Goal: Use online tool/utility: Use online tool/utility

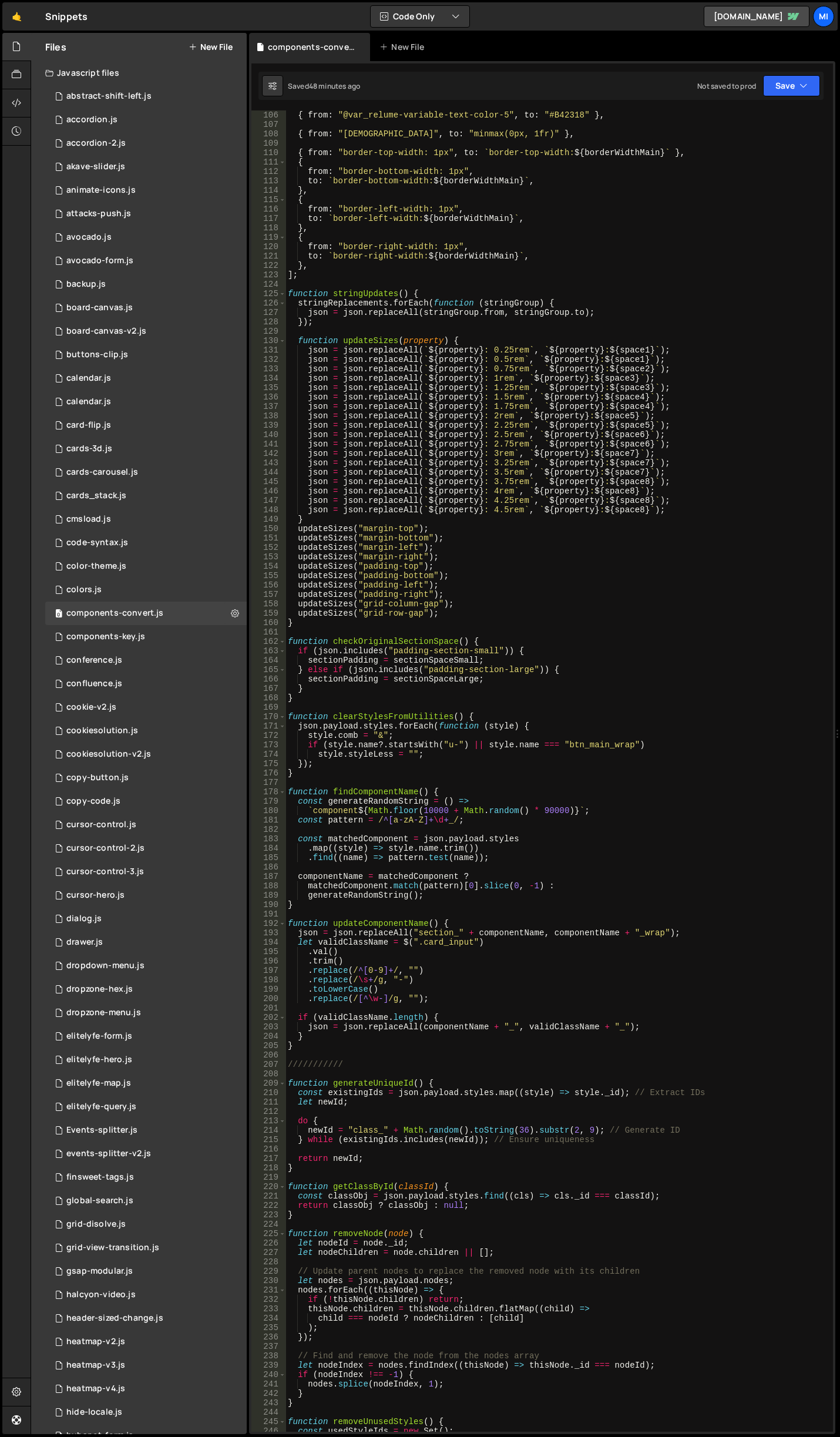
scroll to position [987, 0]
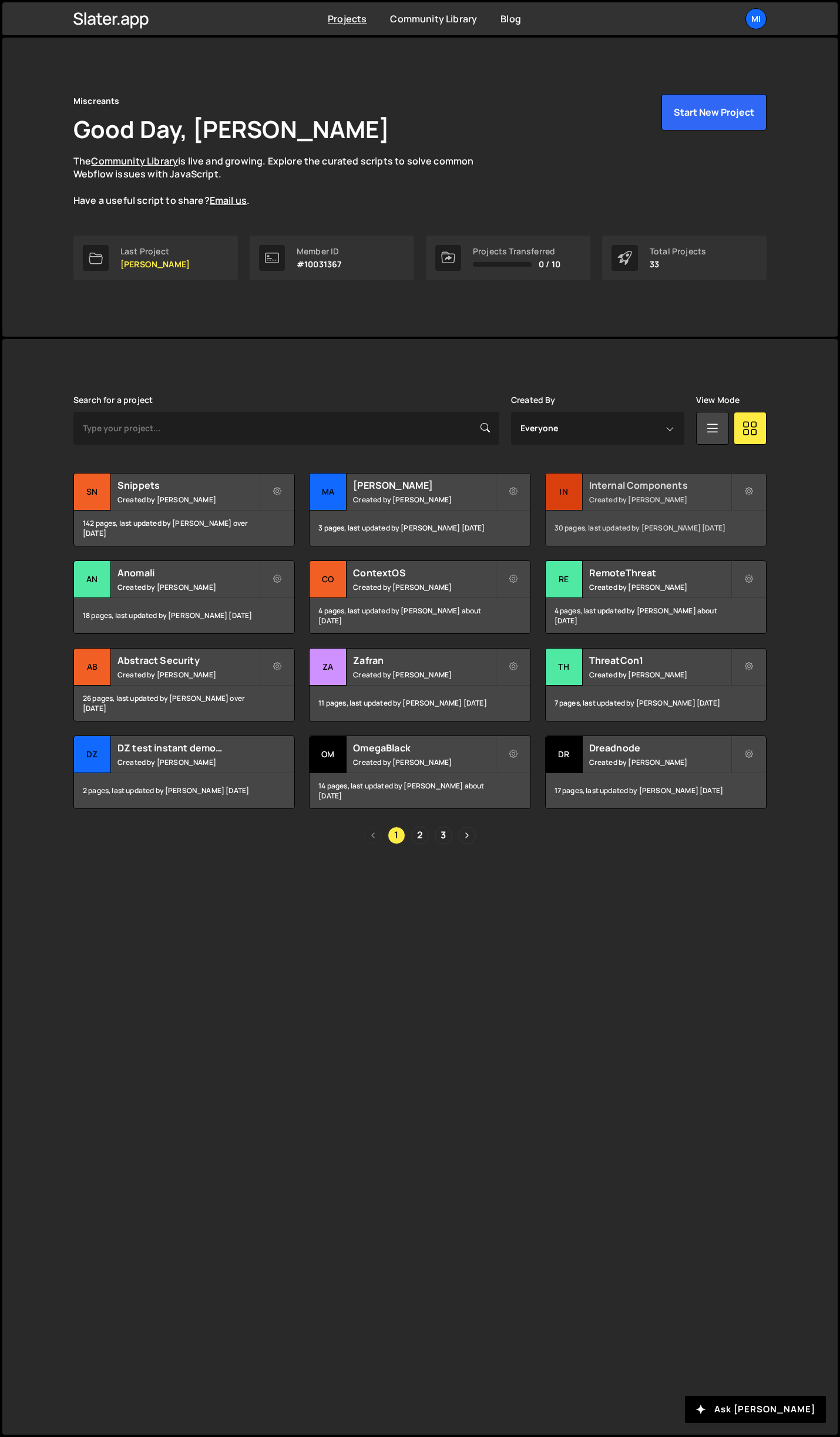
click at [661, 477] on div "Internal Components Created by Jarek Kowalczyk" at bounding box center [655, 491] width 220 height 37
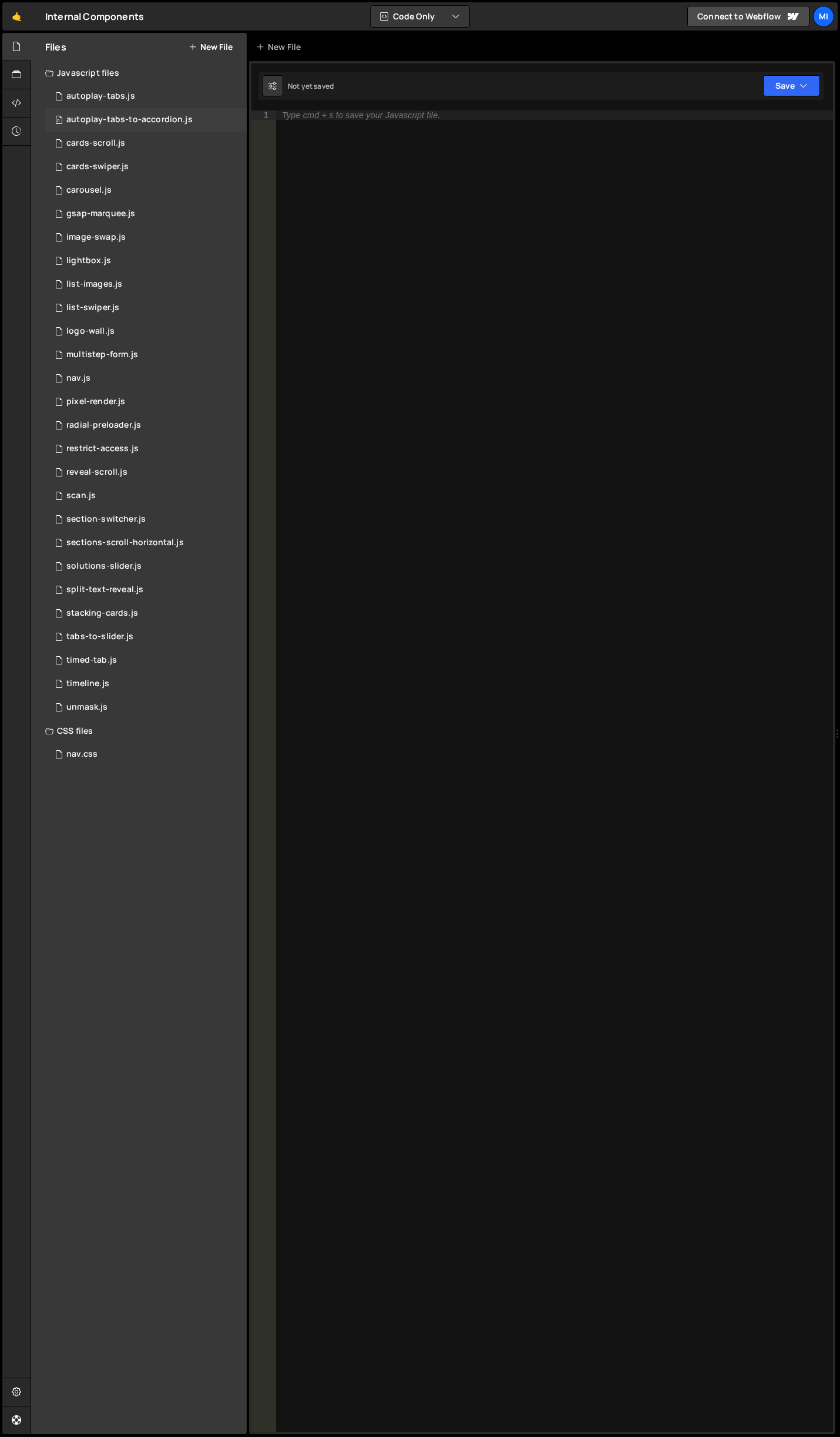
click at [154, 125] on div "0 autoplay-tabs-to-accordion.js 0" at bounding box center [146, 119] width 201 height 24
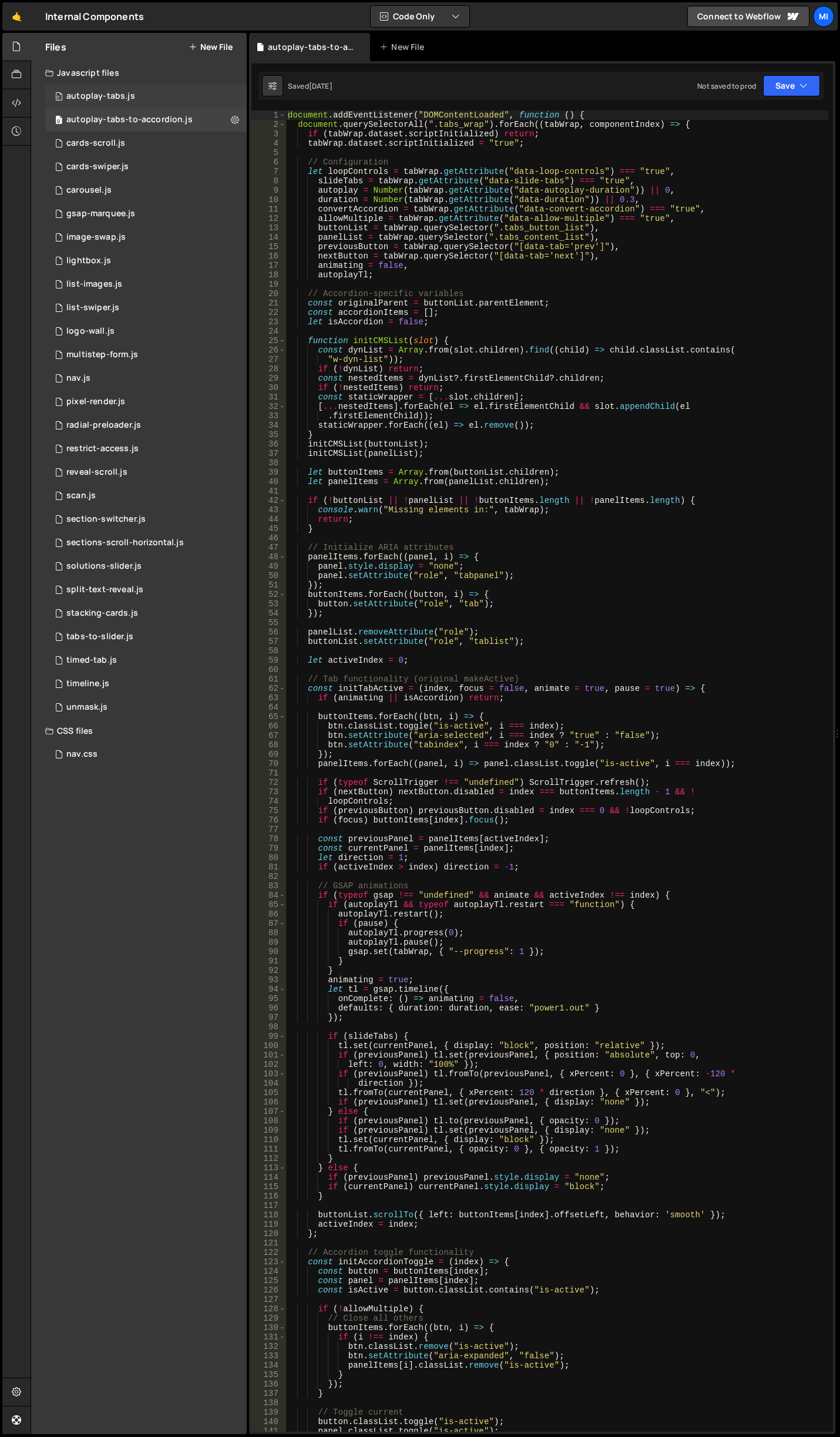
click at [133, 102] on div "0 autoplay-tabs.js 0" at bounding box center [146, 96] width 201 height 24
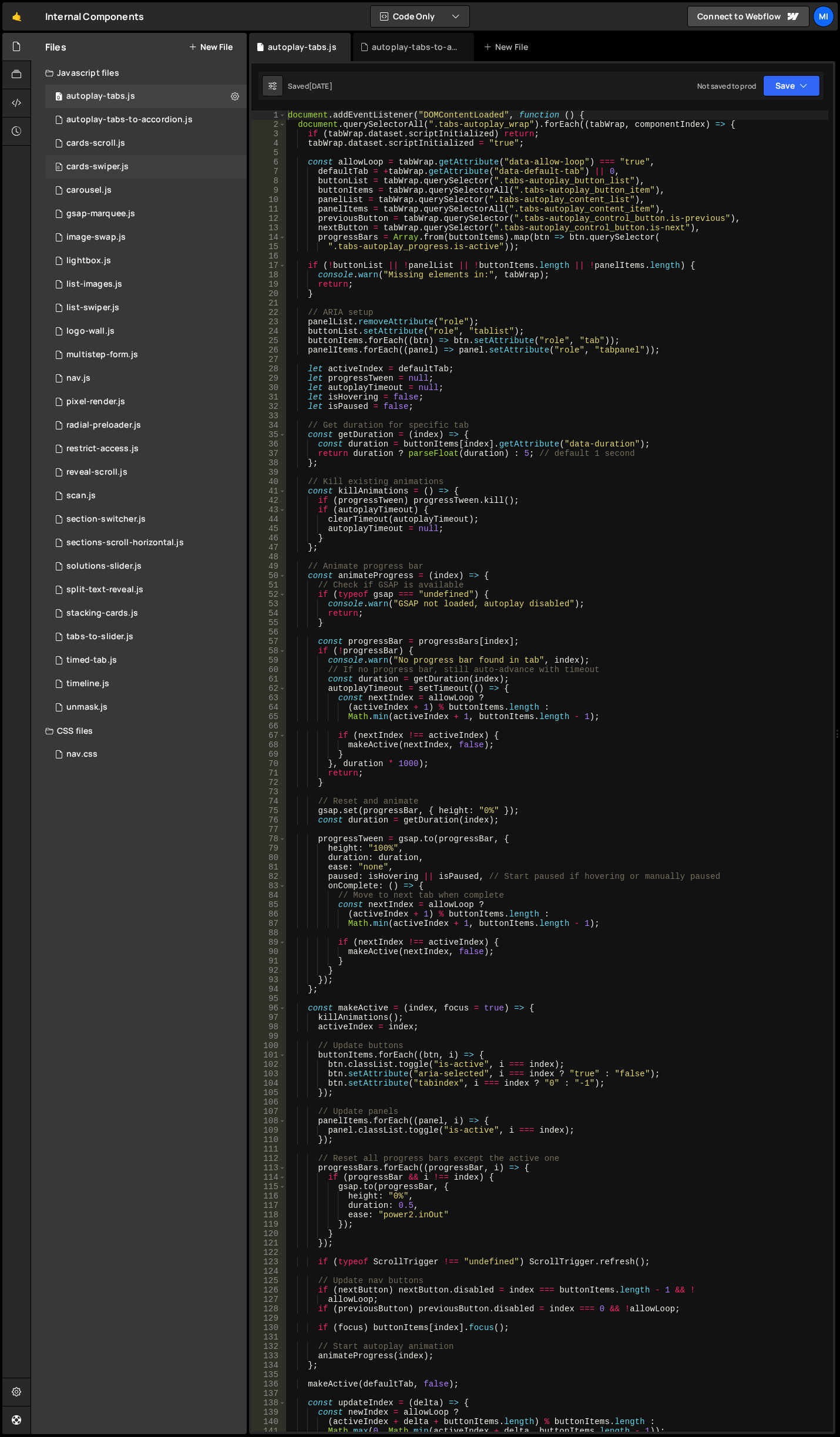
click at [138, 169] on div "0 cards-swiper.js 0" at bounding box center [146, 166] width 201 height 24
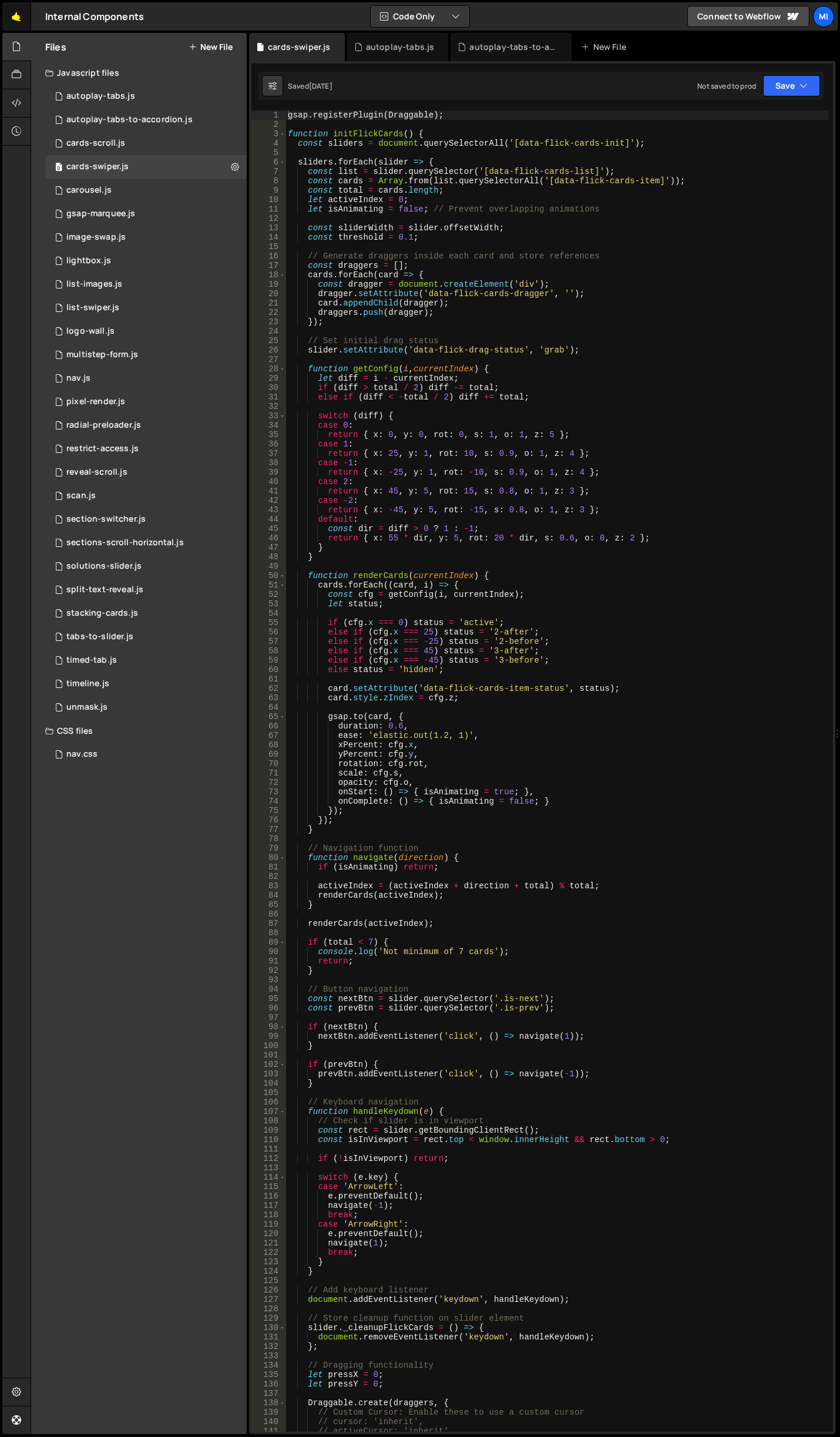
click at [19, 17] on link "🤙" at bounding box center [17, 17] width 29 height 28
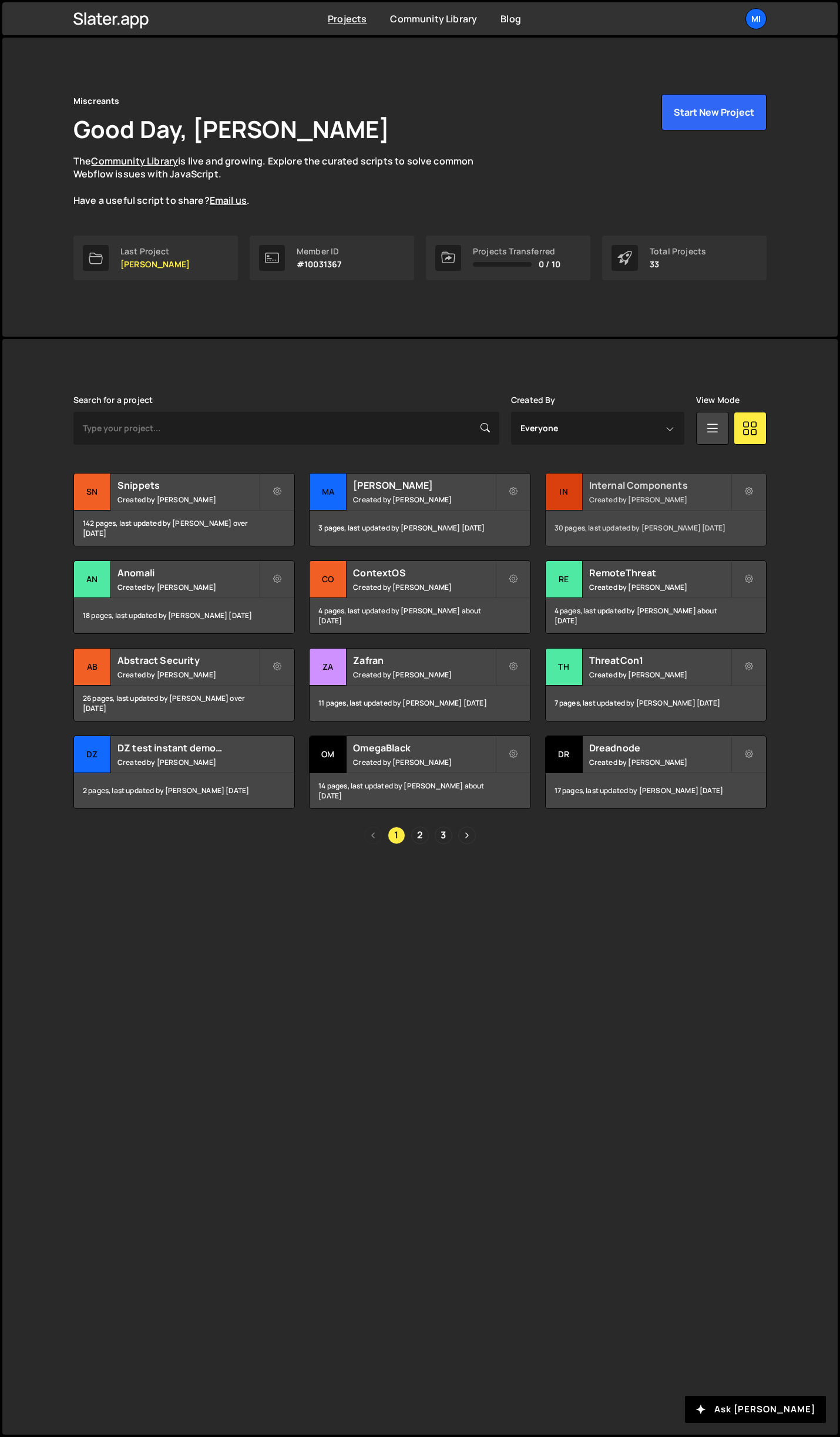
click at [665, 498] on small "Created by Jarek Kowalczyk" at bounding box center [660, 499] width 141 height 10
click at [418, 836] on link "2" at bounding box center [420, 836] width 17 height 17
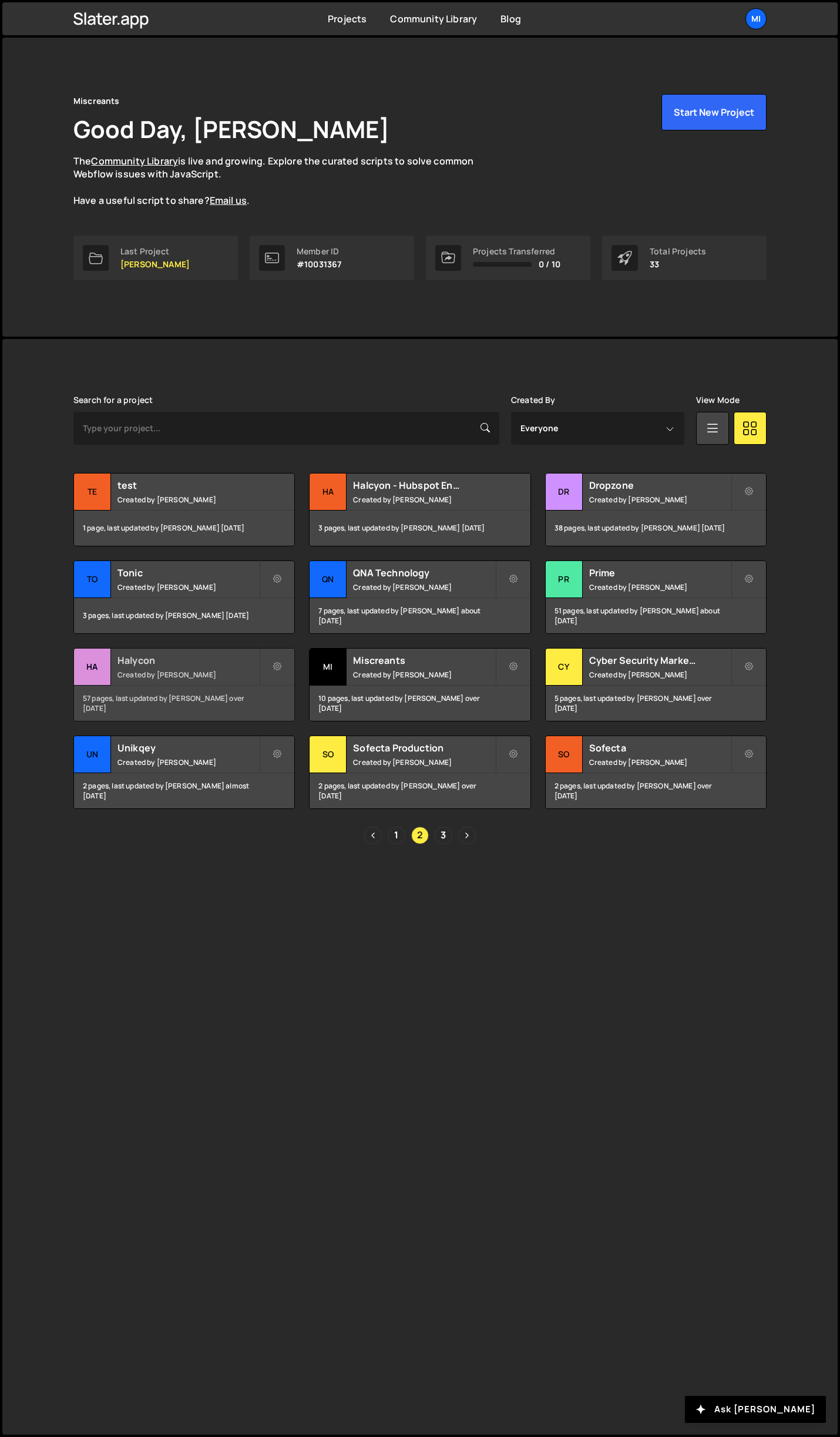
click at [131, 657] on h2 "Halycon" at bounding box center [188, 660] width 141 height 13
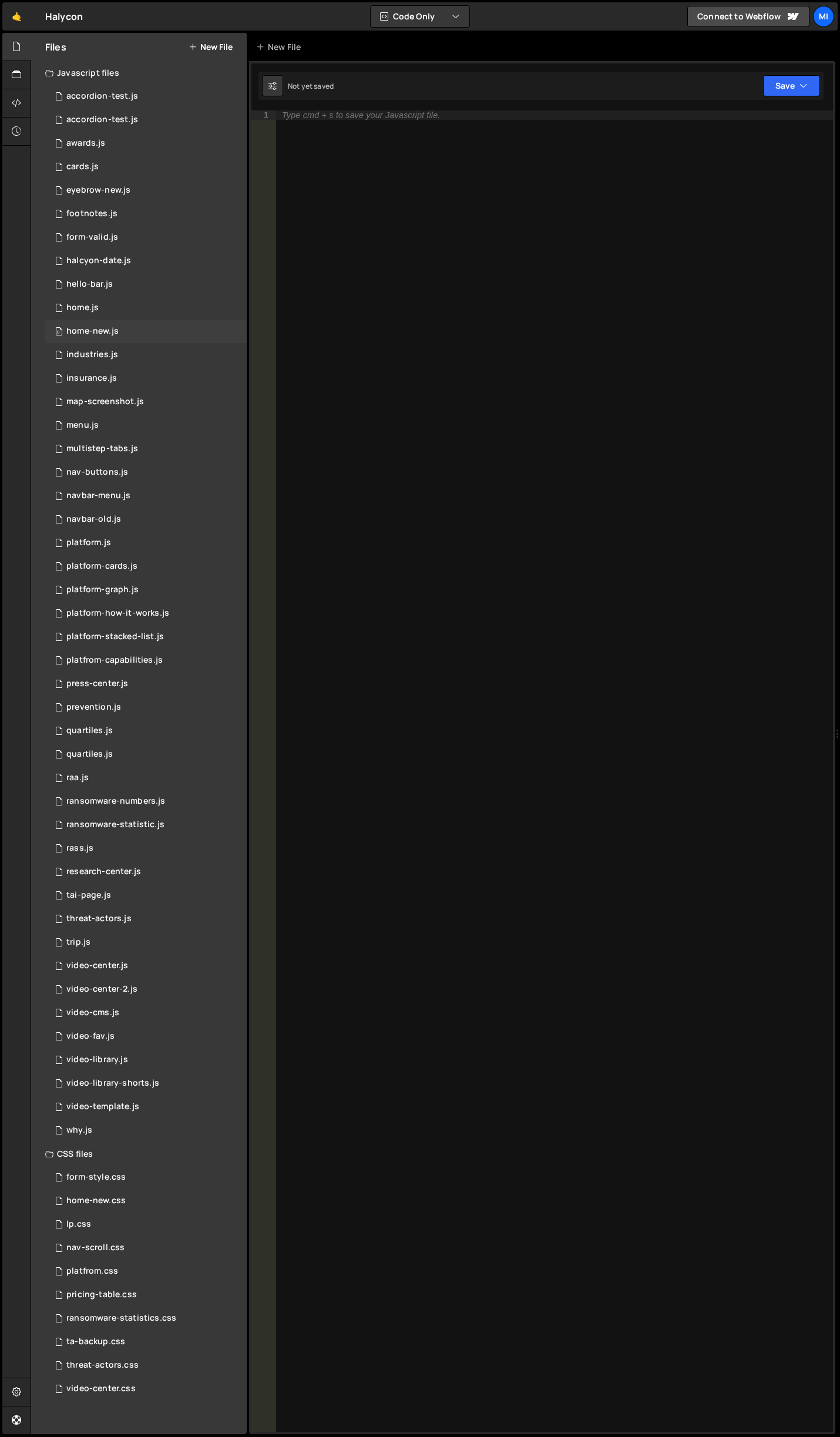
click at [130, 330] on div "0 home-new.js 0" at bounding box center [146, 331] width 201 height 24
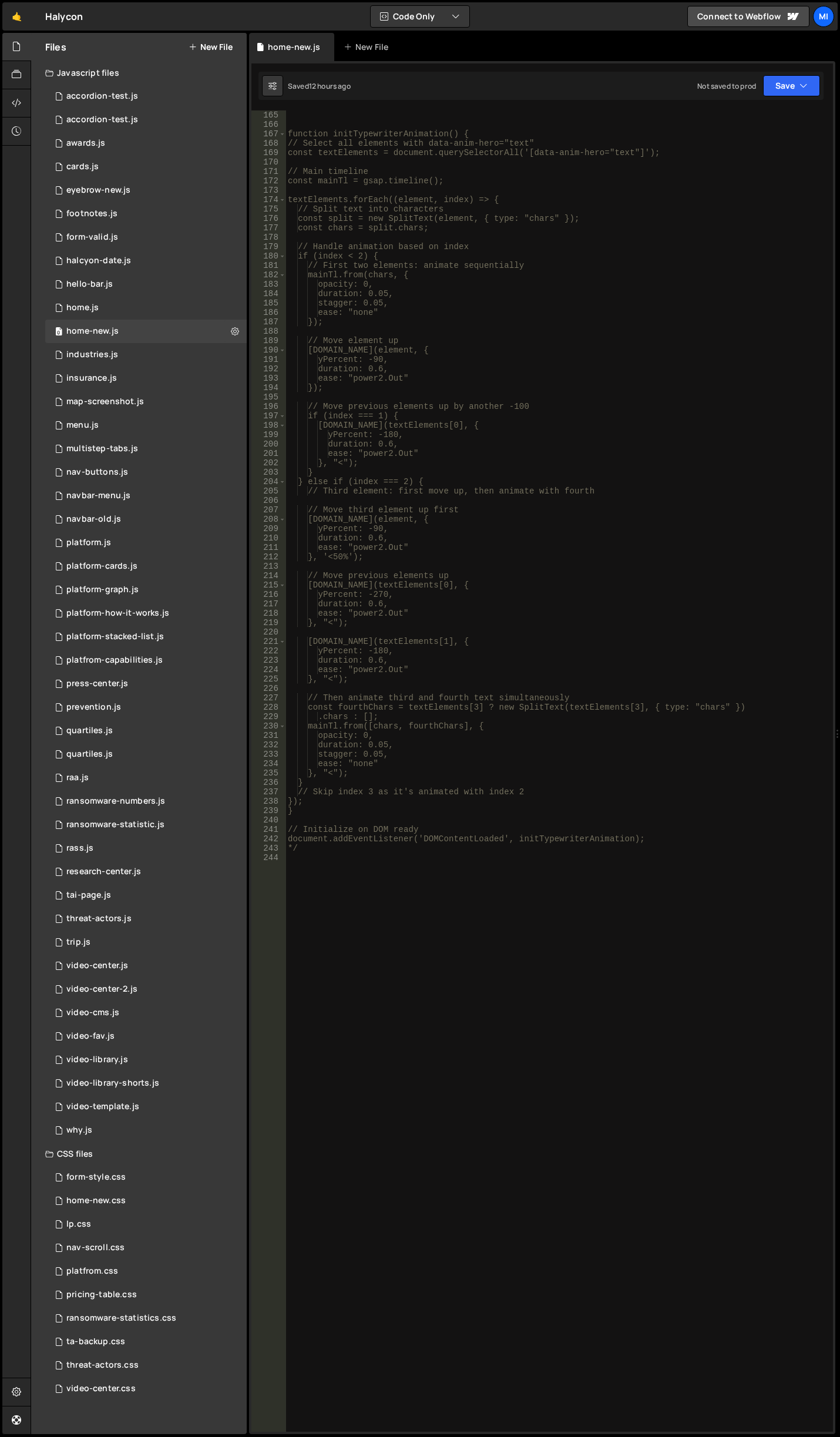
scroll to position [1638, 0]
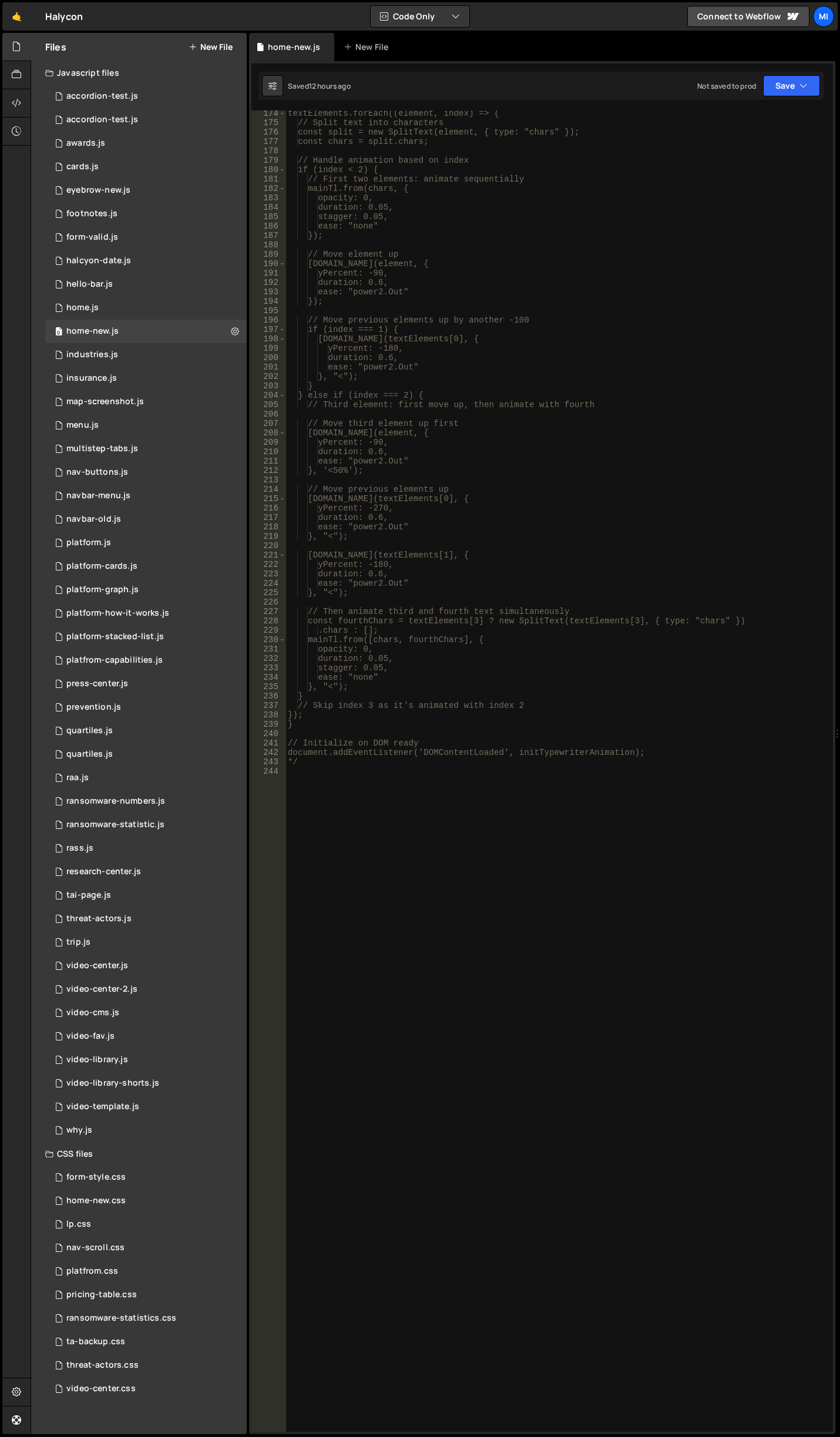
click at [414, 998] on div "textElements.forEach((element, index) => { // Split text into characters const …" at bounding box center [557, 779] width 543 height 1340
paste textarea "})"
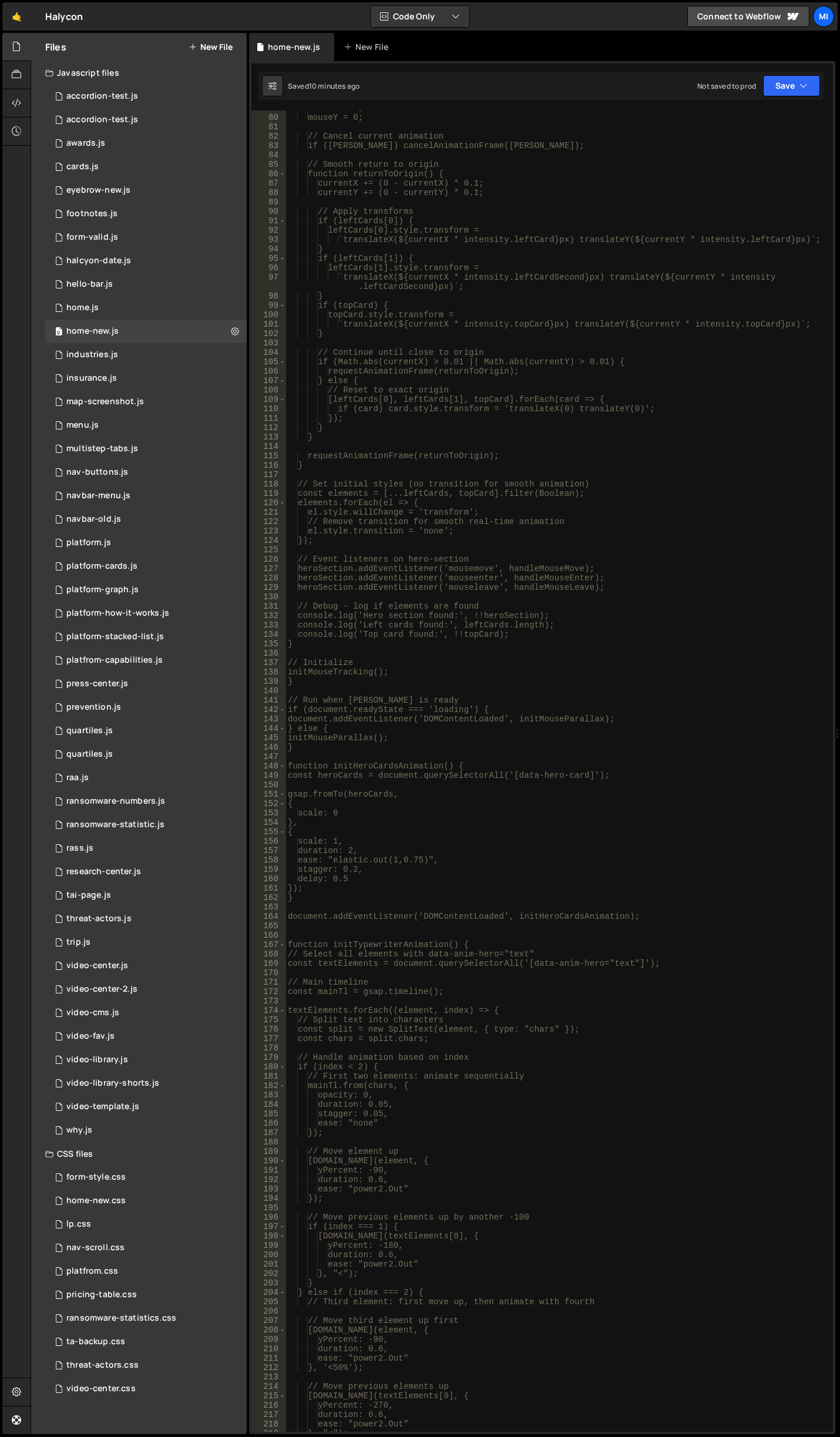
scroll to position [917, 0]
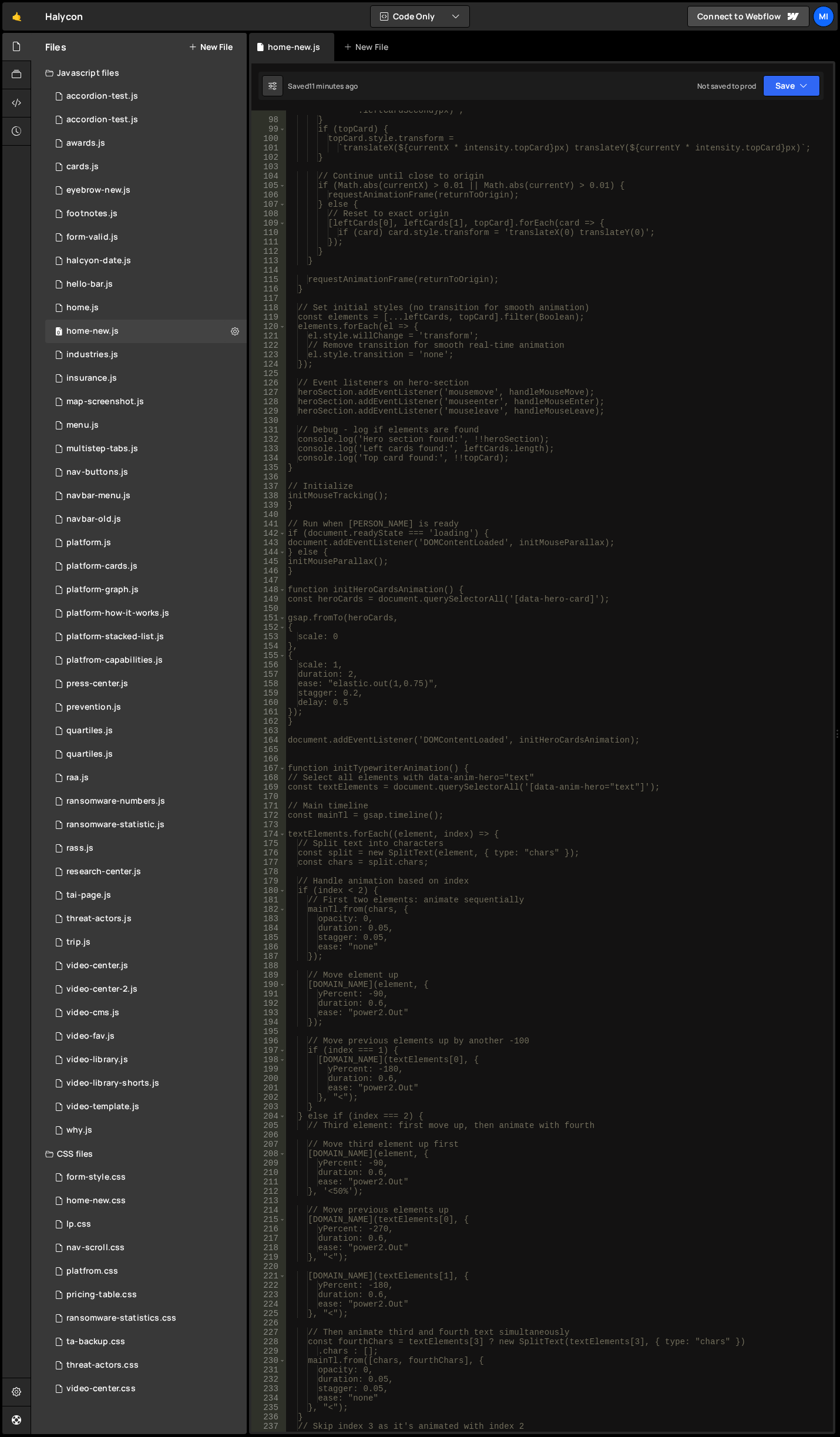
click at [565, 654] on div "`translateX(${currentX * intensity.leftCardSecond}px) translateY(${currentY * i…" at bounding box center [557, 771] width 543 height 1350
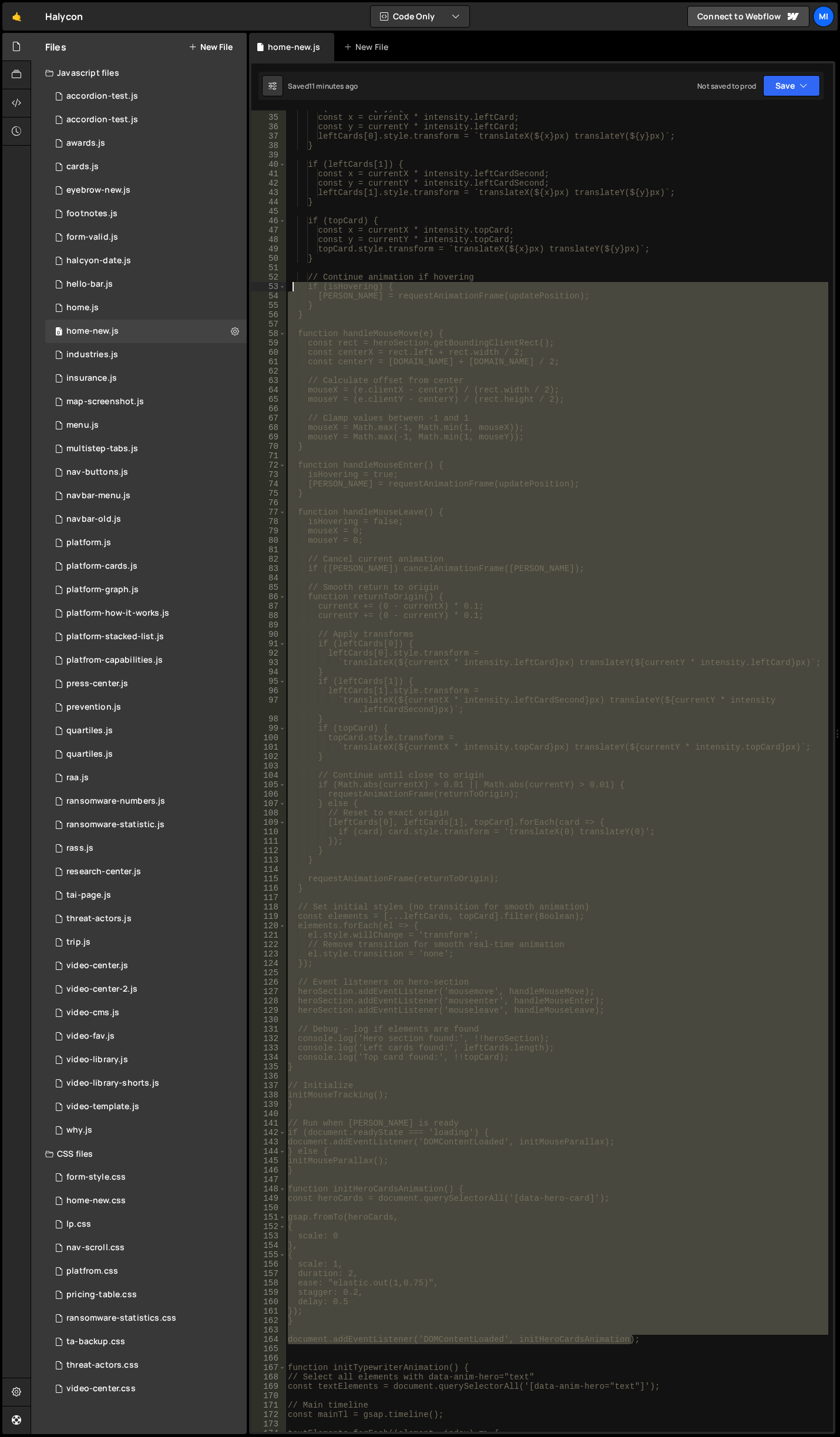
scroll to position [0, 0]
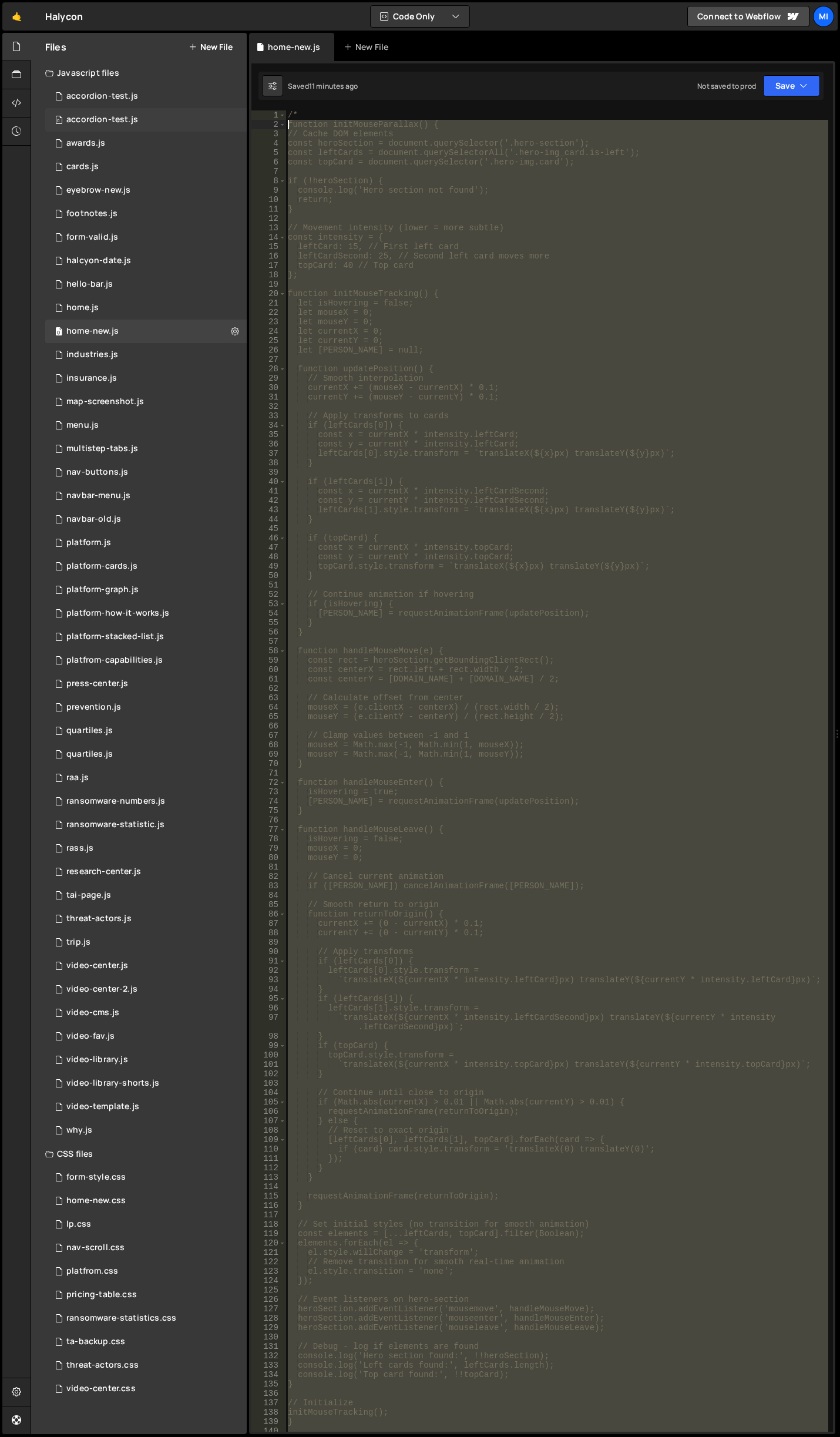
drag, startPoint x: 645, startPoint y: 883, endPoint x: 231, endPoint y: 124, distance: 864.6
click at [231, 124] on div "Files New File Javascript files 0 accordion-test.js 0 0 accordion-test.js 0 1 a…" at bounding box center [435, 734] width 810 height 1402
type textarea "function initMouseParallax() { // Cache DOM elements"
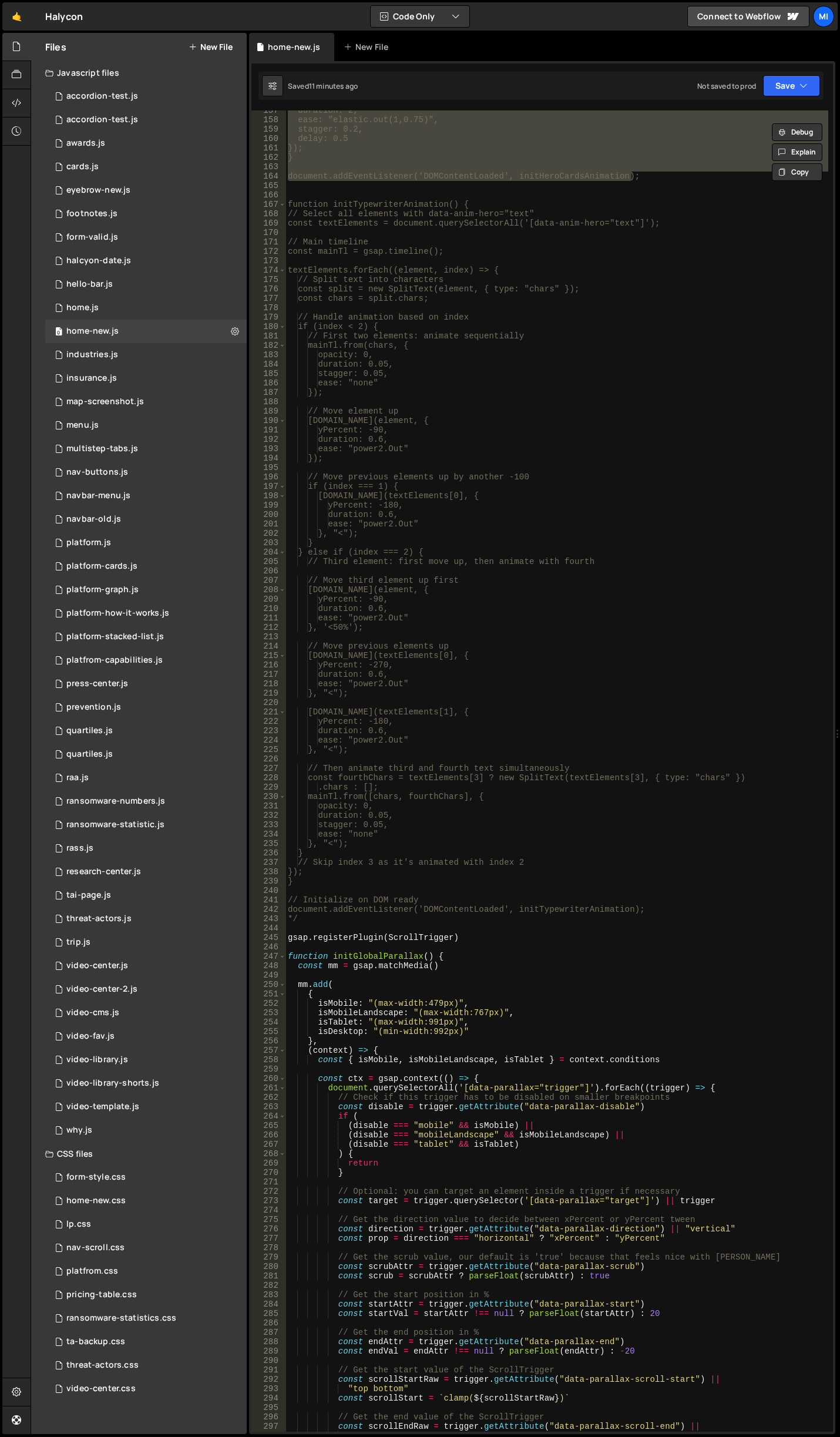
scroll to position [1481, 0]
click at [334, 927] on div "duration: 2, ease: "elastic.out(1,0.75)", stagger: 0.2, delay: 0.5 }); } docume…" at bounding box center [557, 776] width 543 height 1340
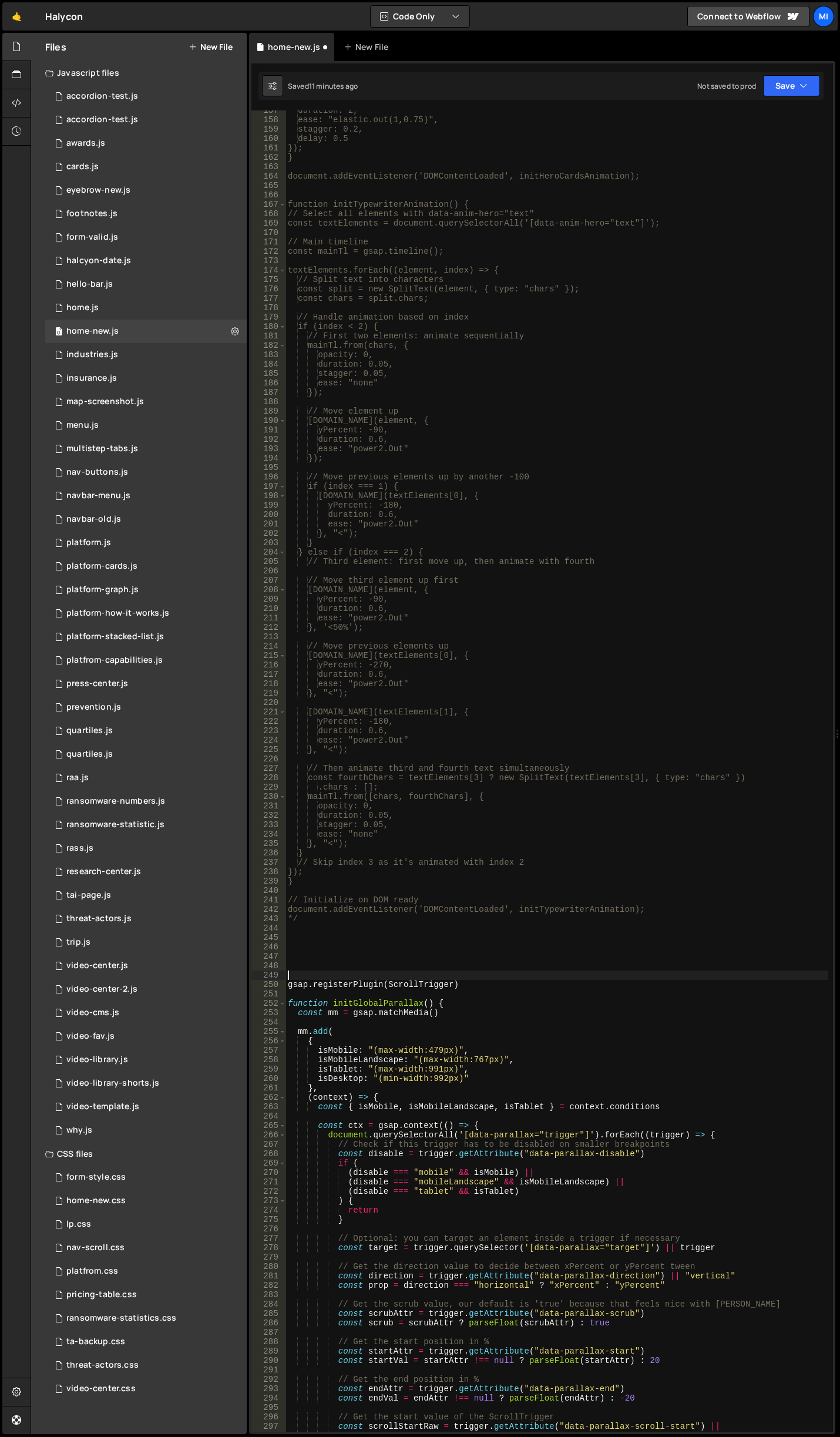
click at [329, 949] on div "duration: 2, ease: "elastic.out(1,0.75)", stagger: 0.2, delay: 0.5 }); } docume…" at bounding box center [557, 776] width 543 height 1340
paste textarea "document.addEventListener('DOMContentLoaded', initHeroCardsAnimation);"
type textarea "document.addEventListener('DOMContentLoaded', initHeroCardsAnimation);"
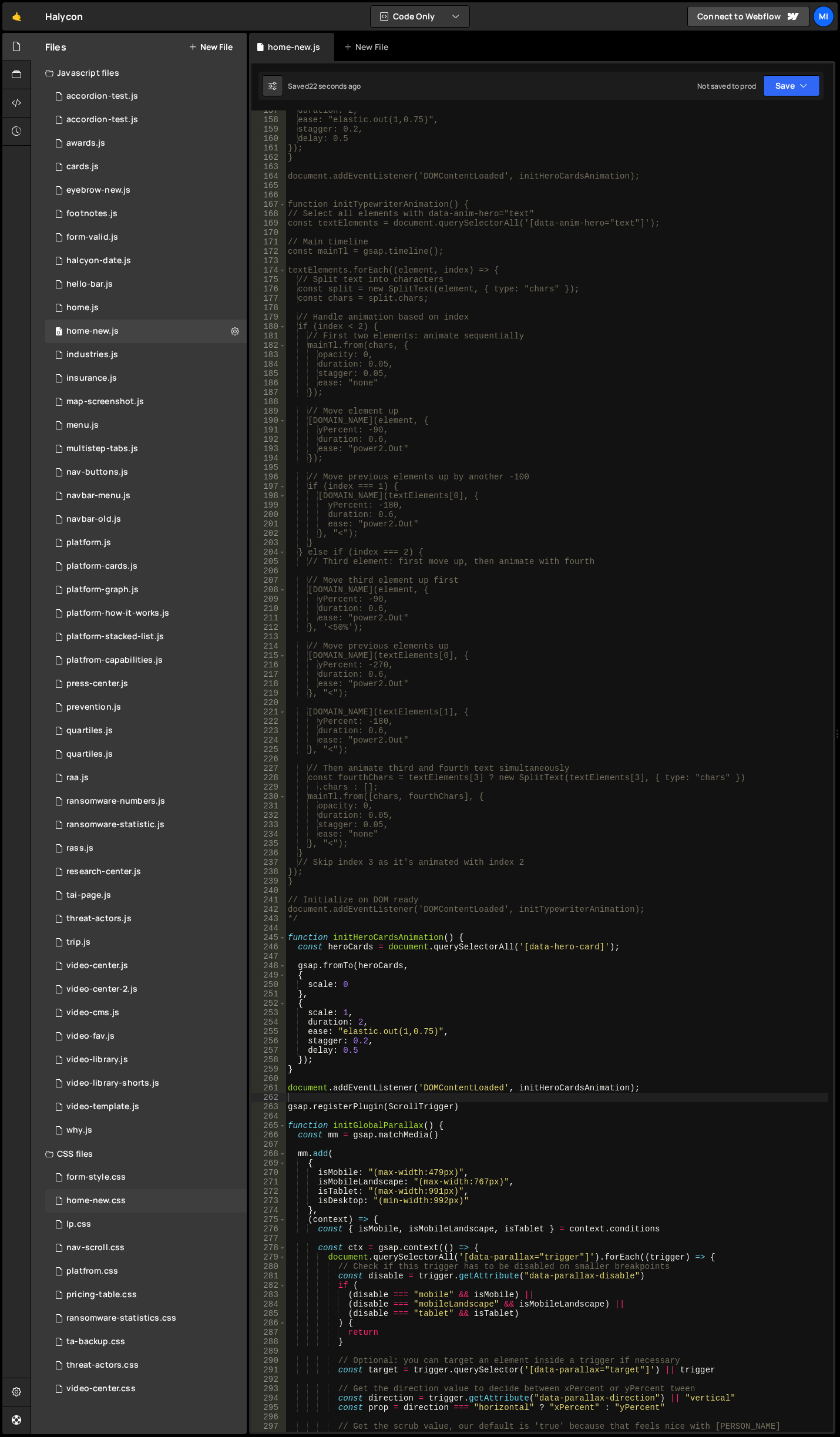
click at [149, 1201] on div "home-new.css 0" at bounding box center [146, 1201] width 201 height 24
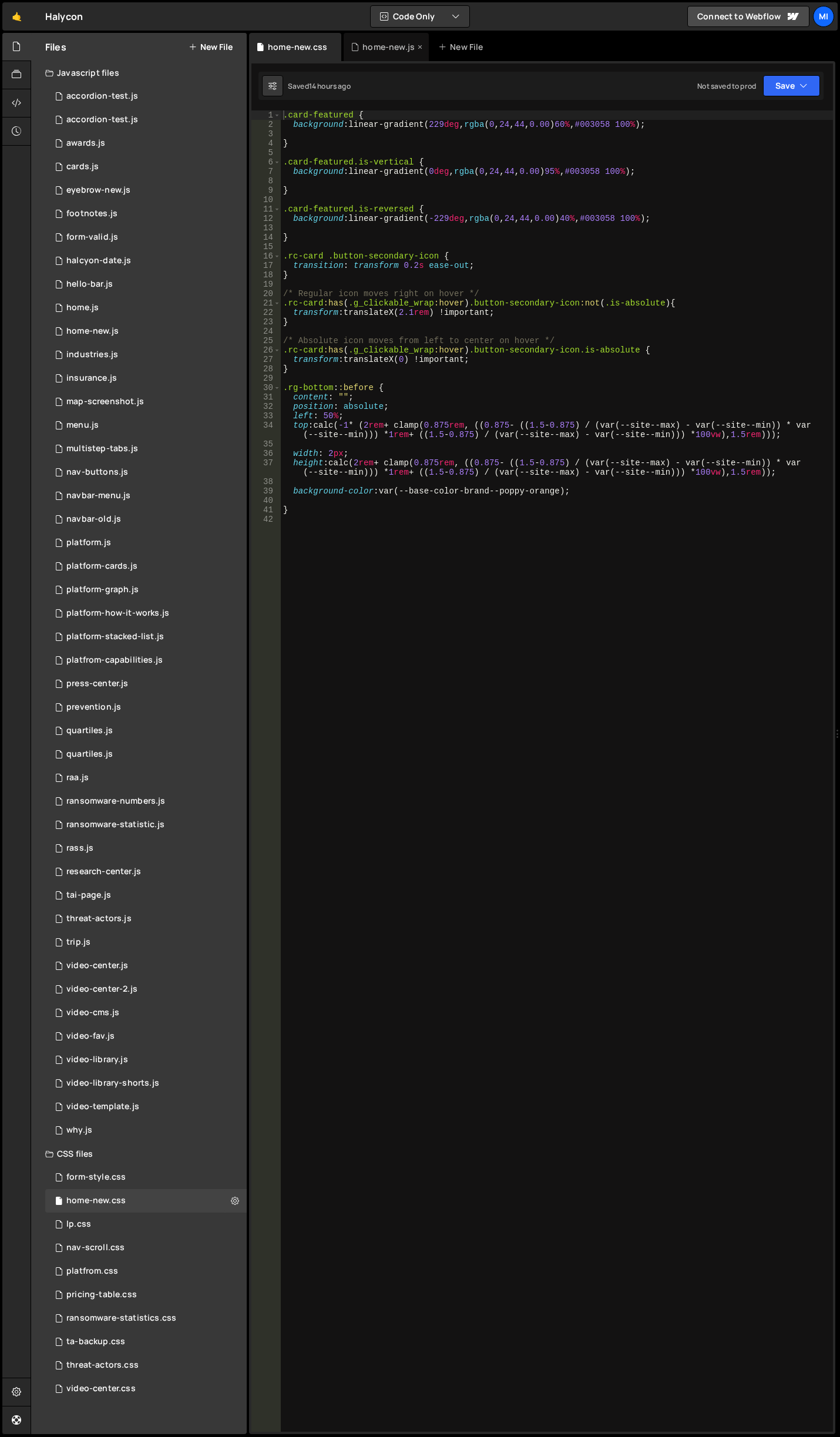
click at [363, 51] on div "home-new.js" at bounding box center [389, 46] width 52 height 11
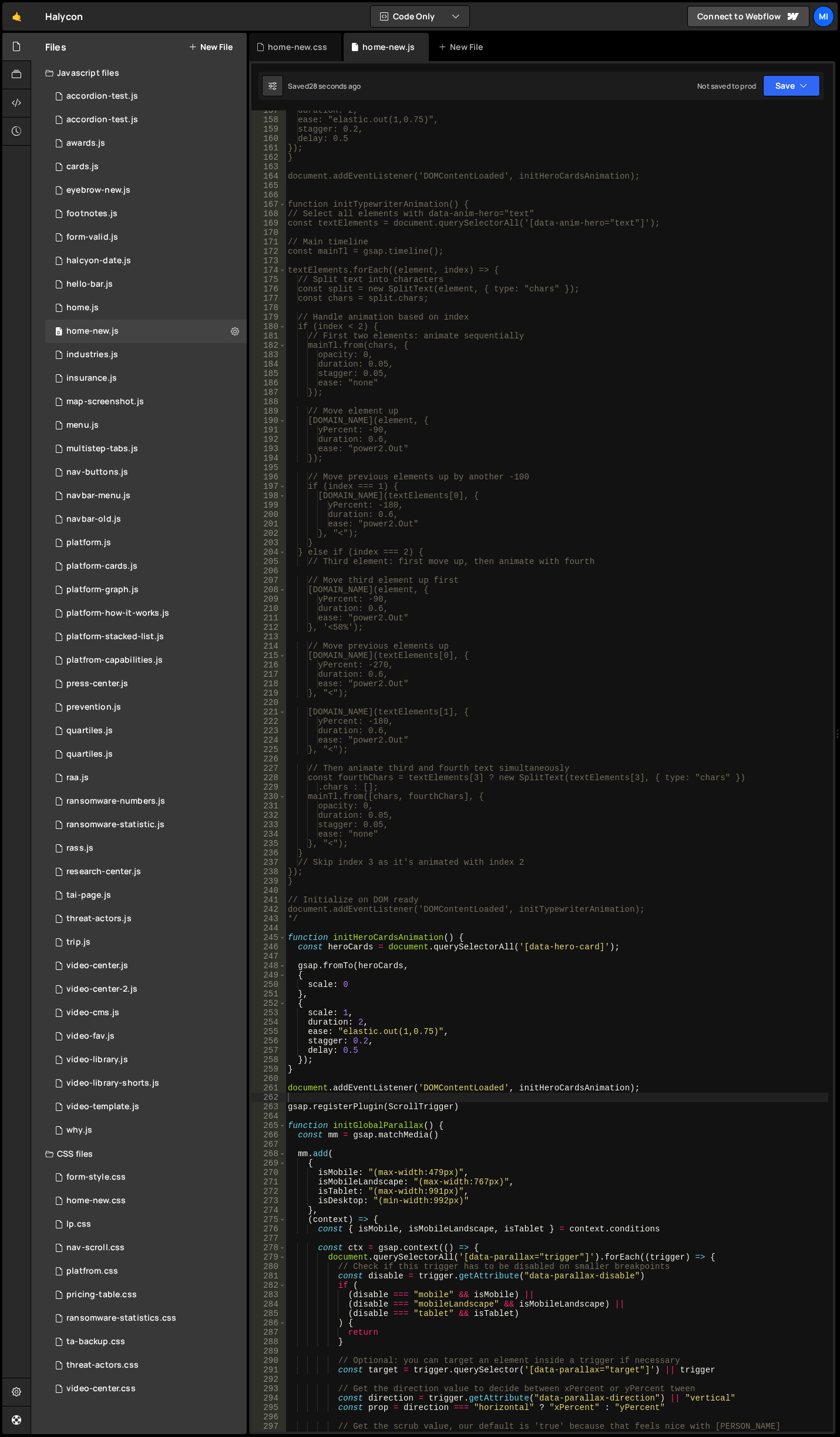
type textarea "const heroCards = document.querySelectorAll('[data-hero-card]');"
drag, startPoint x: 521, startPoint y: 946, endPoint x: 598, endPoint y: 951, distance: 77.2
click at [598, 951] on div "duration: 2, ease: "elastic.out(1,0.75)", stagger: 0.2, delay: 0.5 }); } docume…" at bounding box center [557, 776] width 543 height 1340
click at [288, 50] on div "home-new.css" at bounding box center [297, 46] width 59 height 11
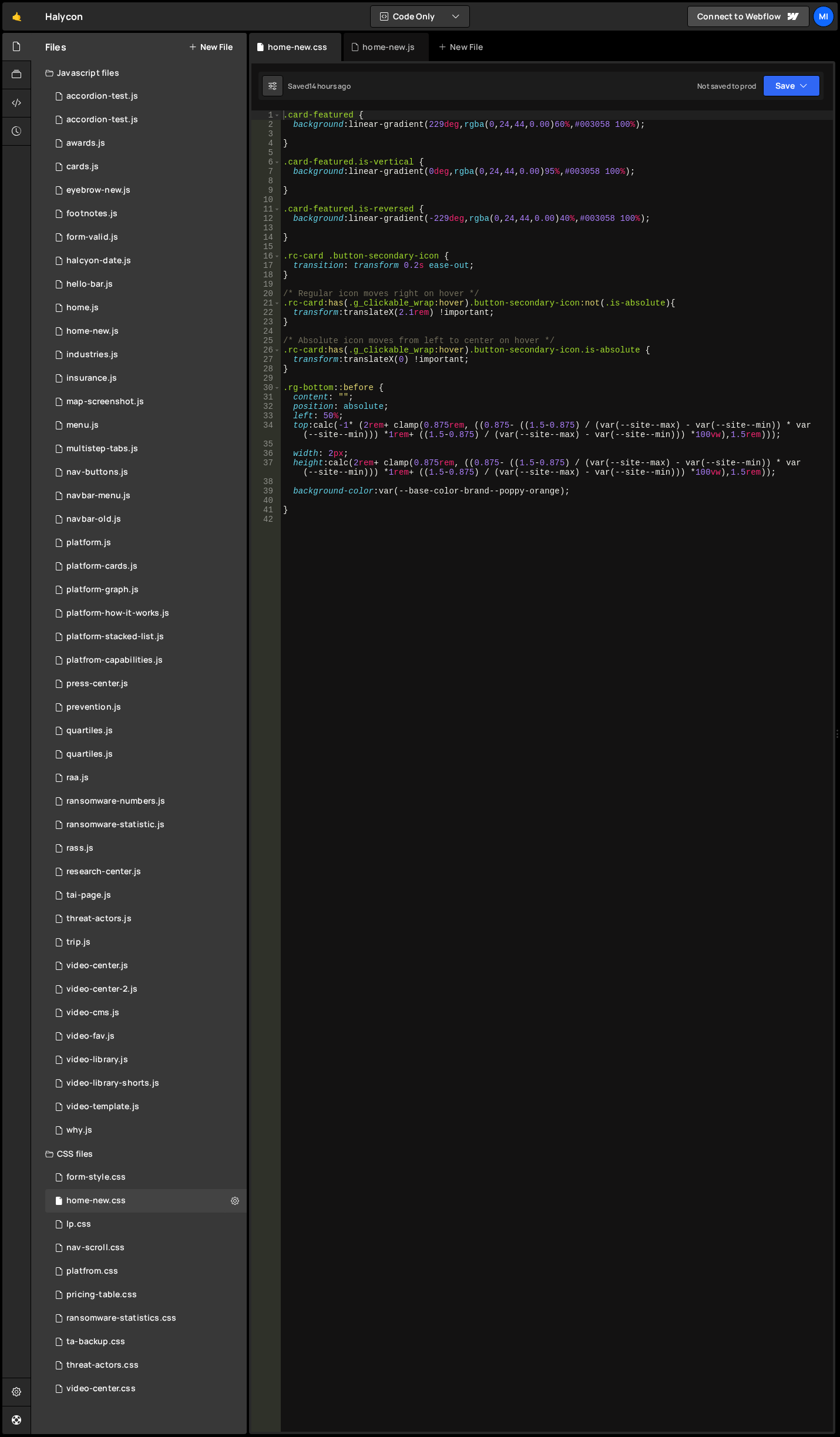
click at [434, 895] on div ".card-featured { background : linear-gradient( 229 deg , rgba ( 0 , 24 , 44 , 0…" at bounding box center [557, 781] width 552 height 1340
paste textarea "[data-hero-card]"
type textarea "[data-hero-card] {}"
type textarea "s"
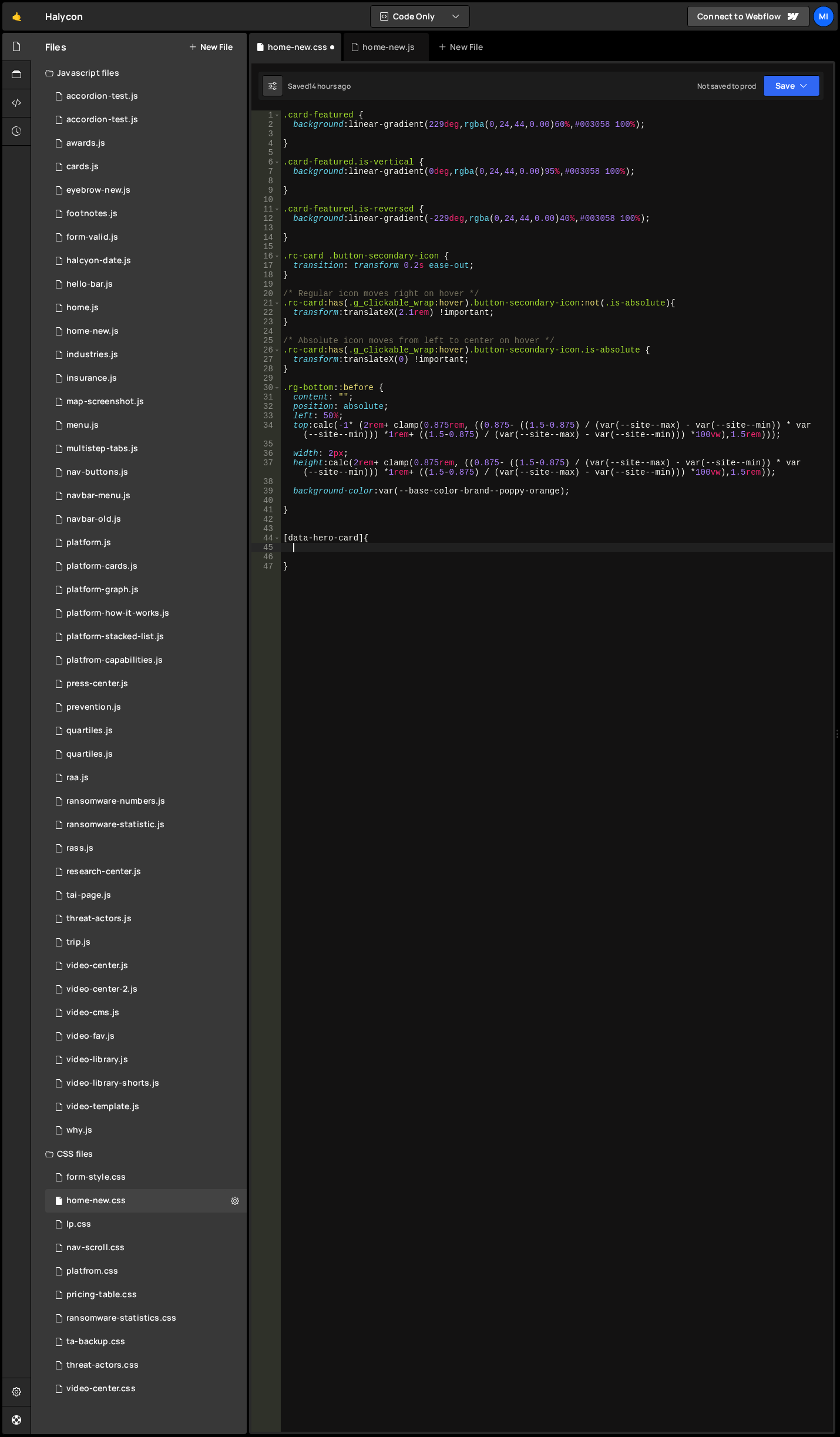
type textarea "t"
type textarea "transform: scale(0"
click at [434, 895] on div ".card-featured { background : linear-gradient( 229 deg , rgba ( 0 , 24 , 44 , 0…" at bounding box center [557, 781] width 552 height 1340
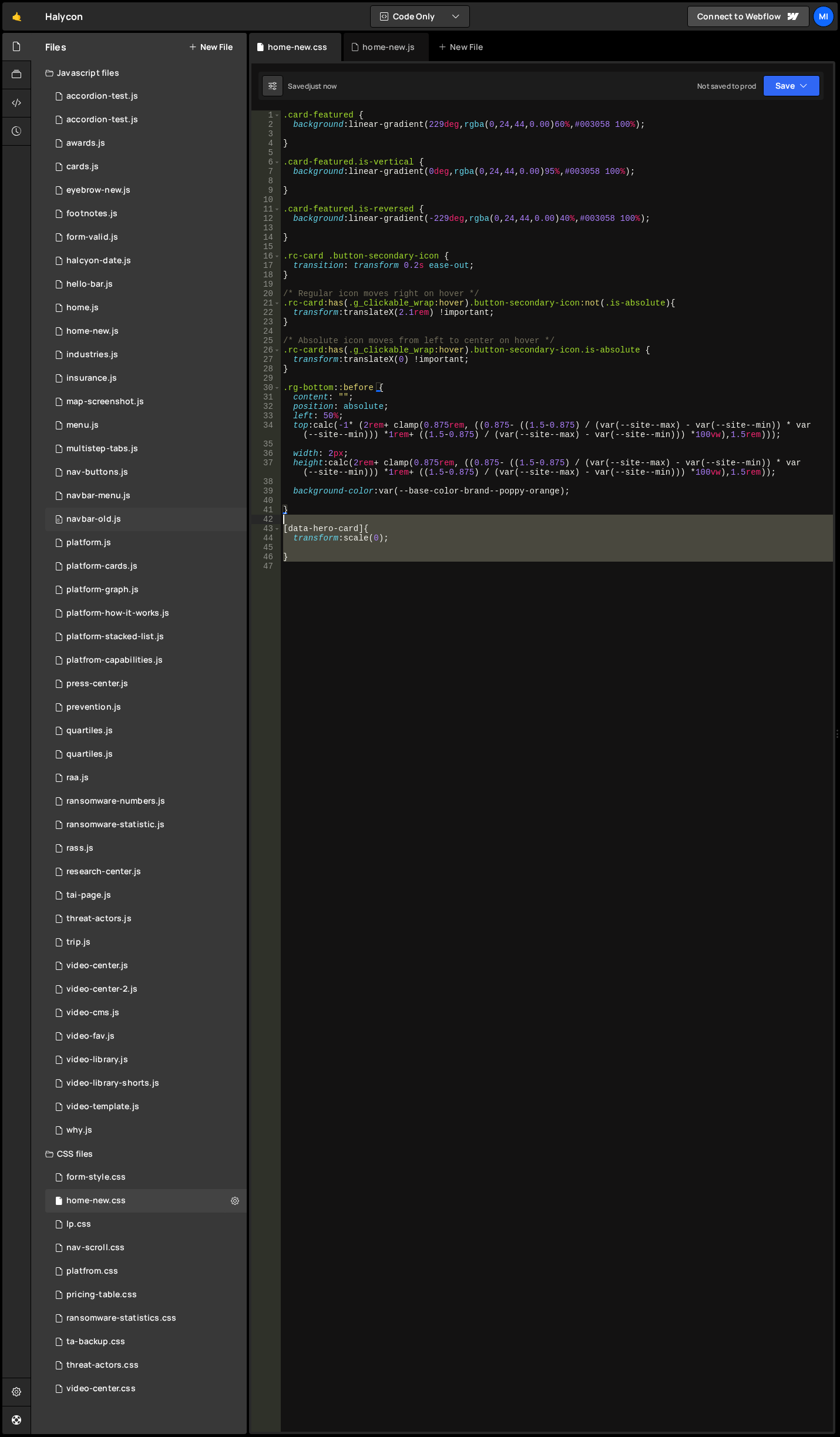
drag, startPoint x: 345, startPoint y: 580, endPoint x: 235, endPoint y: 519, distance: 125.8
click at [235, 519] on div "Files New File Javascript files 0 accordion-test.js 0 0 accordion-test.js 0 1 a…" at bounding box center [435, 734] width 810 height 1402
type textarea "[data-hero-card] {"
click at [336, 612] on div ".card-featured { background : linear-gradient( 229 deg , rgba ( 0 , 24 , 44 , 0…" at bounding box center [557, 781] width 552 height 1340
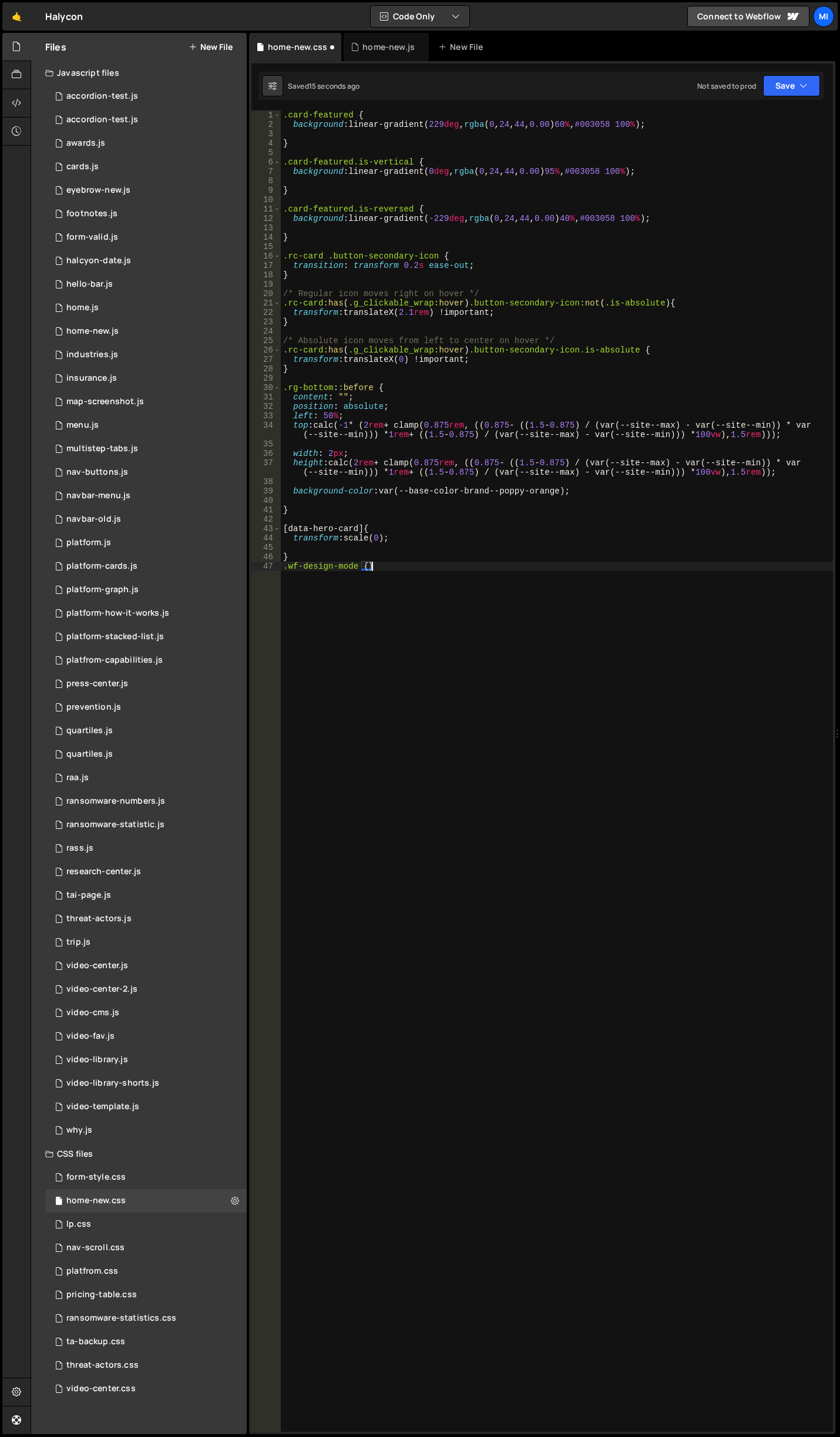
type textarea ".wf-design-mode"
paste textarea
type textarea "}"
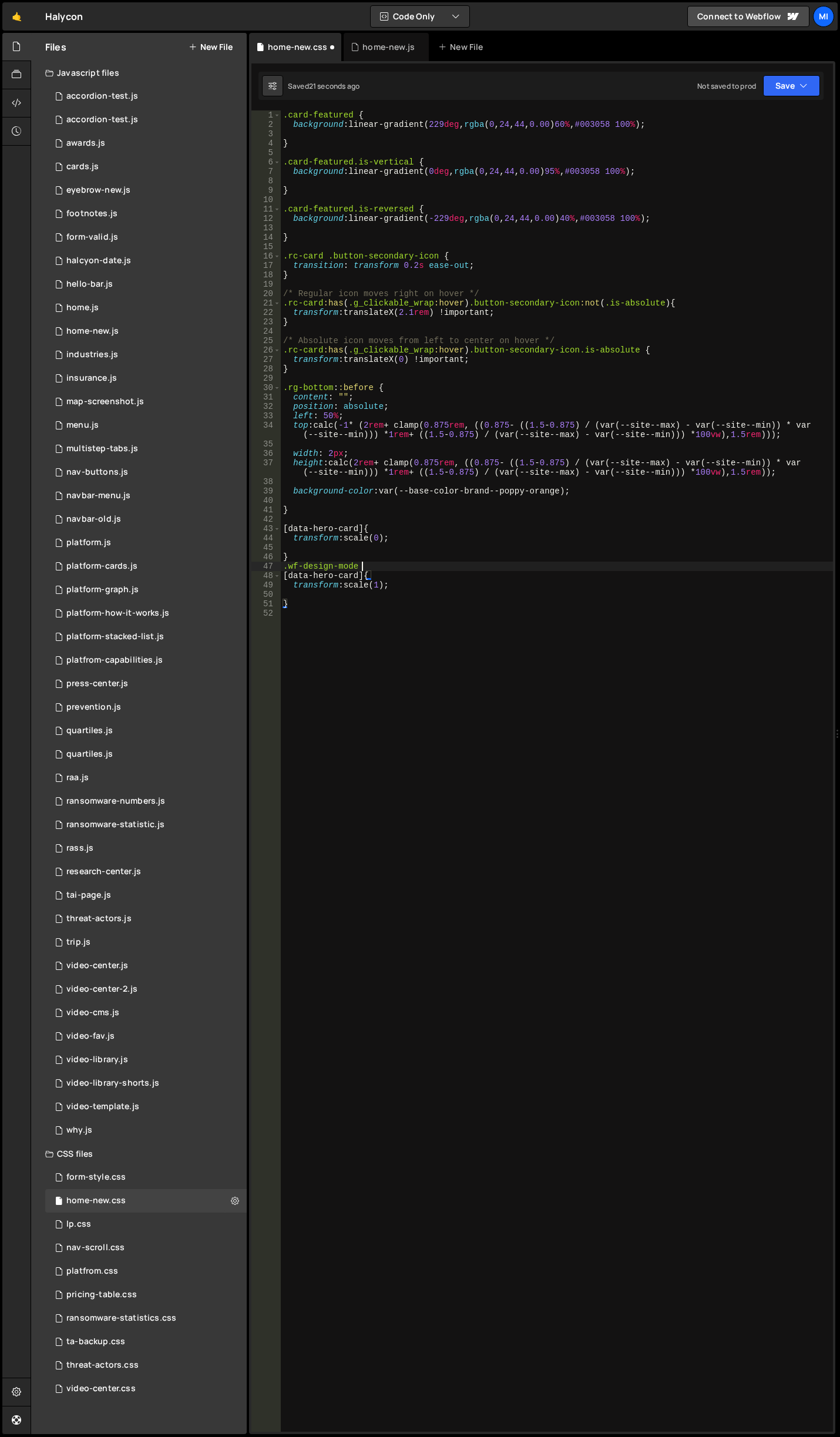
scroll to position [0, 4]
type textarea ".wf-design-mode [data-hero-card] {"
click at [12, 12] on link "🤙" at bounding box center [17, 17] width 29 height 28
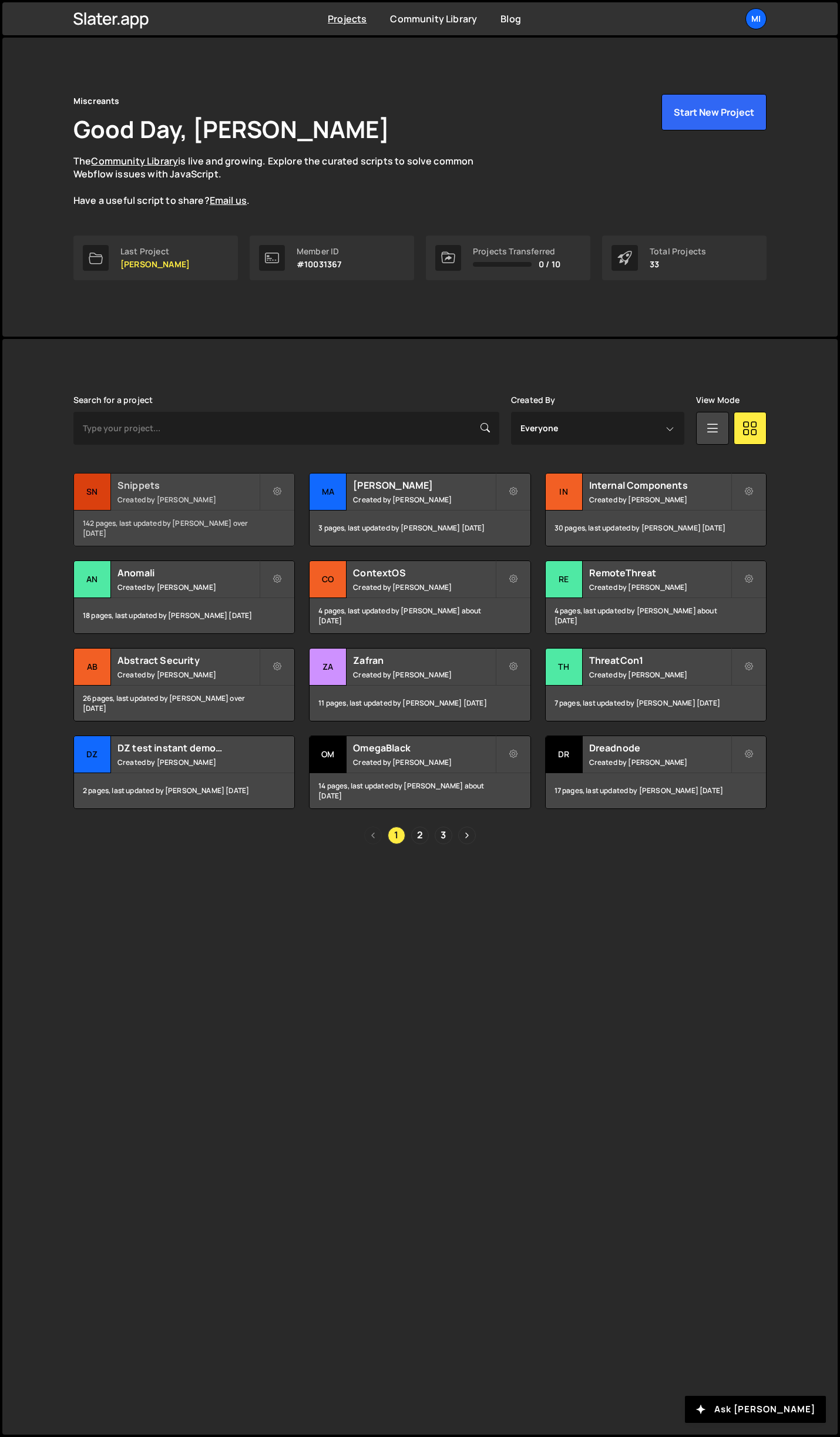
click at [160, 476] on div "Snippets Created by [PERSON_NAME]" at bounding box center [184, 491] width 220 height 37
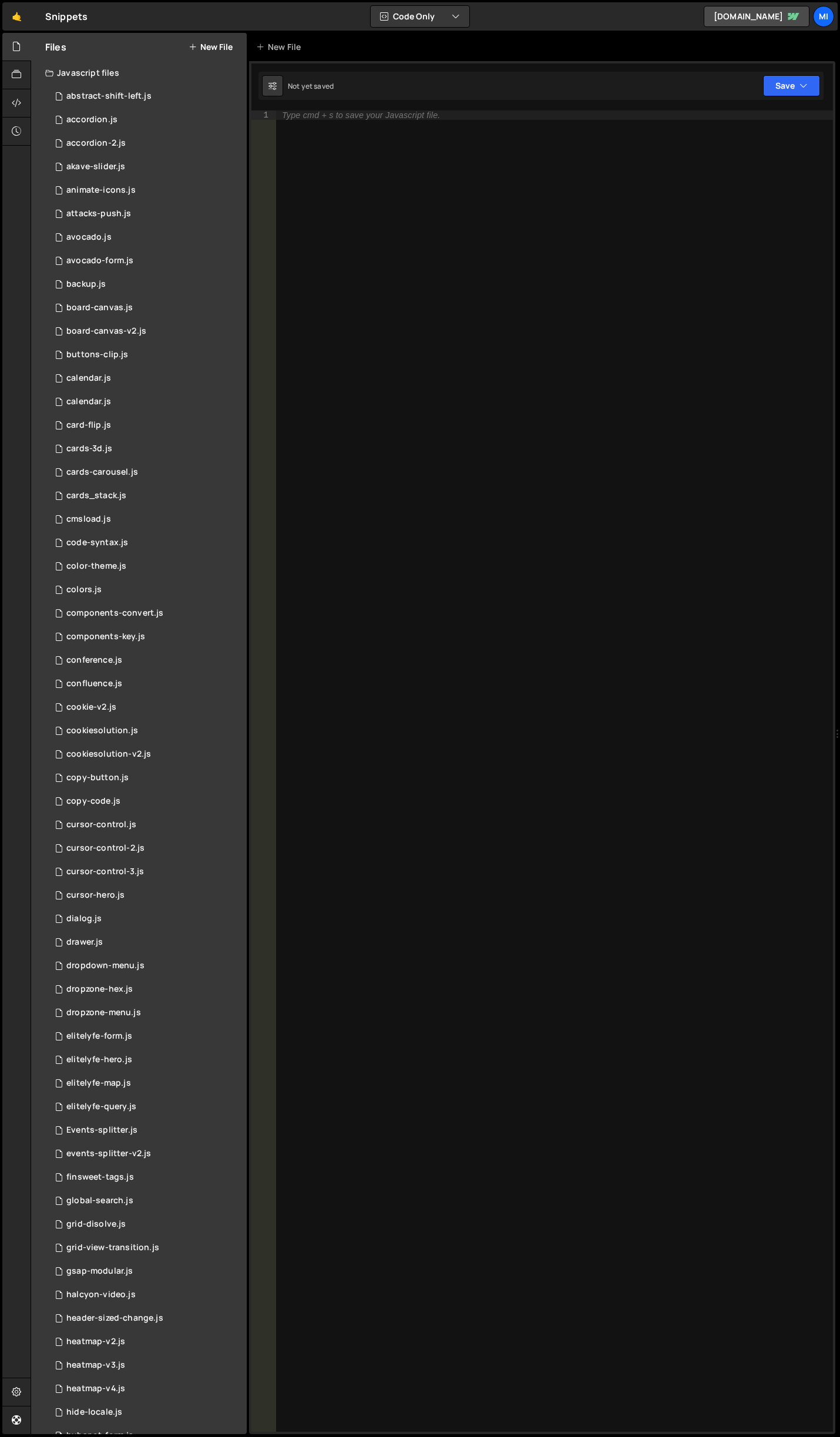
click at [197, 53] on div "Files New File" at bounding box center [139, 47] width 215 height 28
click at [203, 46] on button "New File" at bounding box center [210, 47] width 44 height 10
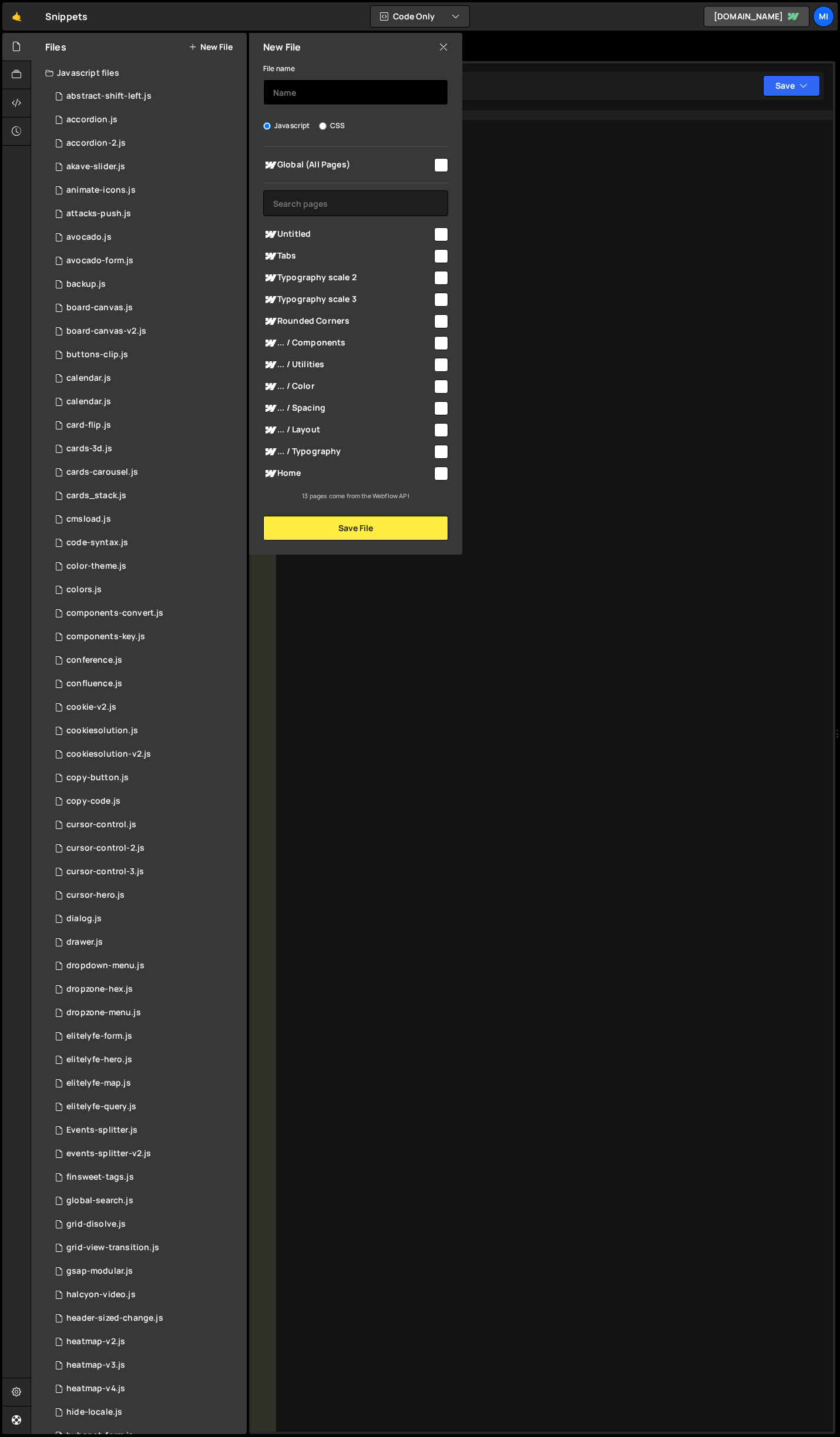
click at [303, 84] on input "text" at bounding box center [356, 92] width 185 height 26
type input "form-valid"
click at [405, 533] on button "Save File" at bounding box center [356, 528] width 185 height 24
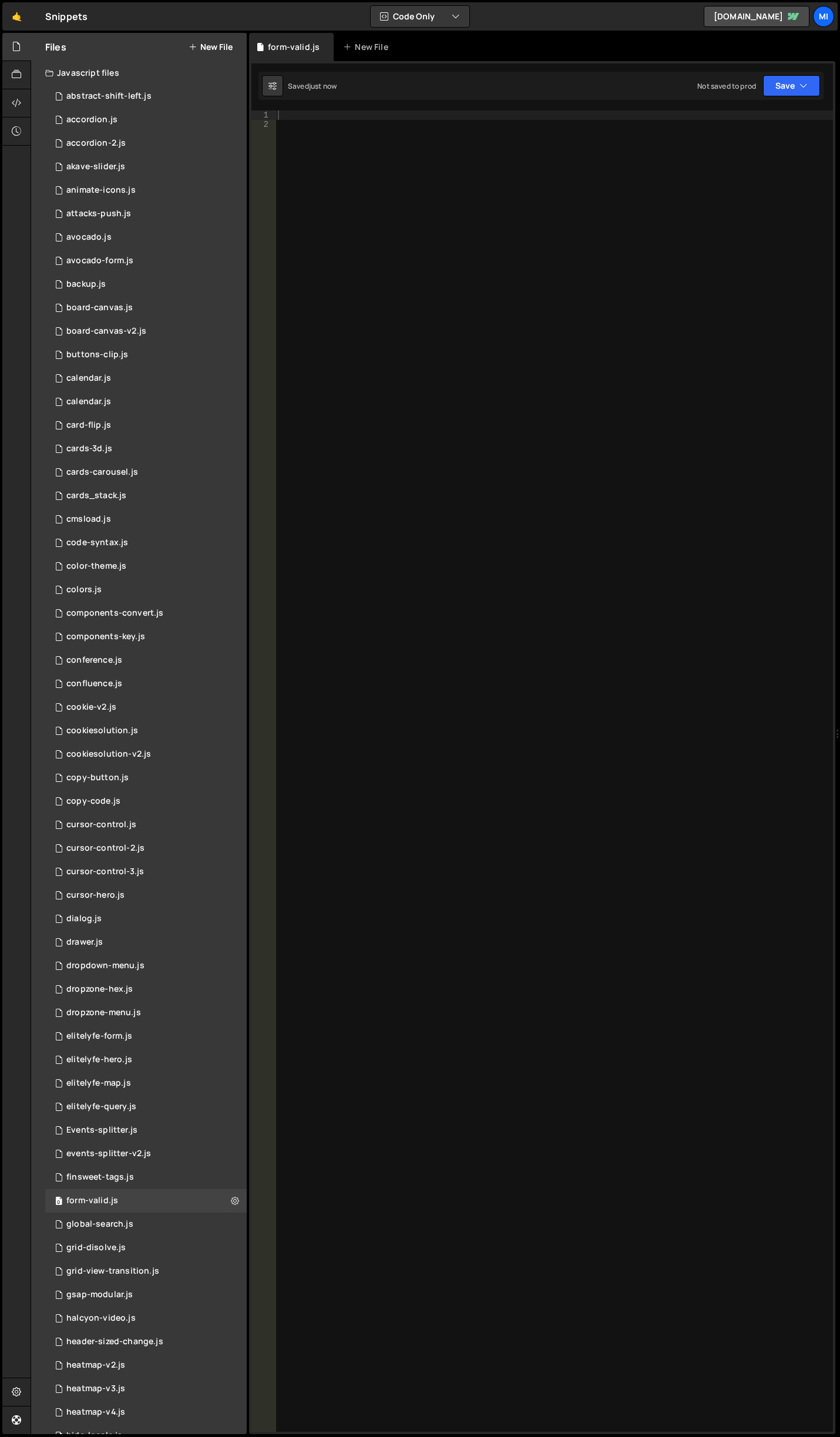
click at [468, 250] on div at bounding box center [554, 781] width 558 height 1340
paste textarea "});"
type textarea "});"
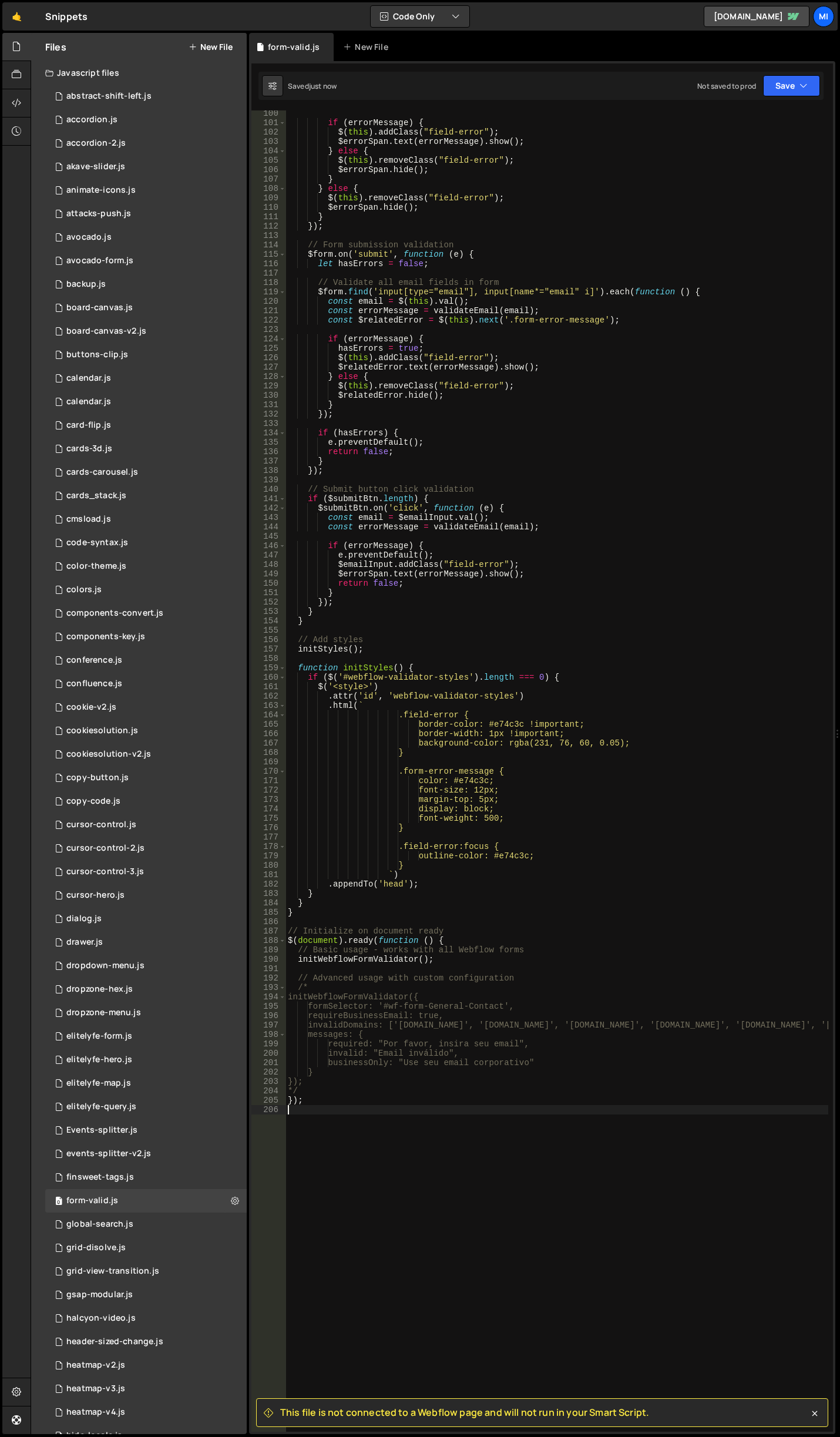
scroll to position [1250, 0]
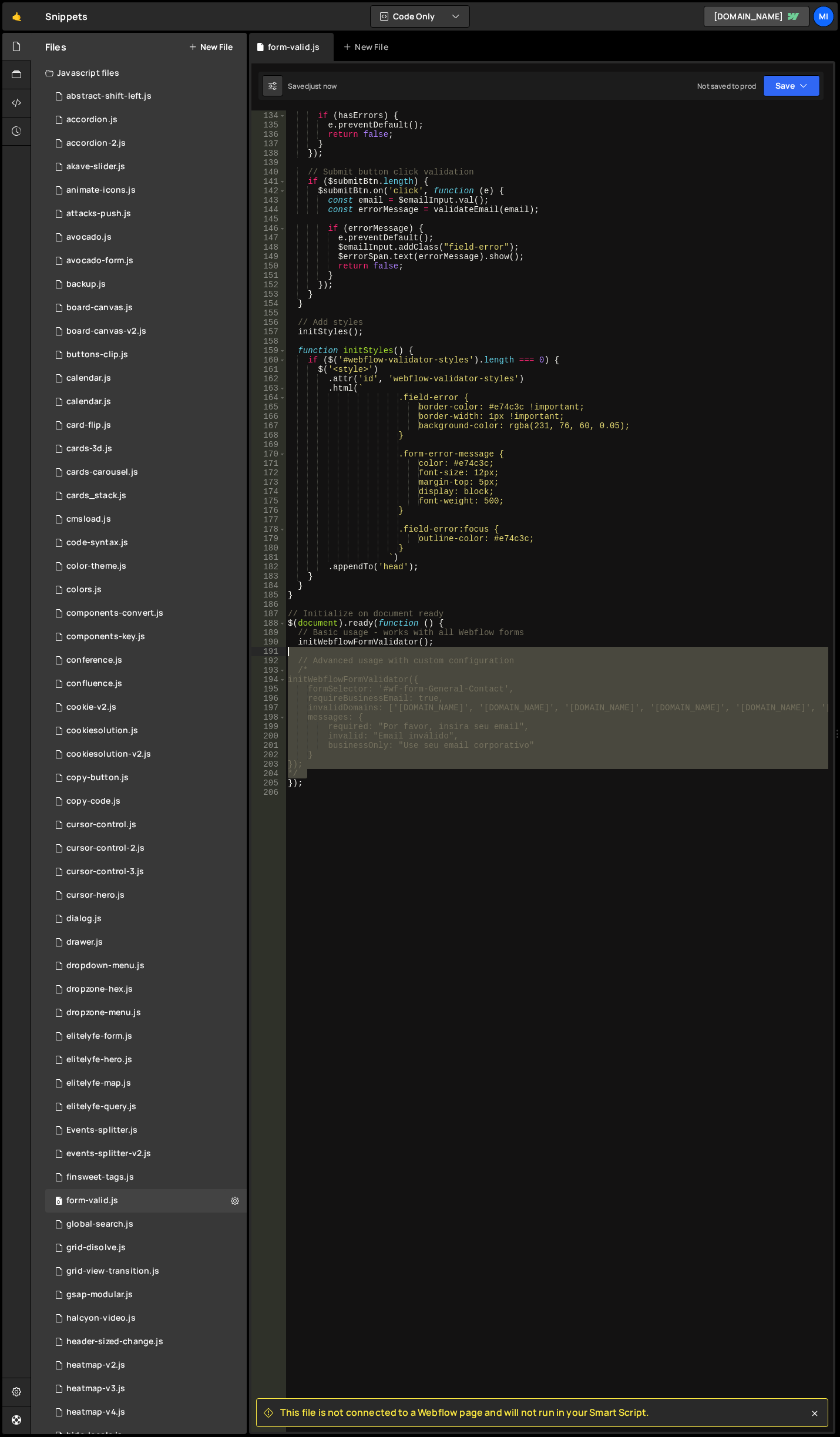
drag, startPoint x: 316, startPoint y: 771, endPoint x: 254, endPoint y: 655, distance: 131.5
click at [254, 655] on div "133 134 135 136 137 138 139 140 141 142 143 144 145 146 147 148 149 150 151 152…" at bounding box center [542, 771] width 581 height 1321
type textarea "// Advanced usage with custom configuration"
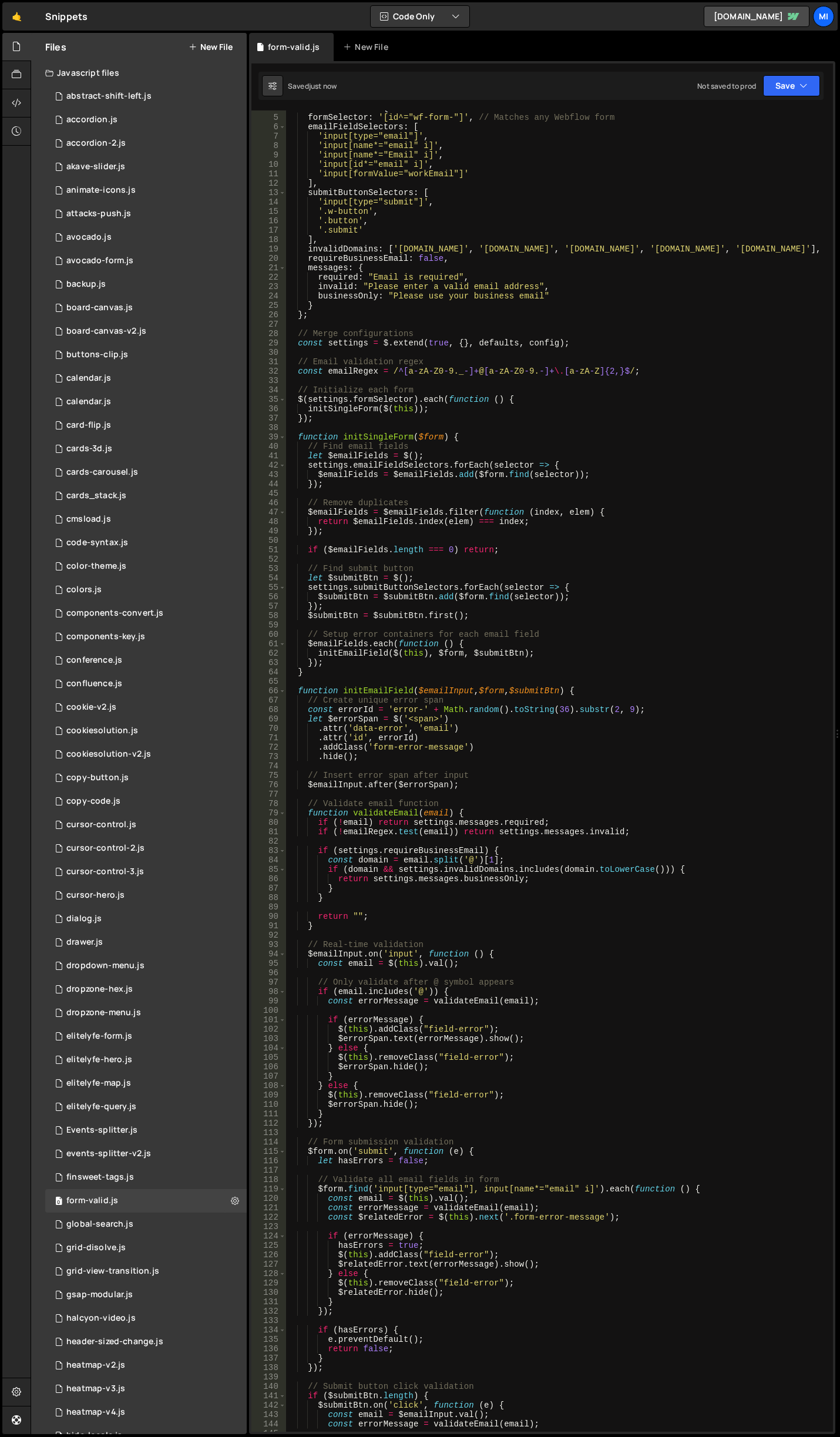
scroll to position [0, 0]
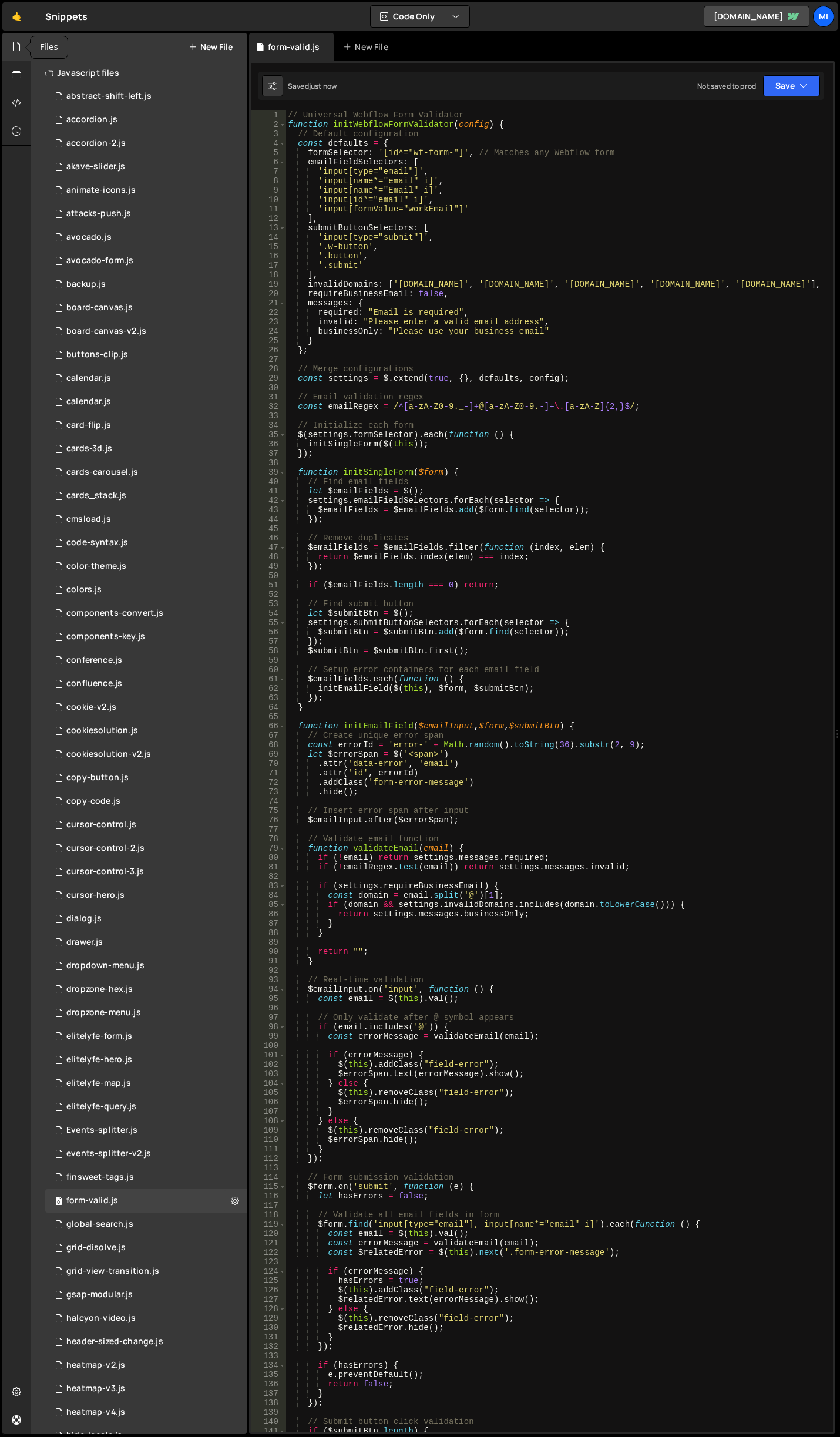
click at [10, 54] on div at bounding box center [17, 47] width 29 height 28
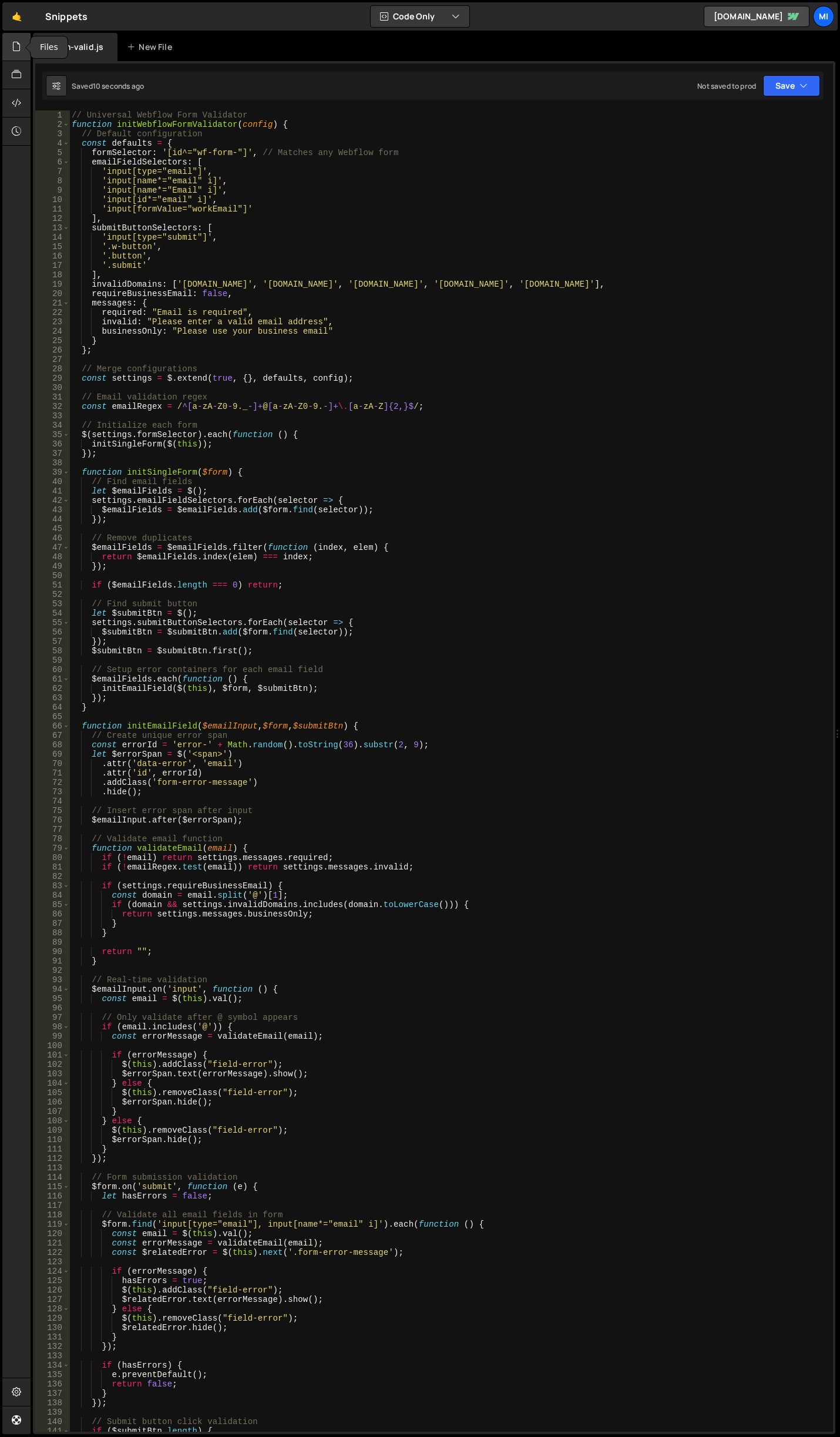
click at [10, 54] on div at bounding box center [17, 47] width 29 height 28
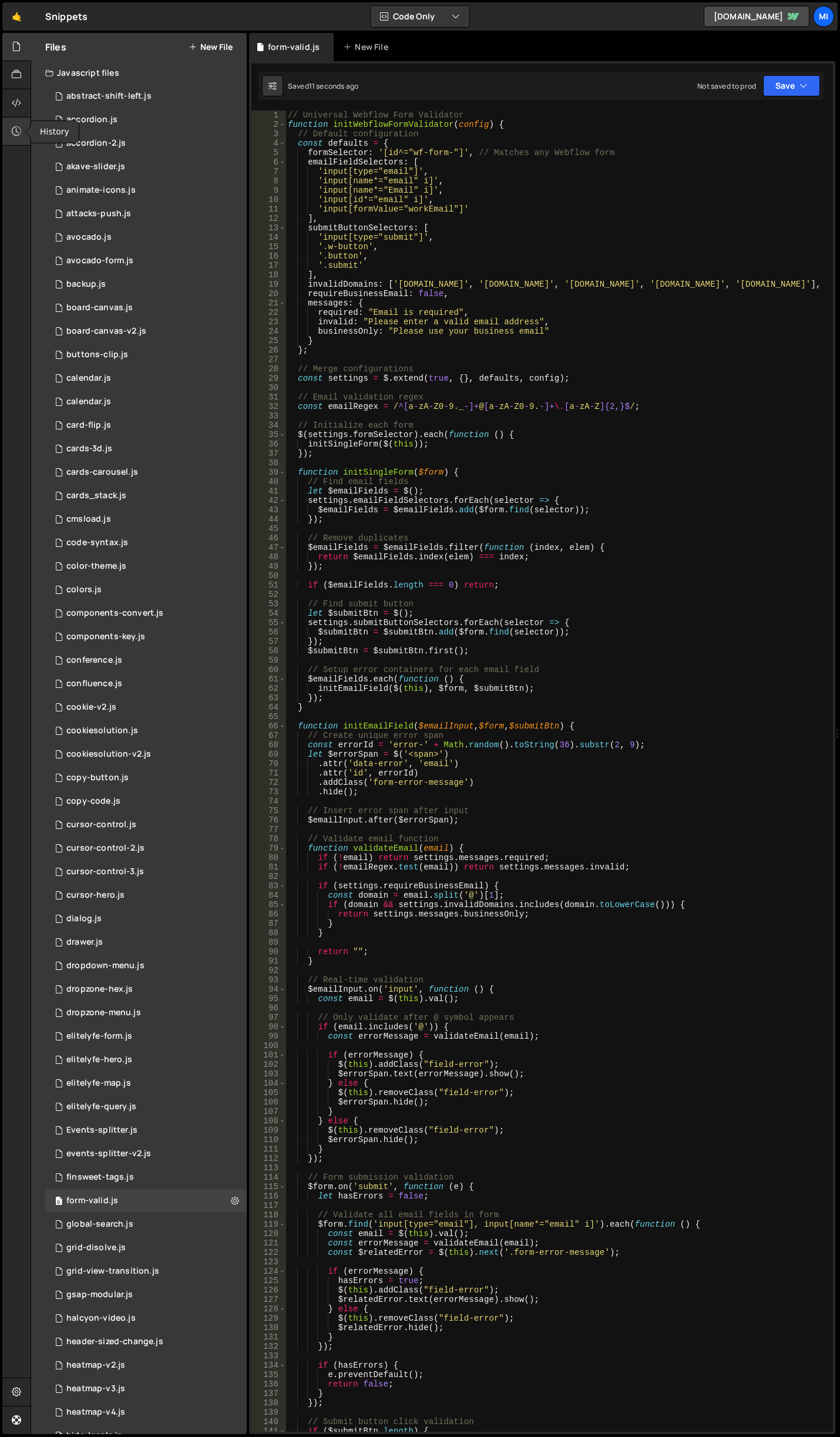
click at [27, 125] on div at bounding box center [17, 132] width 29 height 28
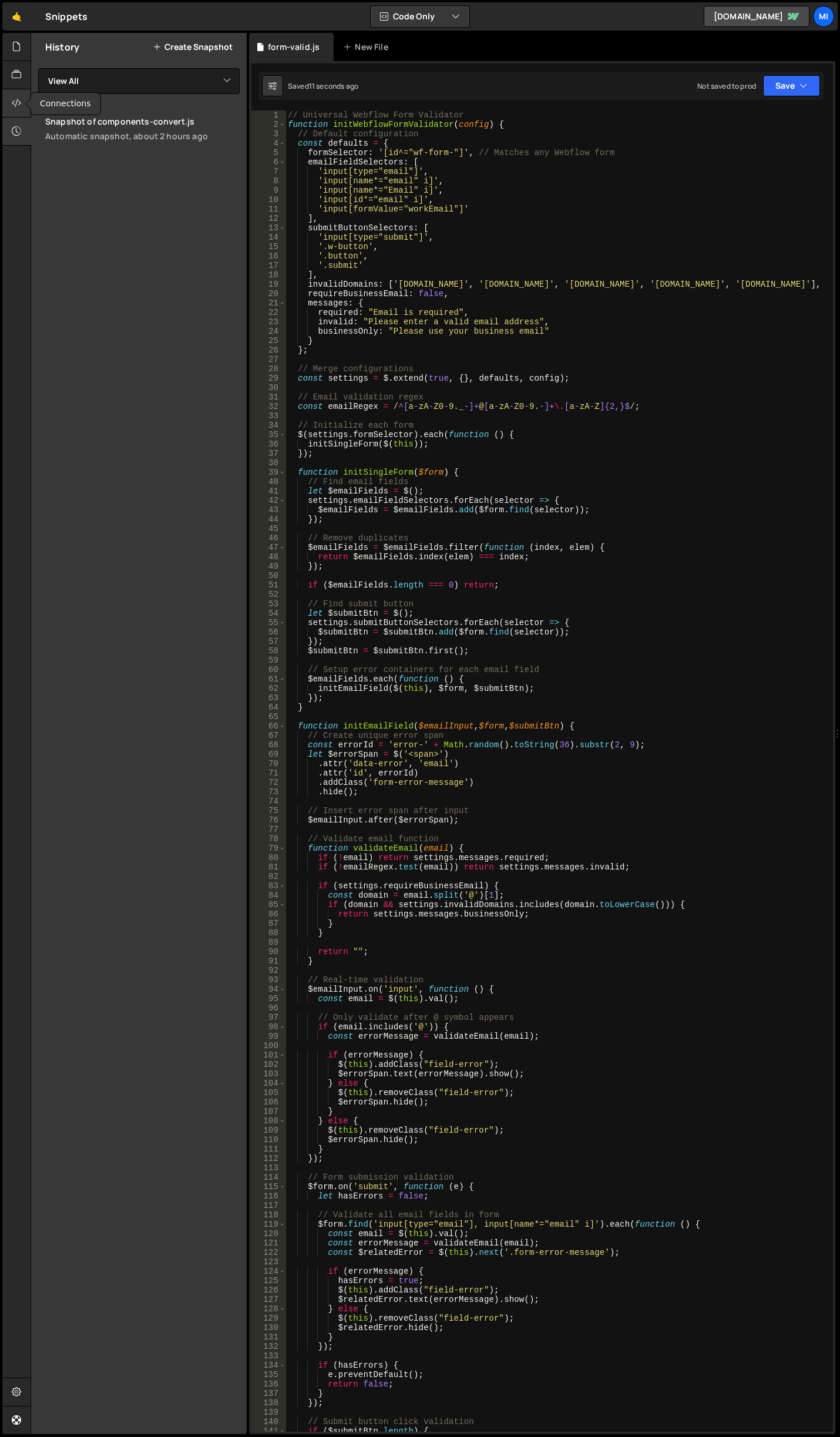
click at [13, 102] on icon at bounding box center [16, 103] width 10 height 13
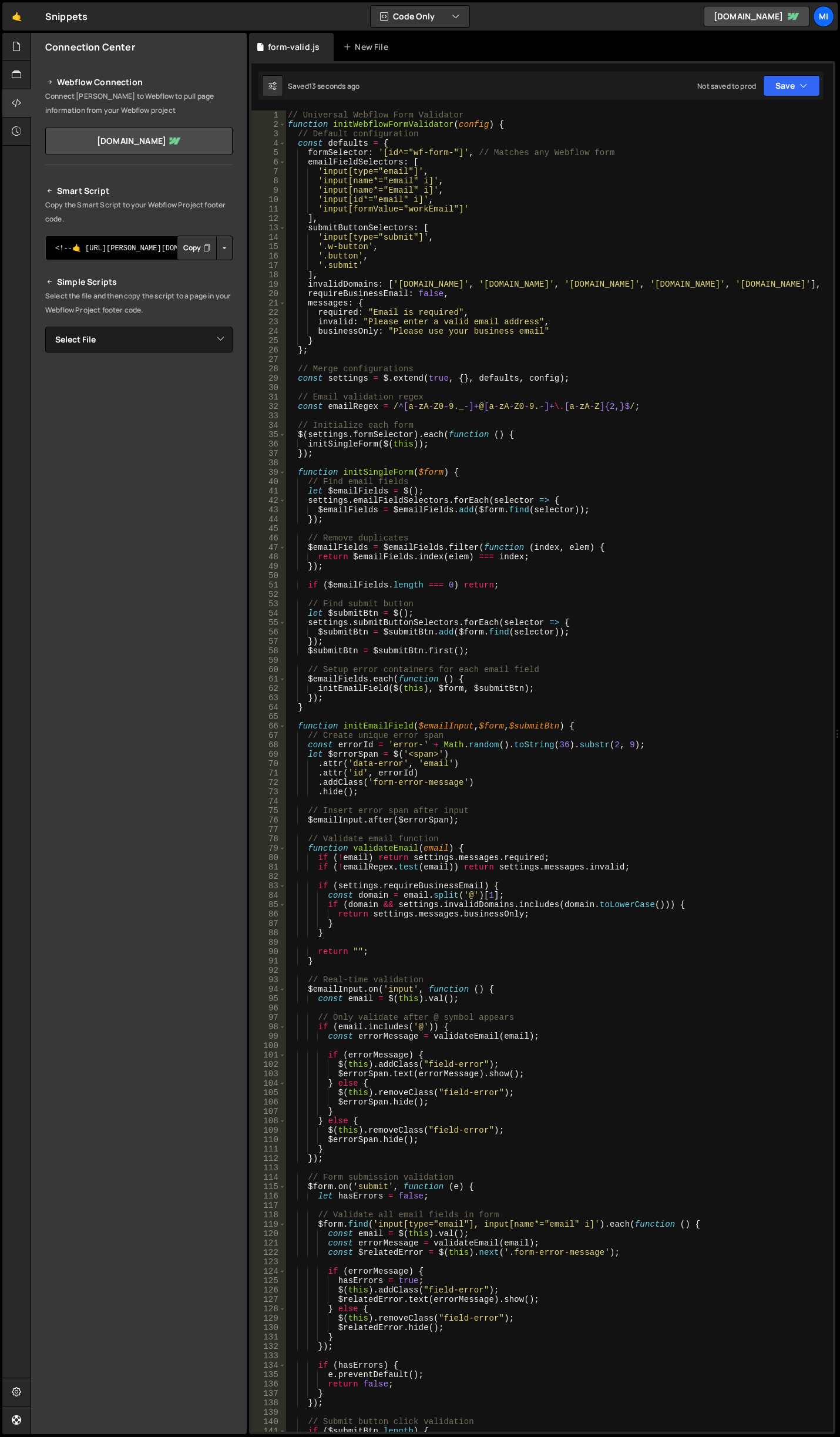
click at [156, 244] on textarea "<!--🤙 [URL][PERSON_NAME][DOMAIN_NAME]> <script>document.addEventListener("DOMCo…" at bounding box center [139, 247] width 187 height 24
click at [230, 243] on button "Button group with nested dropdown" at bounding box center [224, 247] width 17 height 24
click at [227, 340] on select "Select File abstract-shift-left.js accordion.js accordion-2.js akave-slider.js …" at bounding box center [139, 340] width 187 height 26
select select "46005"
click at [45, 327] on select "Select File abstract-shift-left.js accordion.js accordion-2.js akave-slider.js …" at bounding box center [139, 340] width 187 height 26
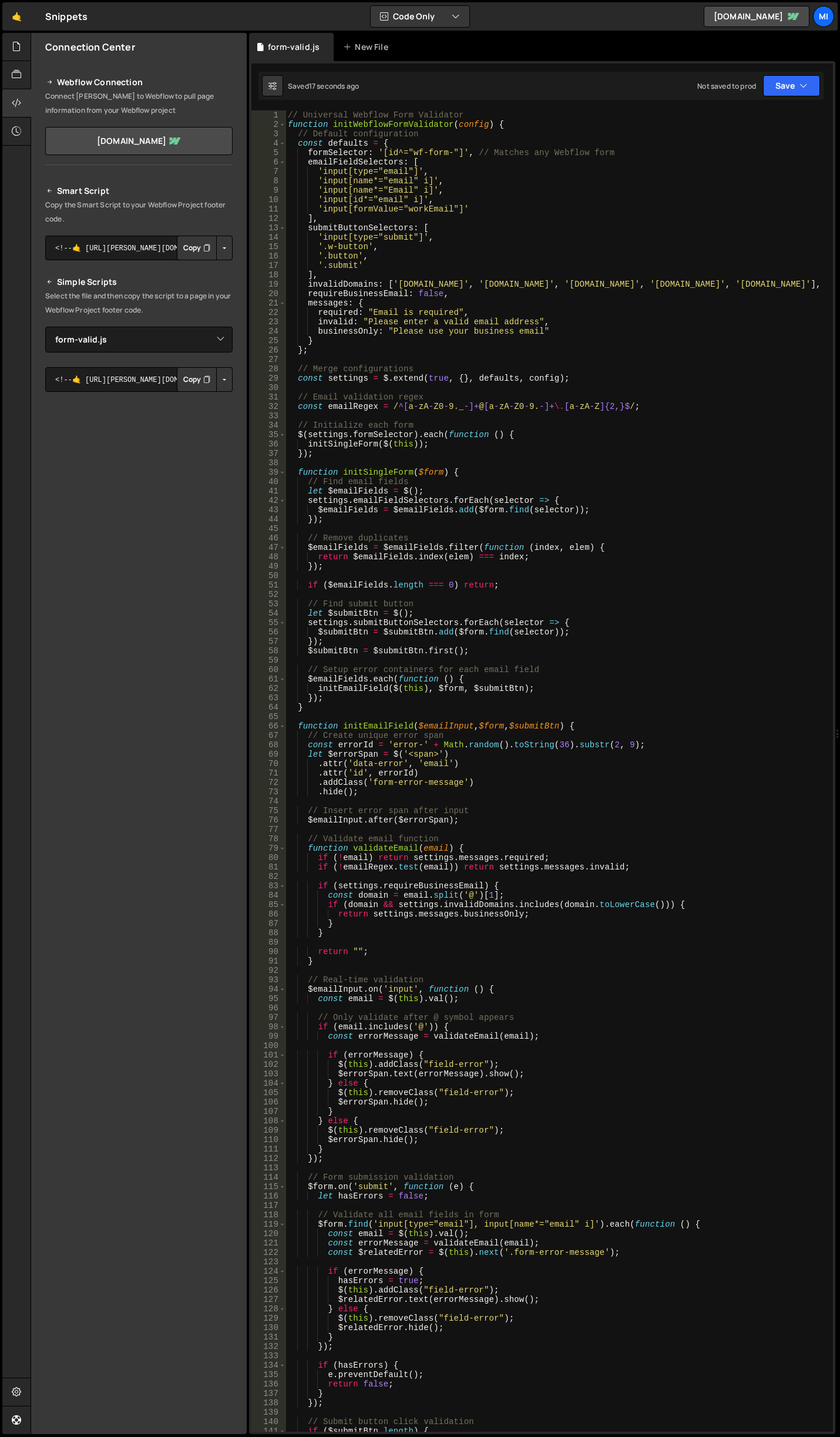
click at [222, 386] on button "Button group with nested dropdown" at bounding box center [224, 379] width 17 height 24
click at [192, 403] on link "Copy Staging js" at bounding box center [183, 402] width 98 height 17
click at [464, 426] on div "// Universal Webflow Form Validator function initWebflowFormValidator ( config …" at bounding box center [557, 781] width 543 height 1340
click at [414, 544] on div "// Universal Webflow Form Validator function initWebflowFormValidator ( config …" at bounding box center [557, 781] width 543 height 1340
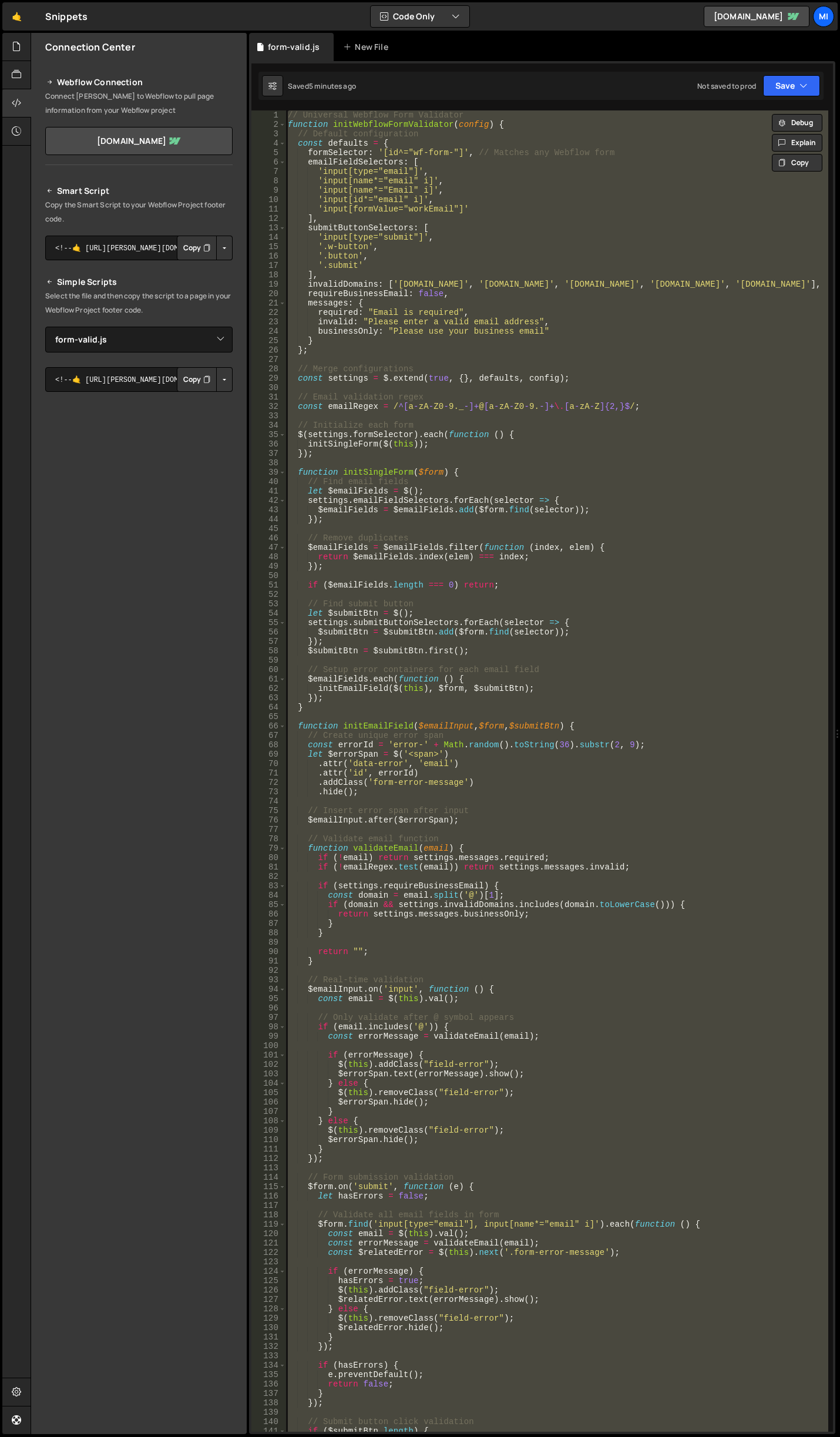
paste textarea "}"
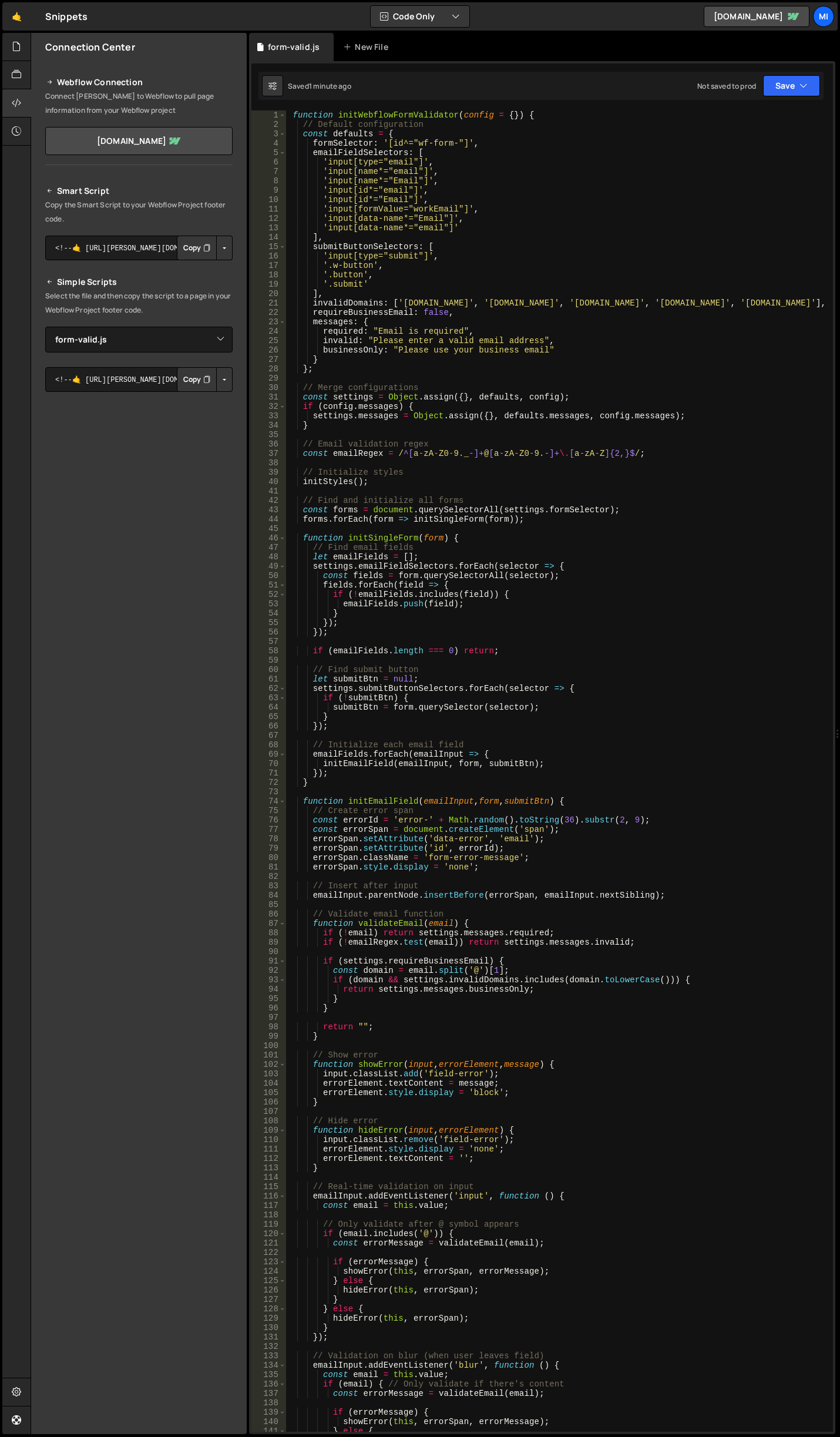
click at [531, 573] on div "function initWebflowFormValidator ( config = { }) { // Default configuration co…" at bounding box center [557, 781] width 543 height 1340
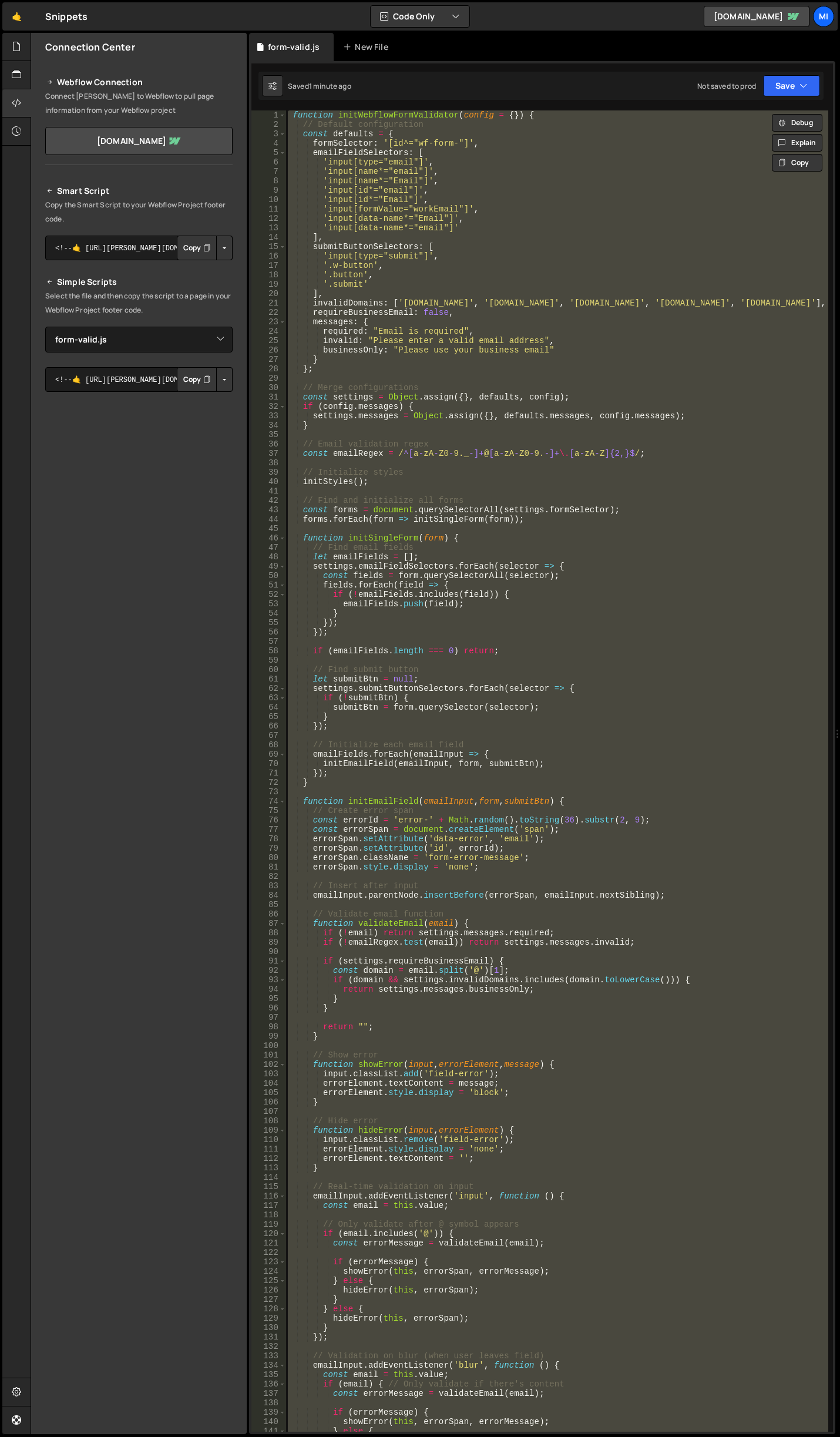
paste textarea "}"
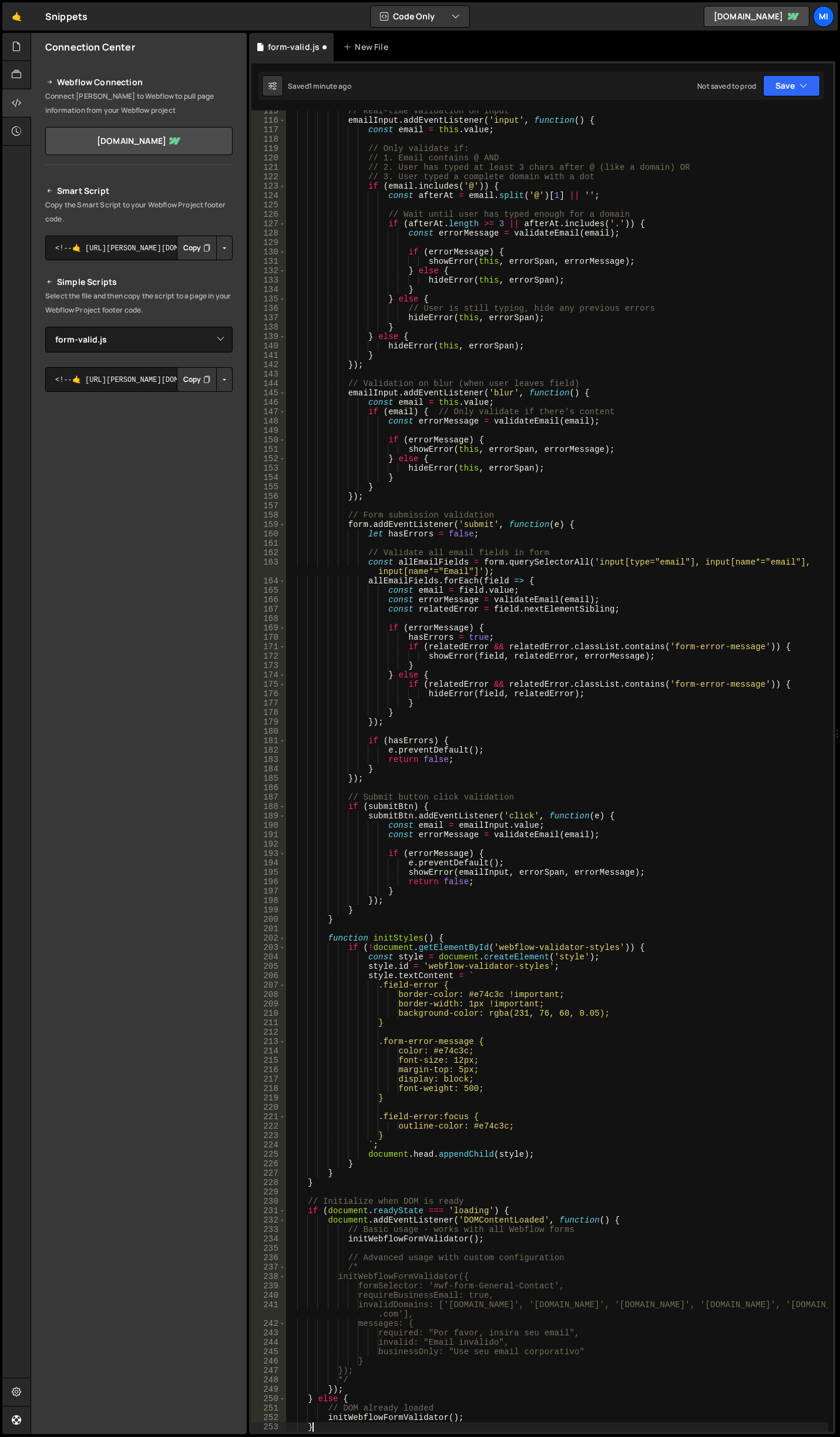
scroll to position [1076, 0]
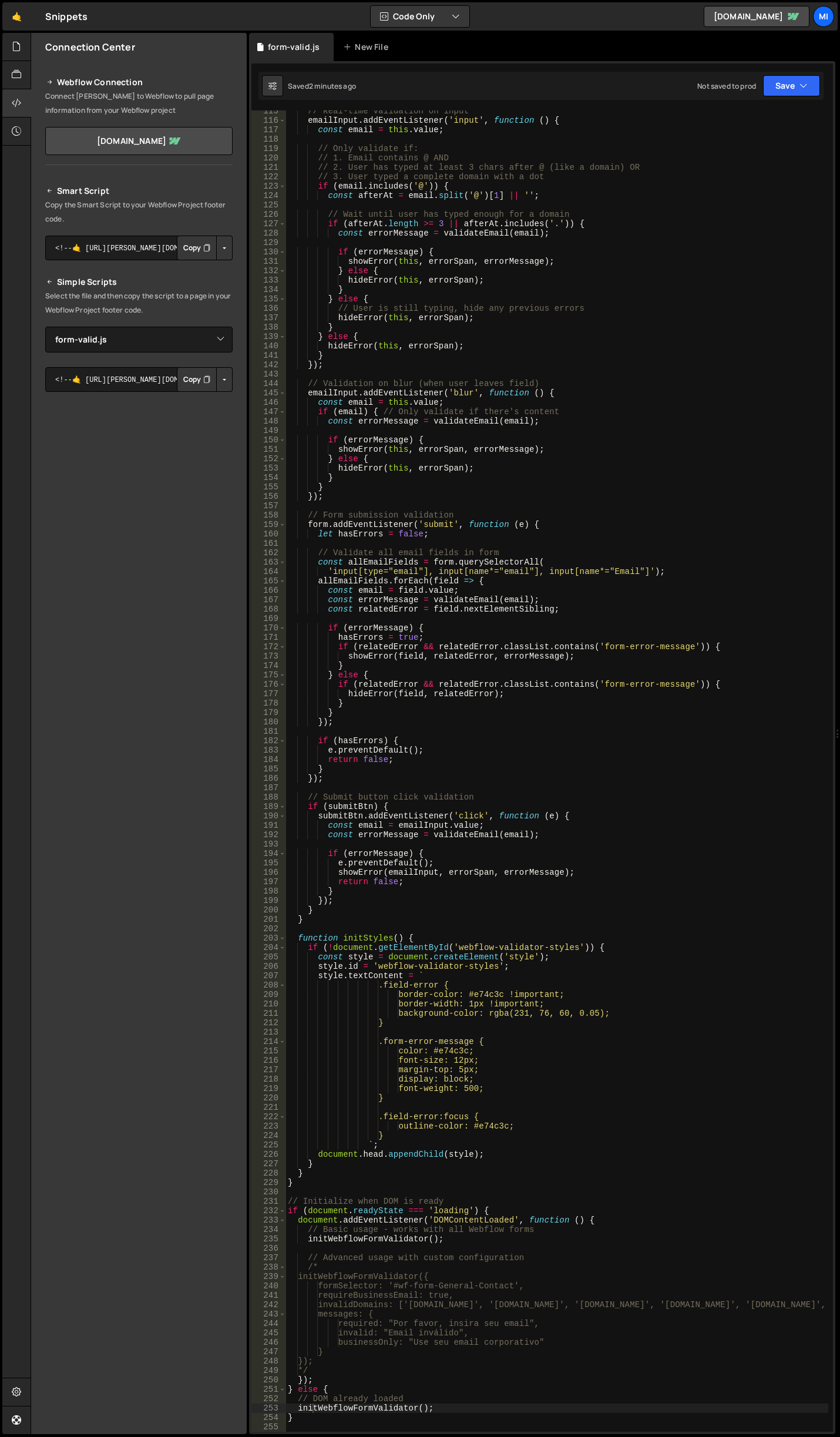
click at [476, 672] on div "// Real-time validation on input emailInput . addEventListener ( 'input' , func…" at bounding box center [557, 776] width 543 height 1340
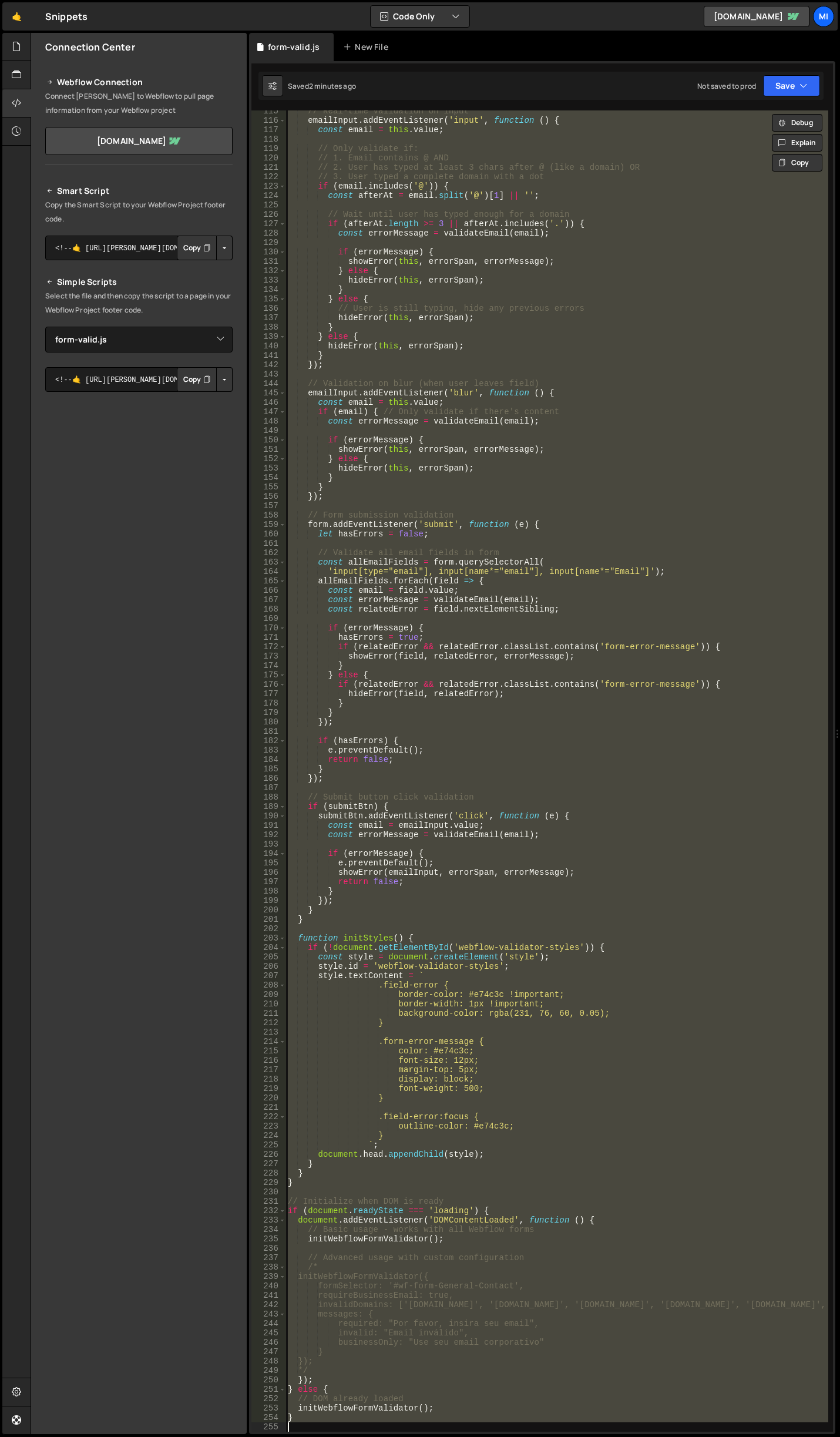
paste textarea "}"
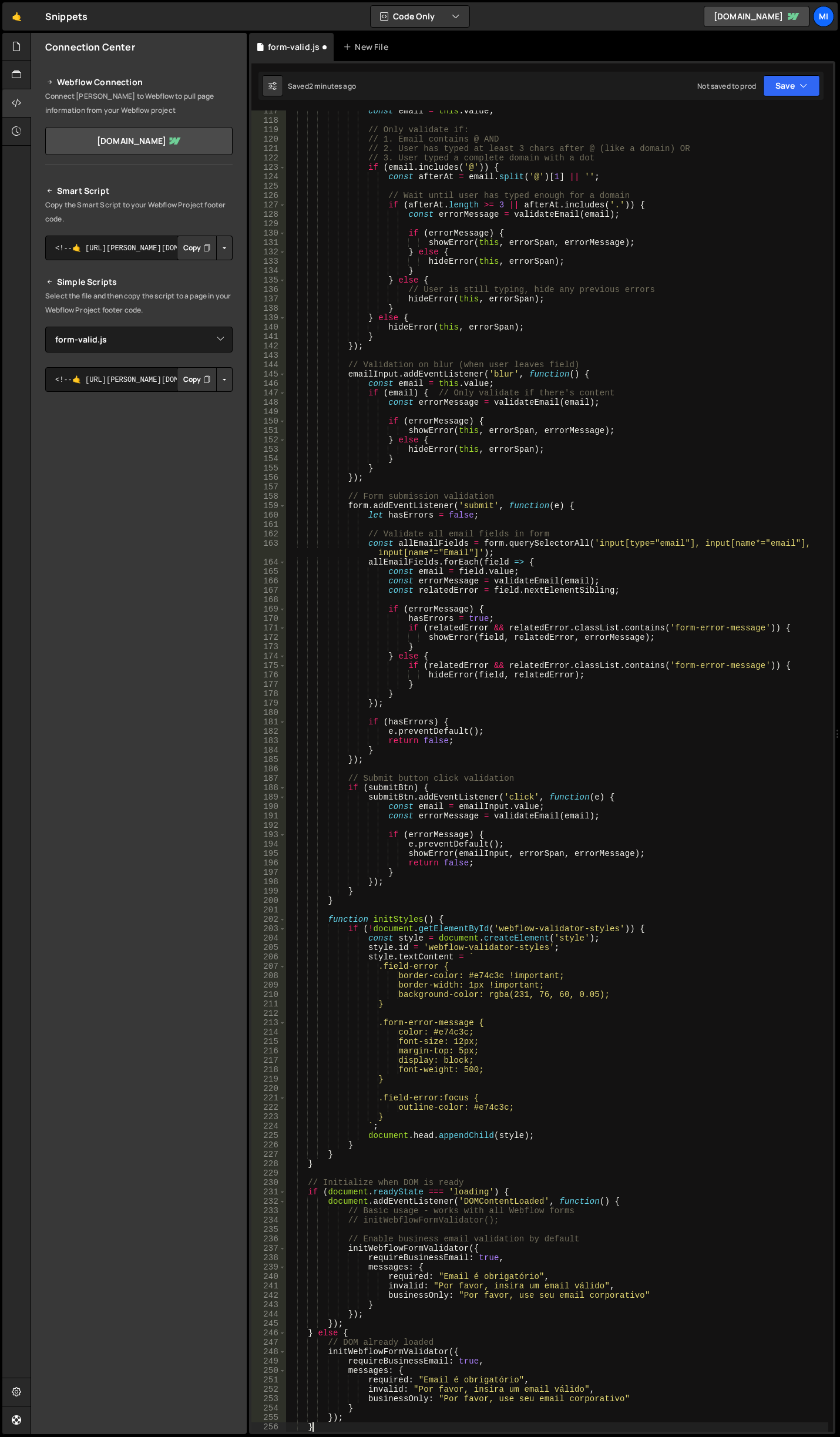
scroll to position [1095, 0]
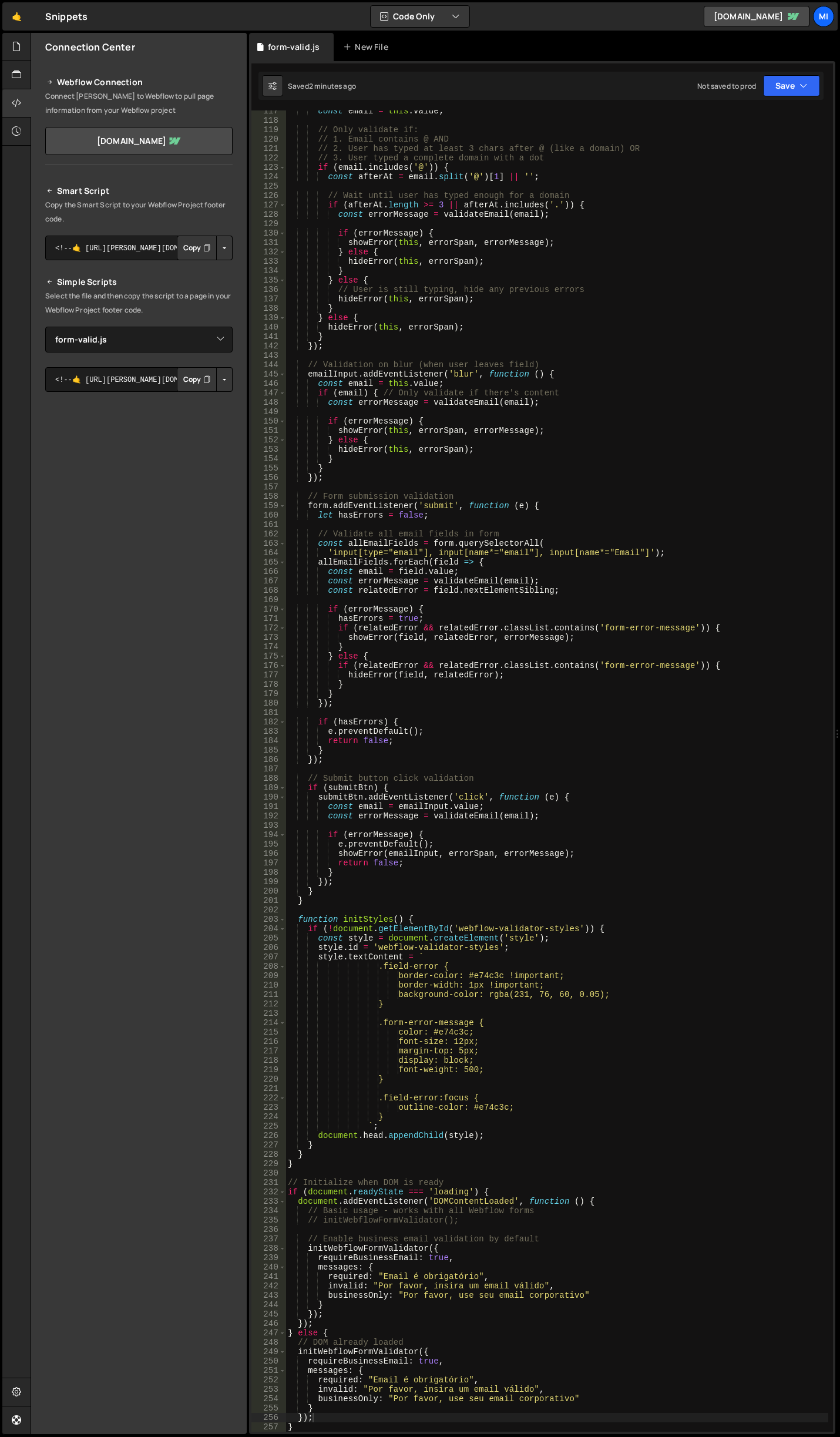
click at [230, 383] on button "Button group with nested dropdown" at bounding box center [224, 379] width 17 height 24
click at [207, 398] on link "Copy Staging js" at bounding box center [183, 402] width 98 height 17
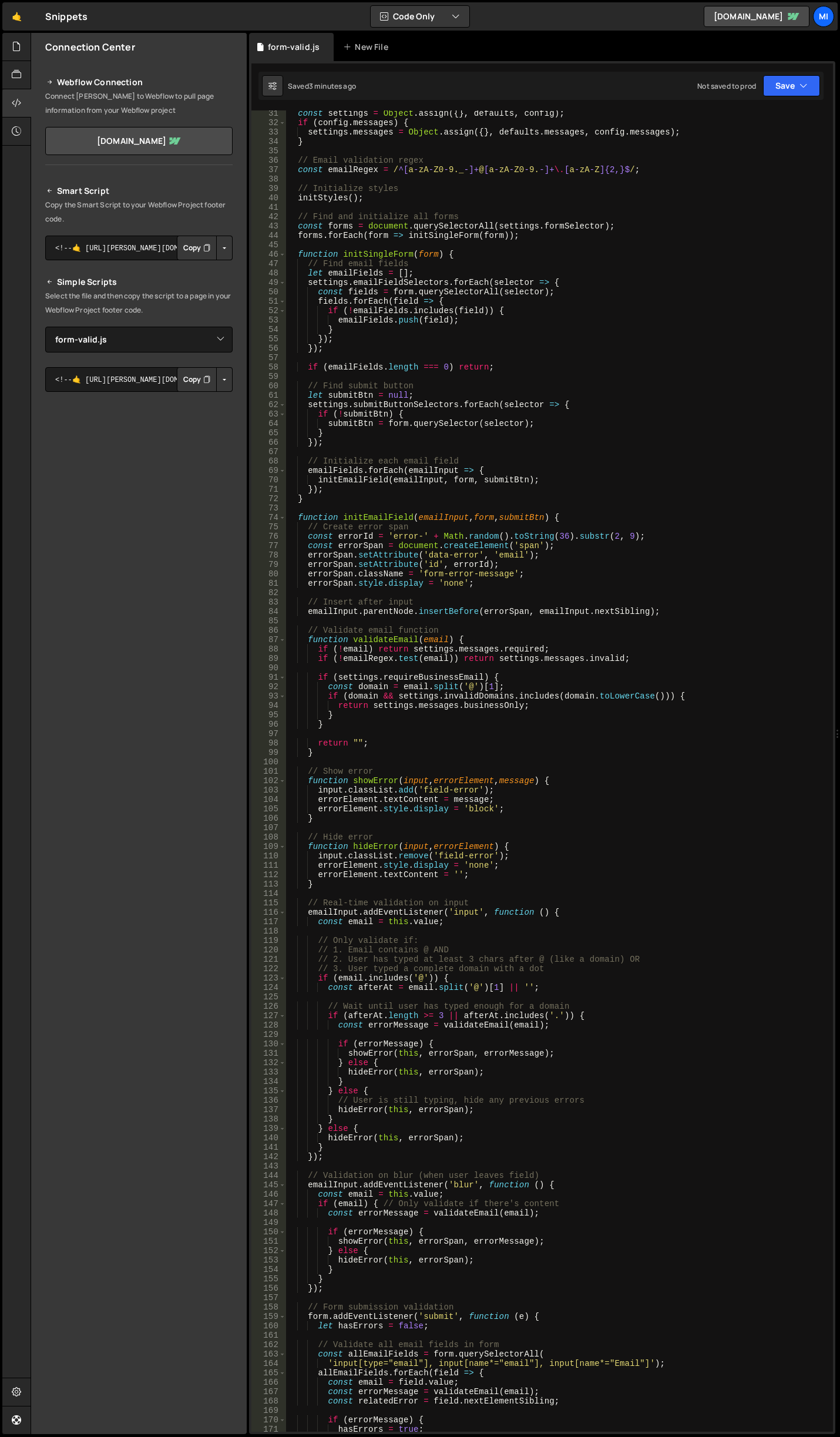
scroll to position [0, 0]
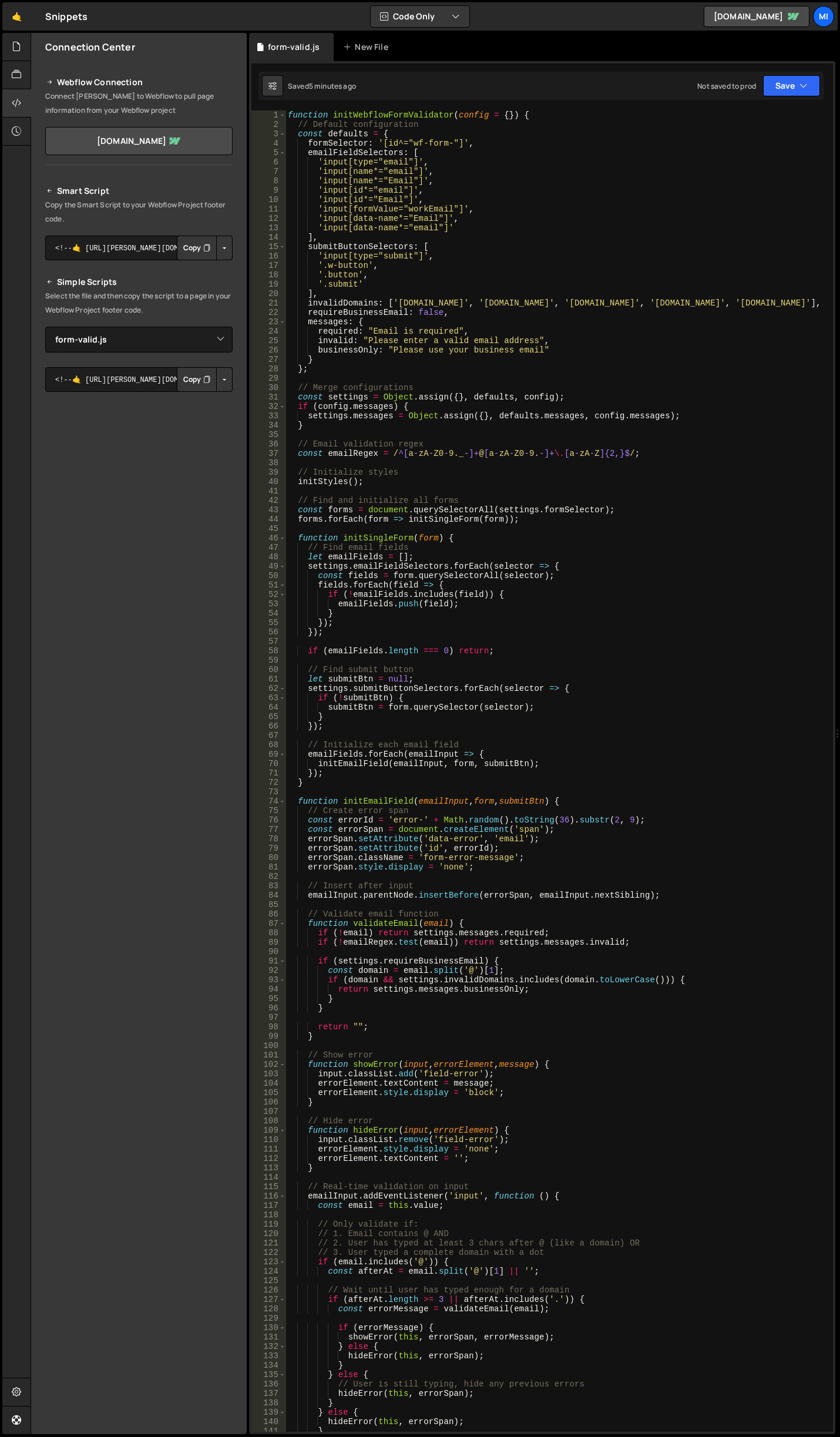
click at [223, 382] on button "Button group with nested dropdown" at bounding box center [224, 379] width 17 height 24
click at [210, 396] on link "Copy Staging js" at bounding box center [183, 402] width 98 height 17
click at [567, 652] on div "function initWebflowFormValidator ( config = { }) { // Default configuration co…" at bounding box center [557, 781] width 543 height 1340
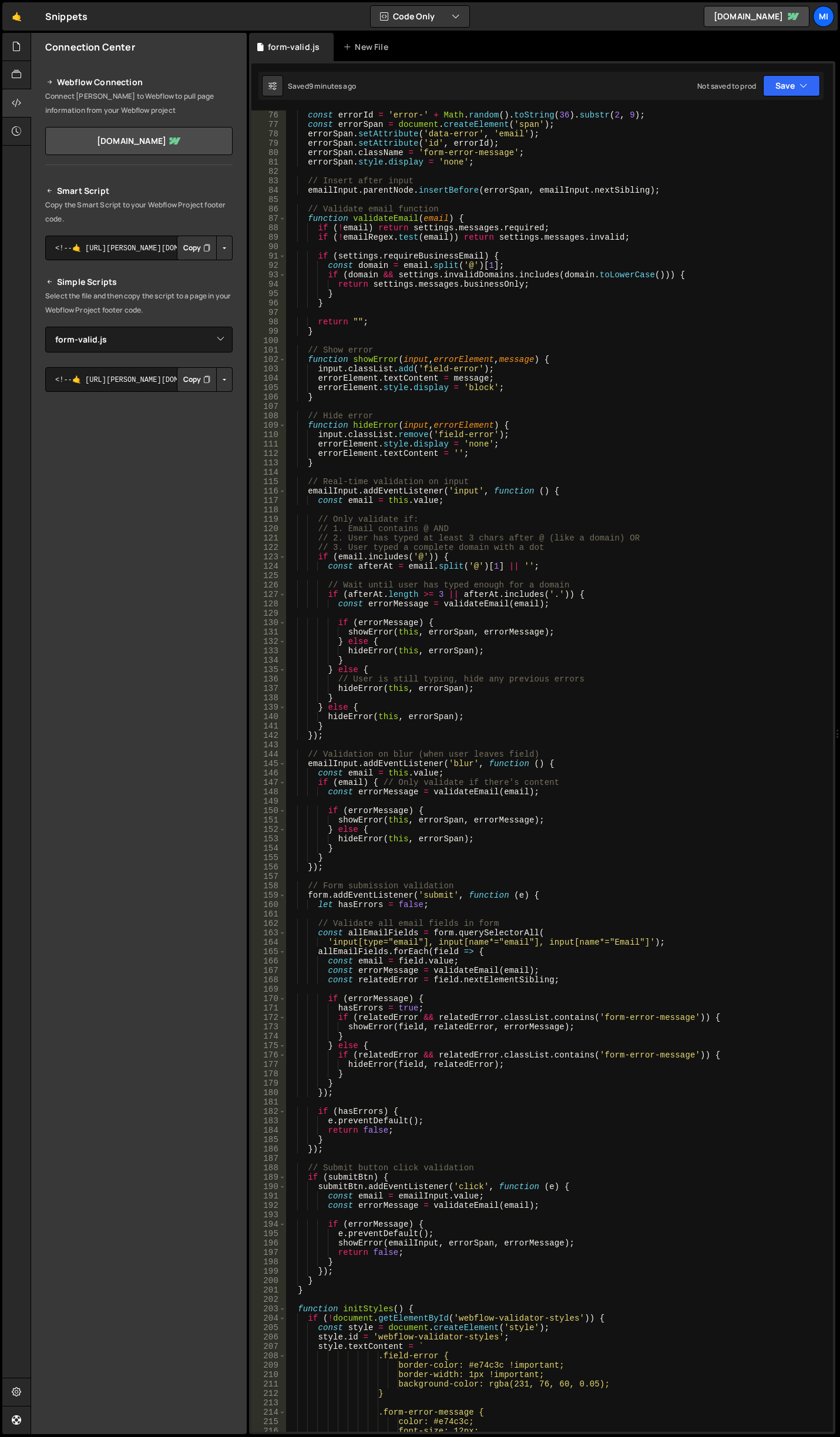
scroll to position [1198, 0]
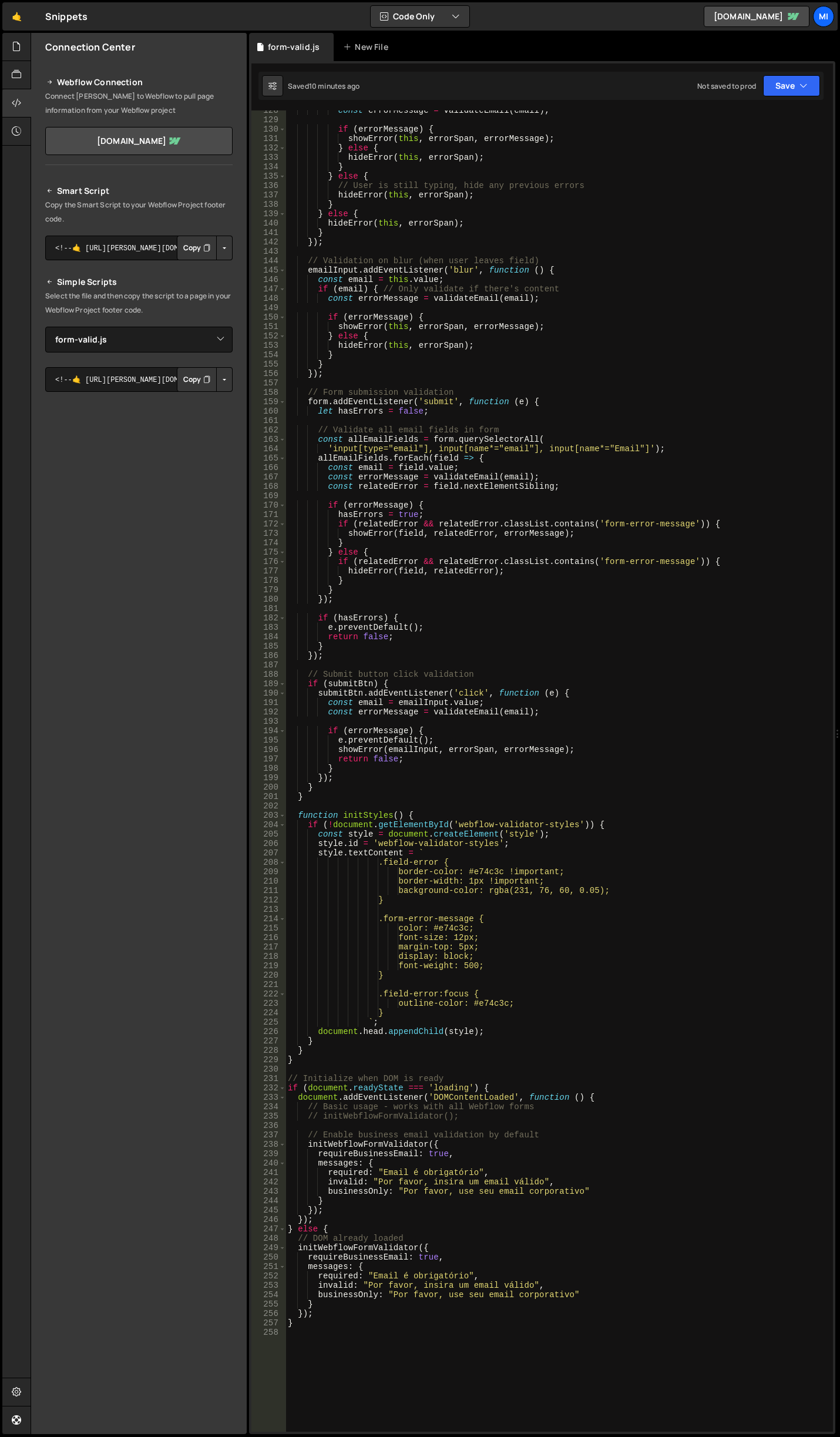
click at [614, 427] on div "const errorMessage = validateEmail ( email ) ; if ( errorMessage ) { showError …" at bounding box center [557, 776] width 543 height 1340
click at [648, 413] on div "const errorMessage = validateEmail ( email ) ; if ( errorMessage ) { showError …" at bounding box center [557, 776] width 543 height 1340
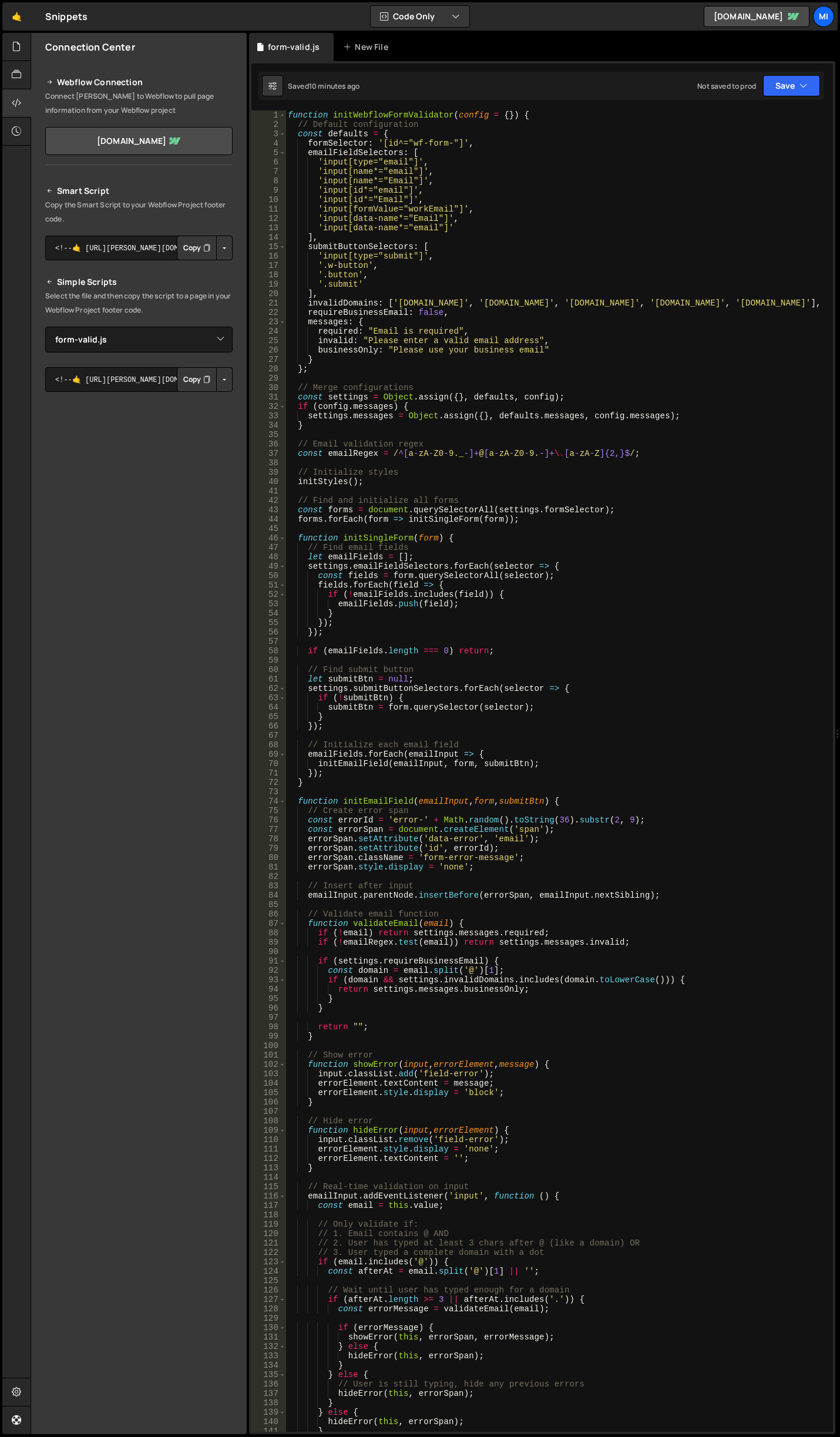
scroll to position [0, 0]
click at [611, 344] on div "function initWebflowFormValidator ( config = { }) { // Default configuration co…" at bounding box center [557, 781] width 543 height 1340
type textarea "invalid: "Please enter a valid email address","
click at [582, 430] on div "function initWebflowFormValidator ( config = { }) { // Default configuration co…" at bounding box center [557, 781] width 543 height 1340
type textarea "}"
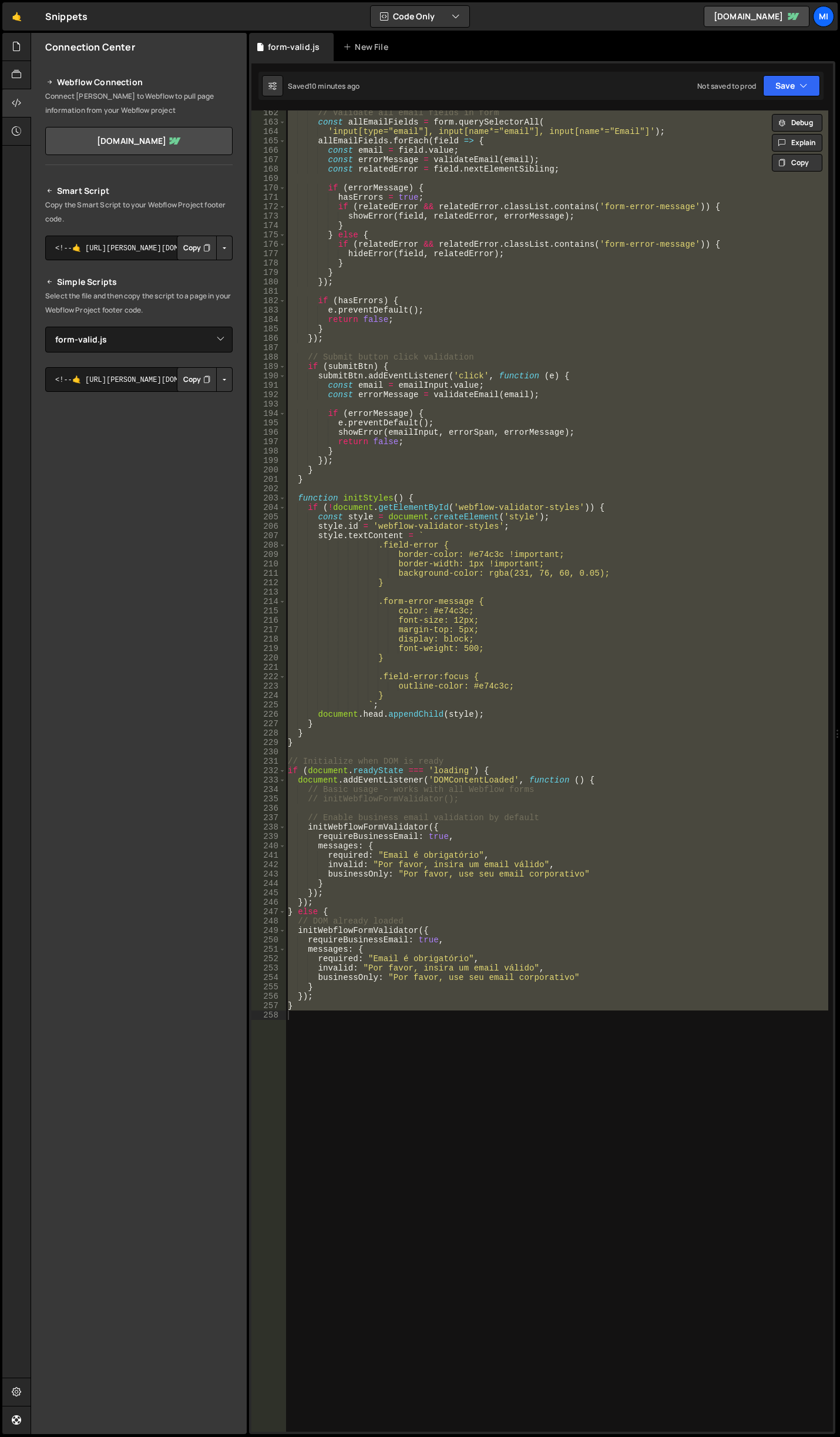
scroll to position [1760, 0]
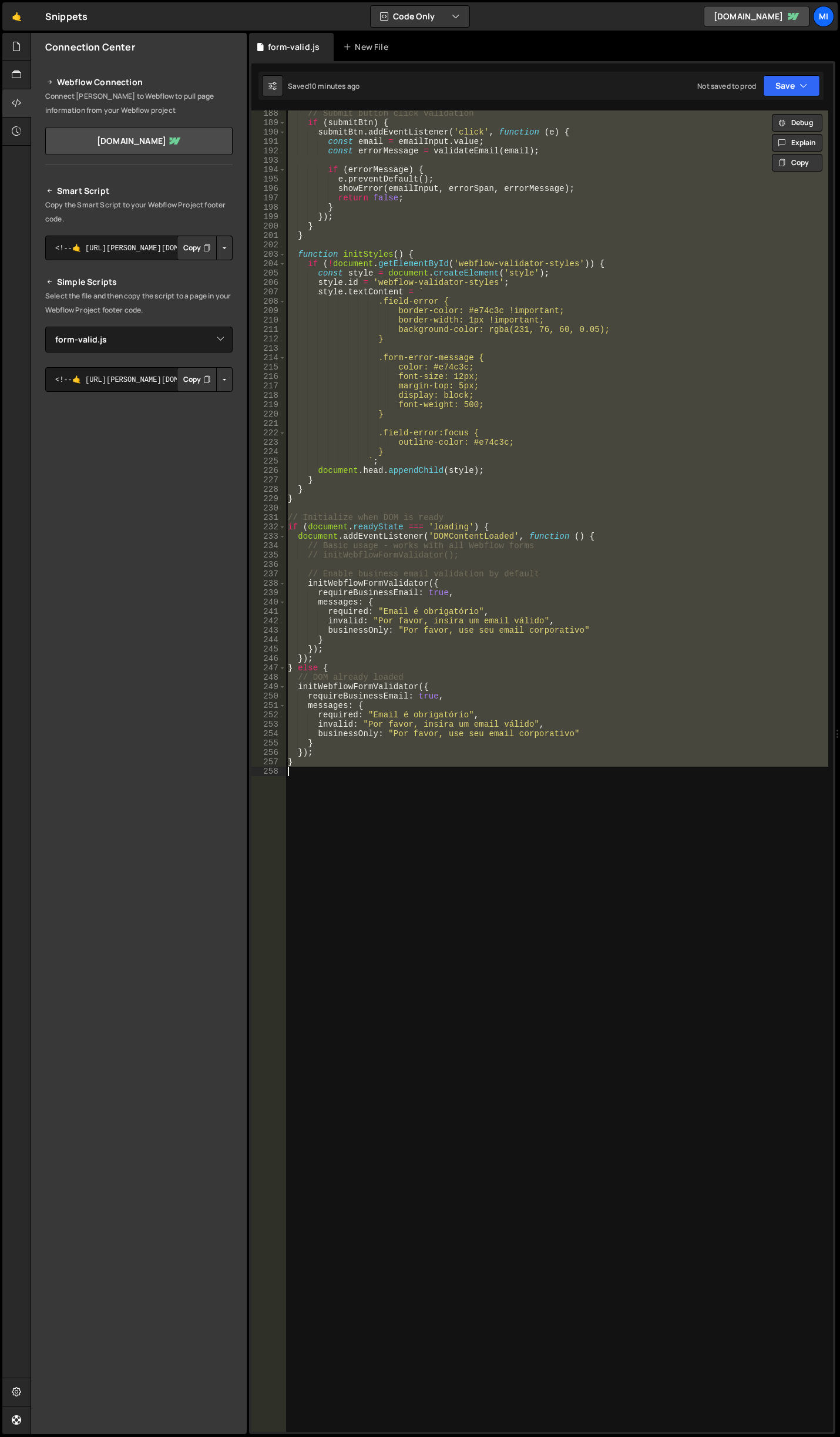
click at [598, 826] on div "// Submit button click validation if ( submitBtn ) { submitBtn . addEventListen…" at bounding box center [557, 771] width 543 height 1321
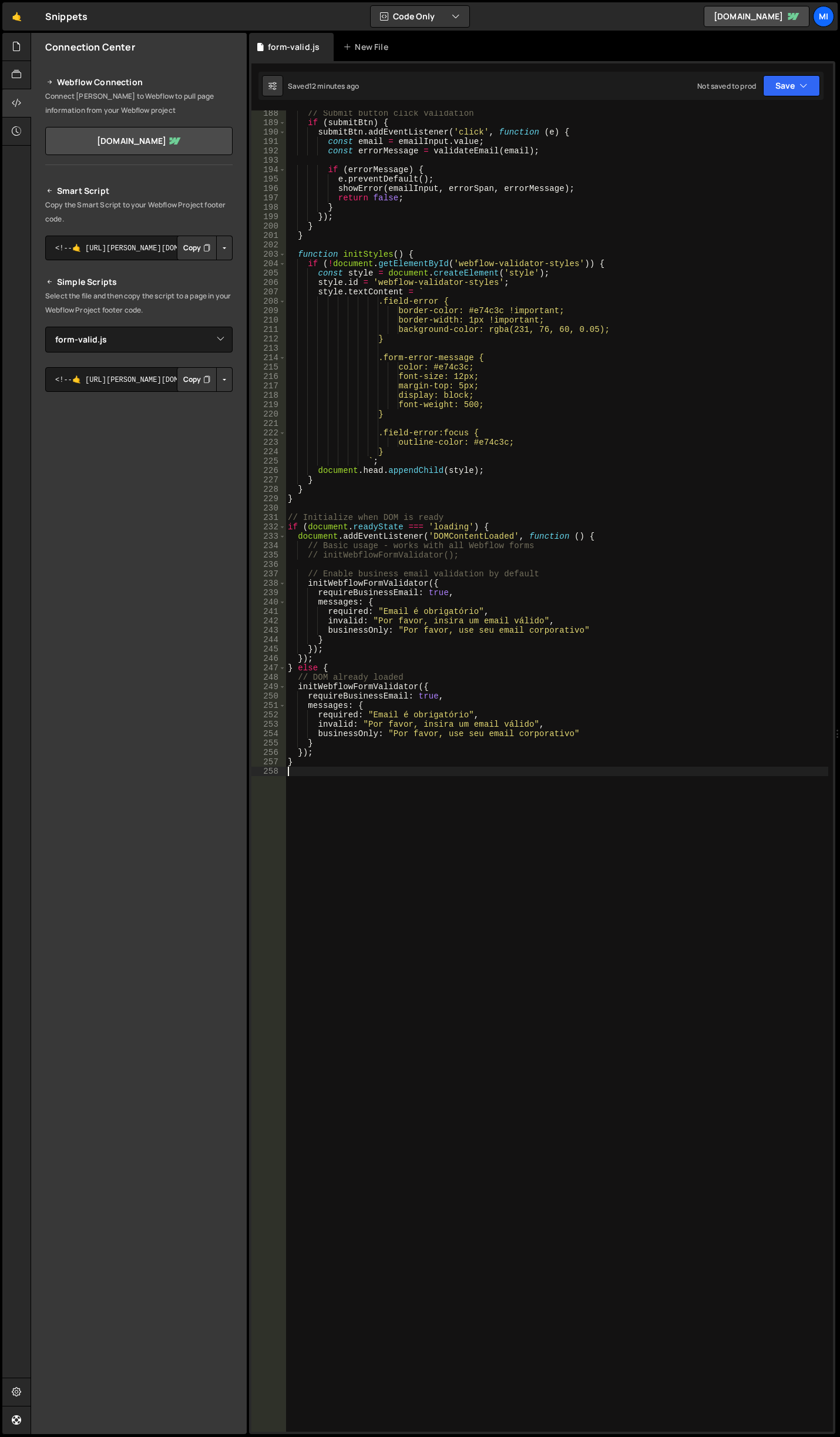
click at [558, 786] on div "// Submit button click validation if ( submitBtn ) { submitBtn . addEventListen…" at bounding box center [557, 779] width 543 height 1340
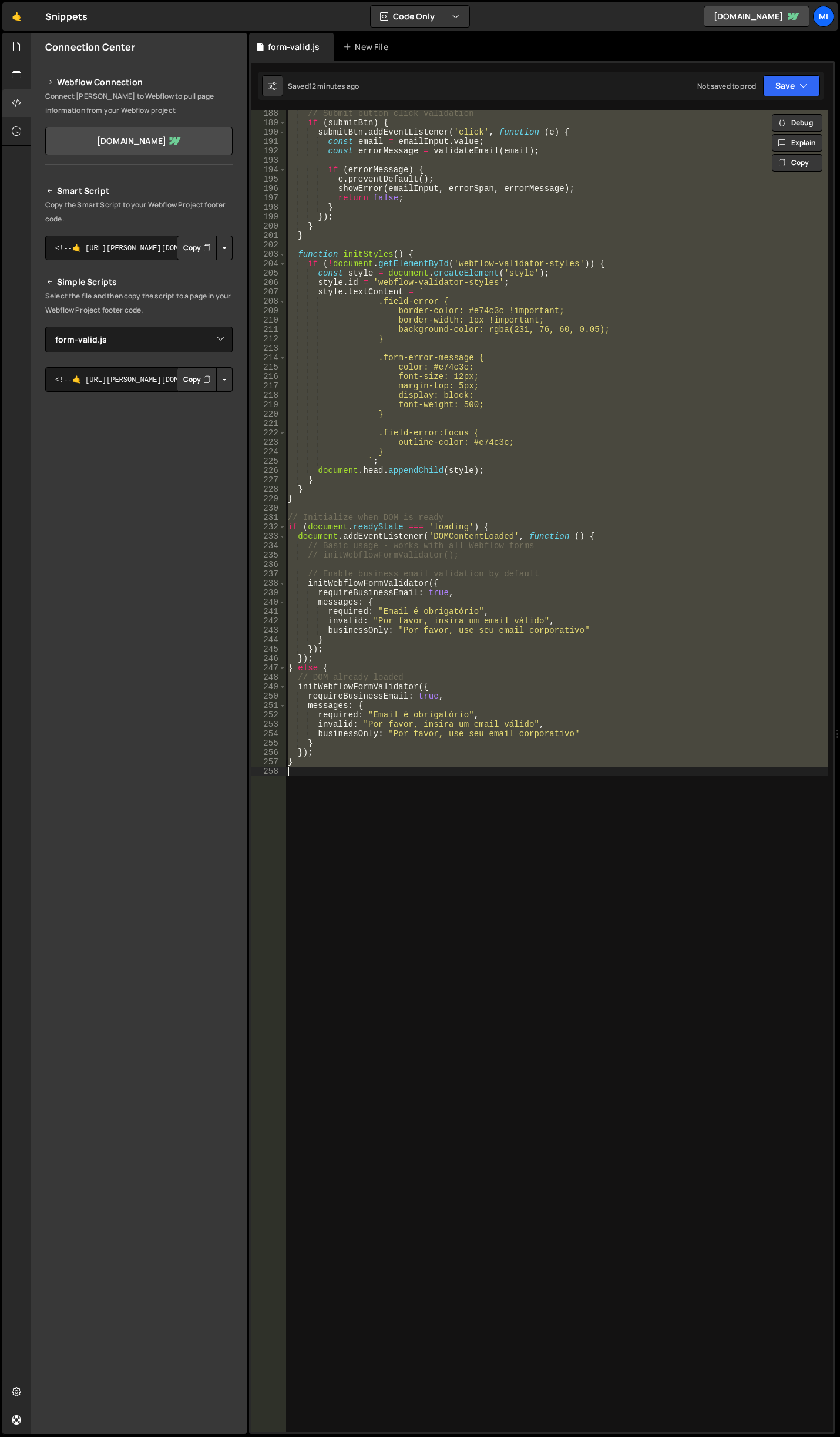
paste textarea "}"
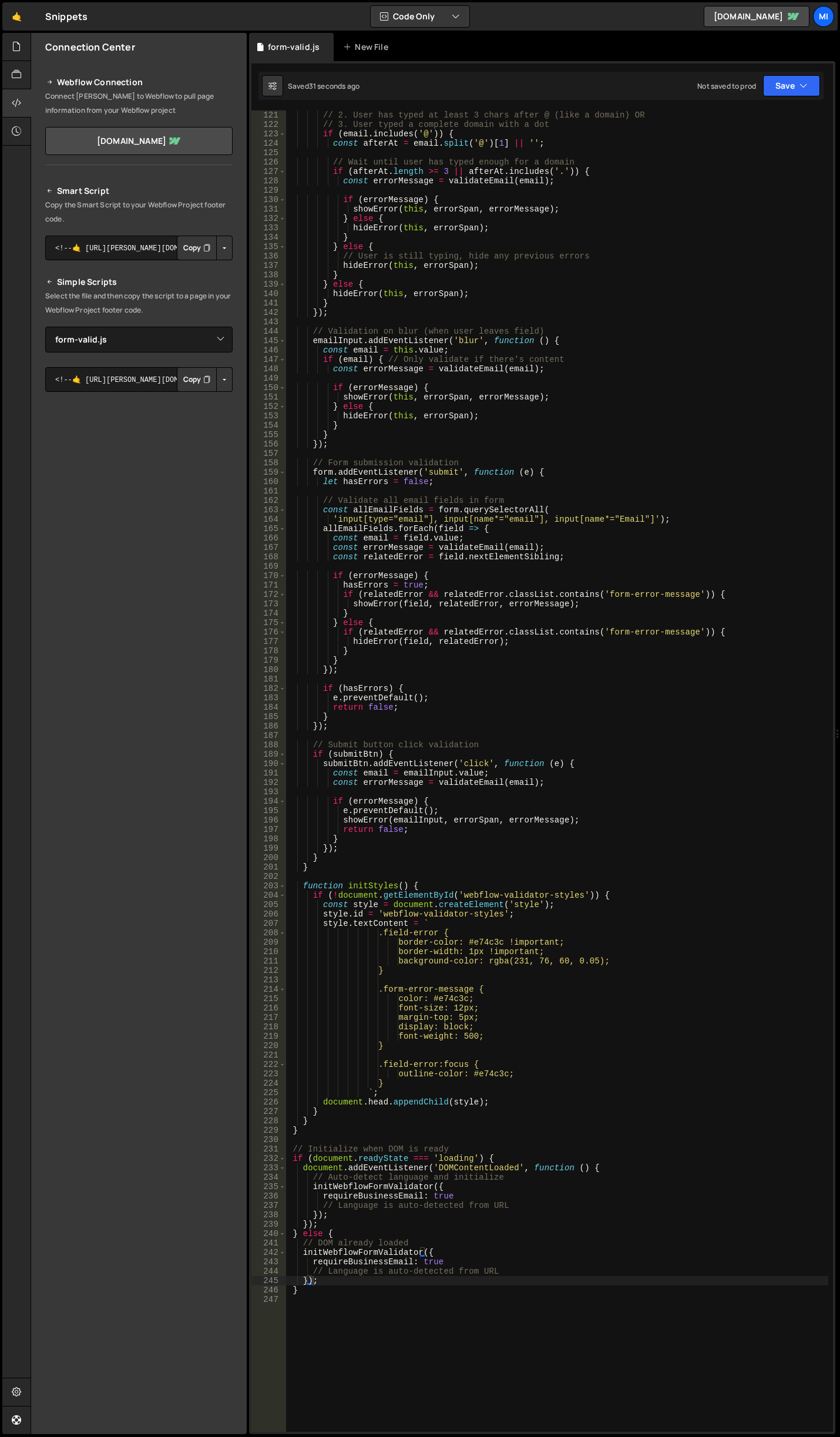
scroll to position [1129, 0]
click at [632, 472] on div "// 2. User has typed at least 3 chars after @ (like a domain) OR // 3. User typ…" at bounding box center [557, 781] width 543 height 1340
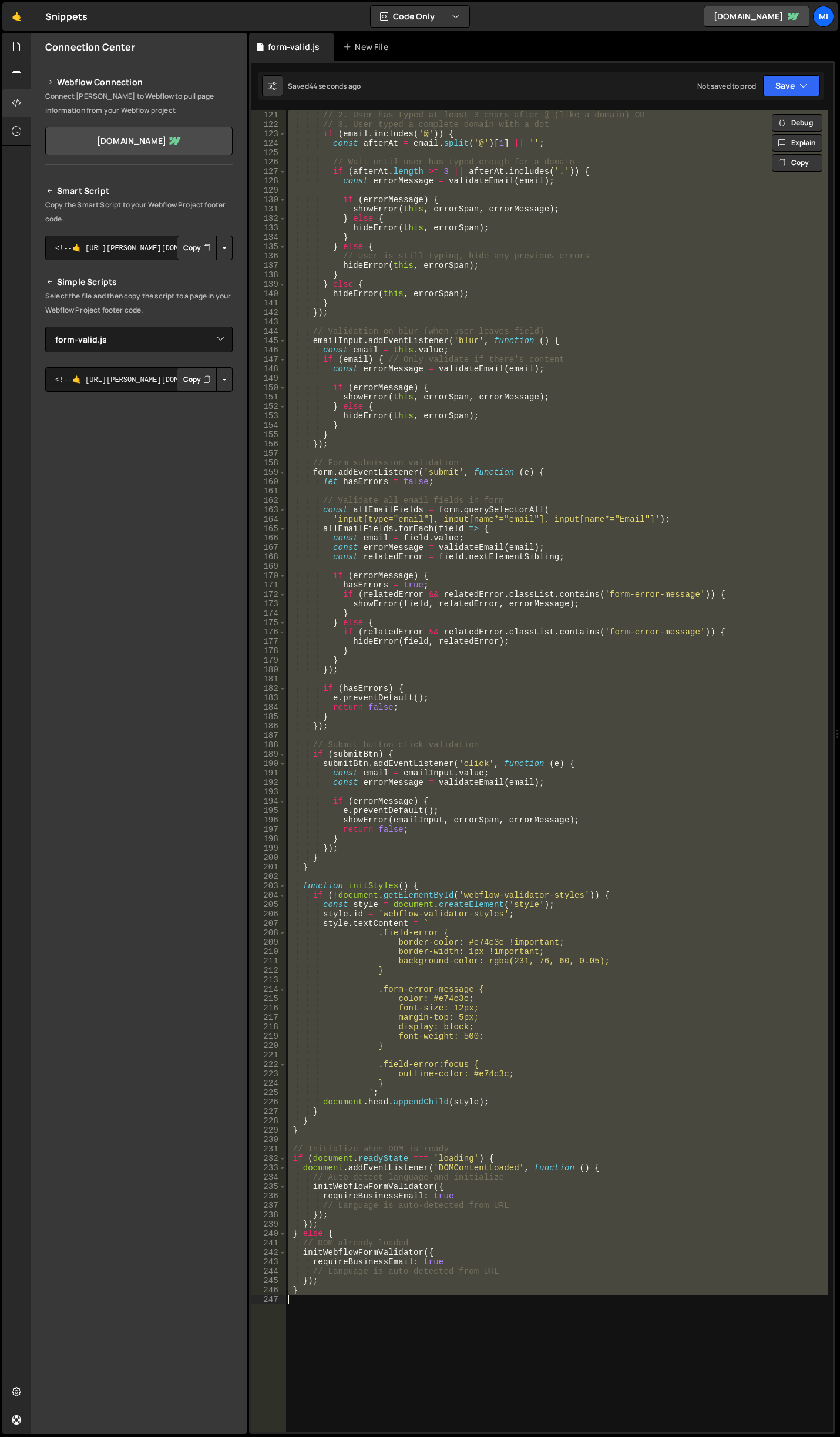
paste textarea "}"
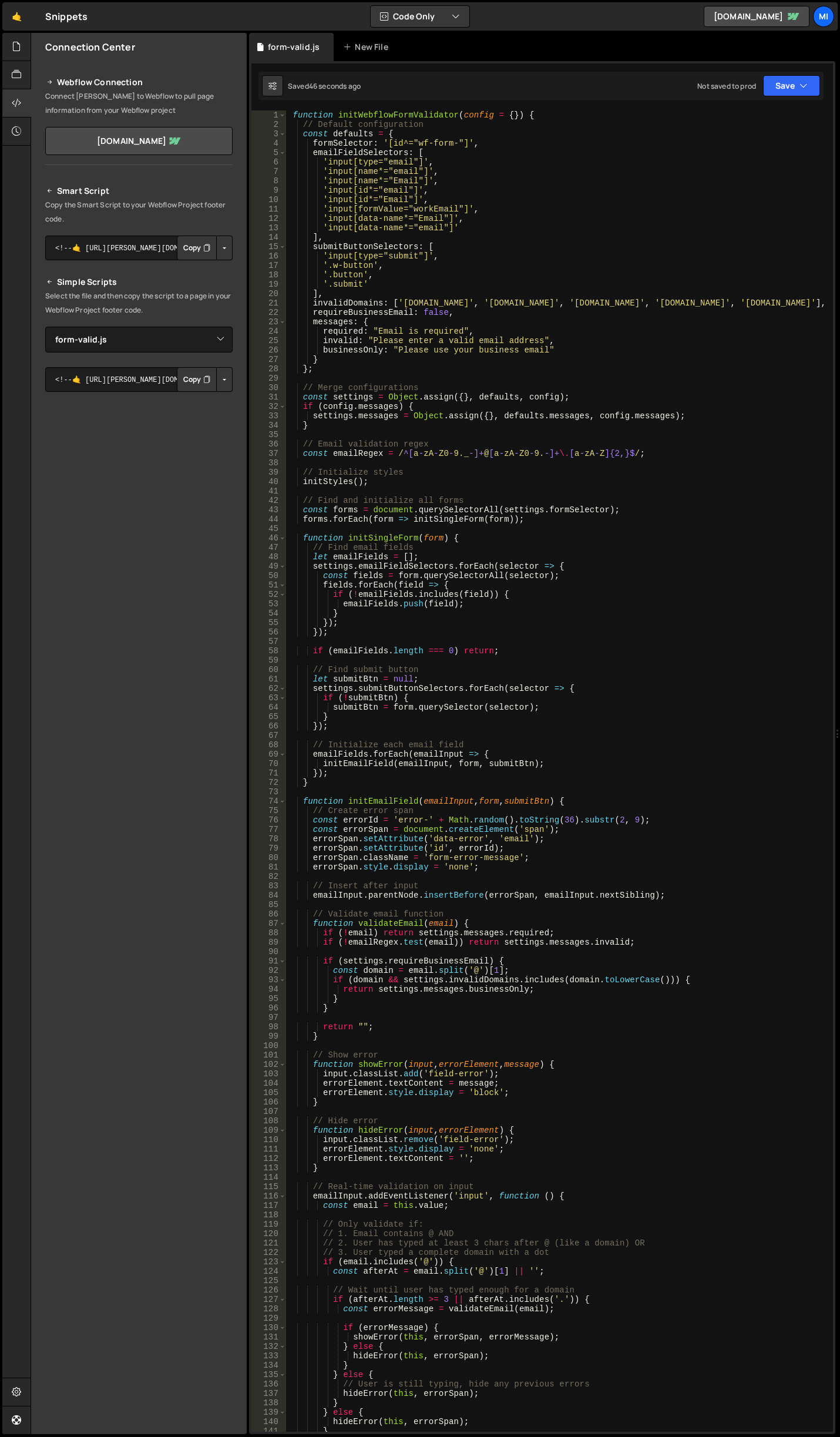
scroll to position [0, 0]
click at [620, 327] on div "function initWebflowFormValidator ( config = { }) { // Default configuration co…" at bounding box center [557, 781] width 543 height 1340
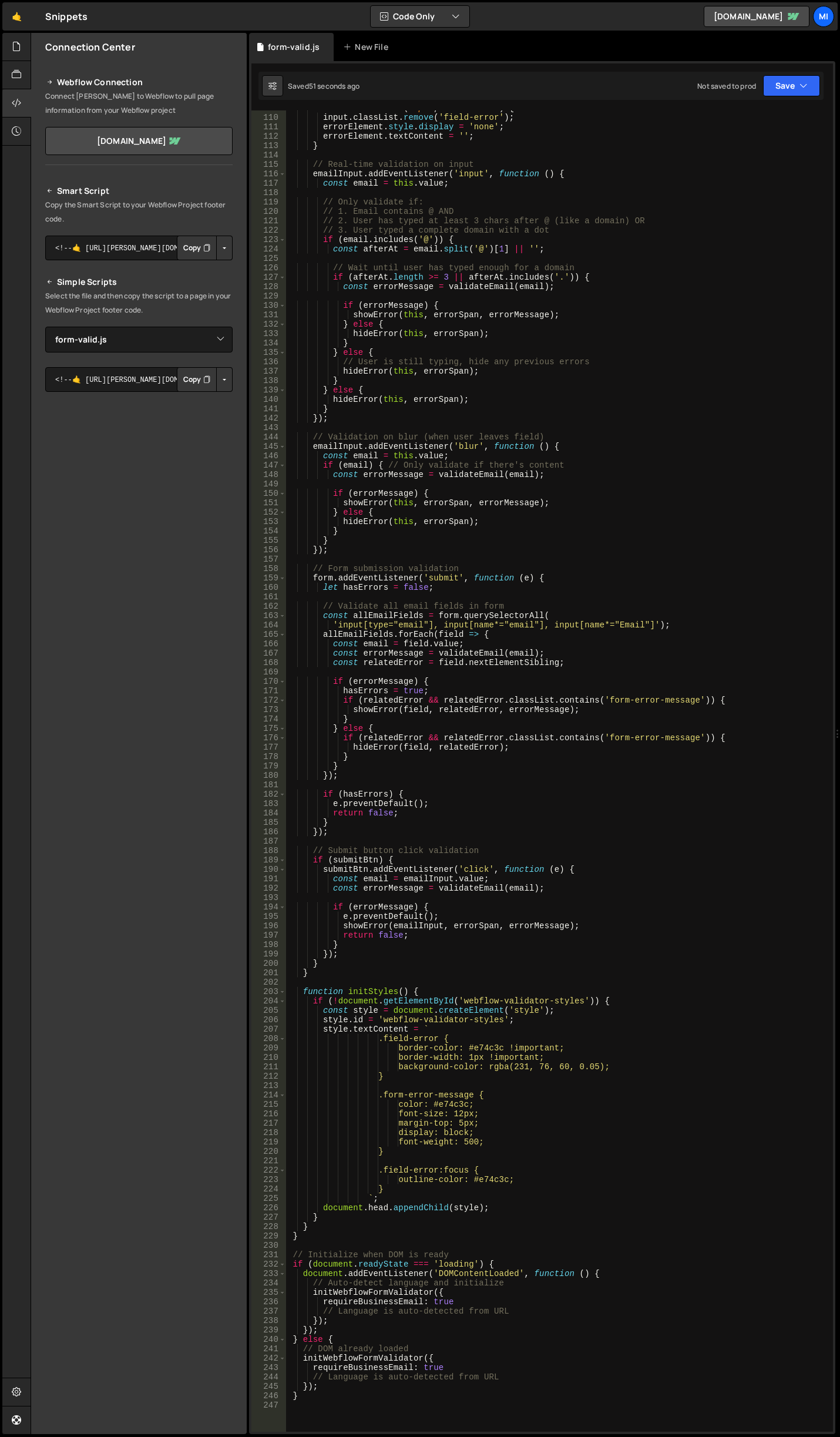
scroll to position [1129, 0]
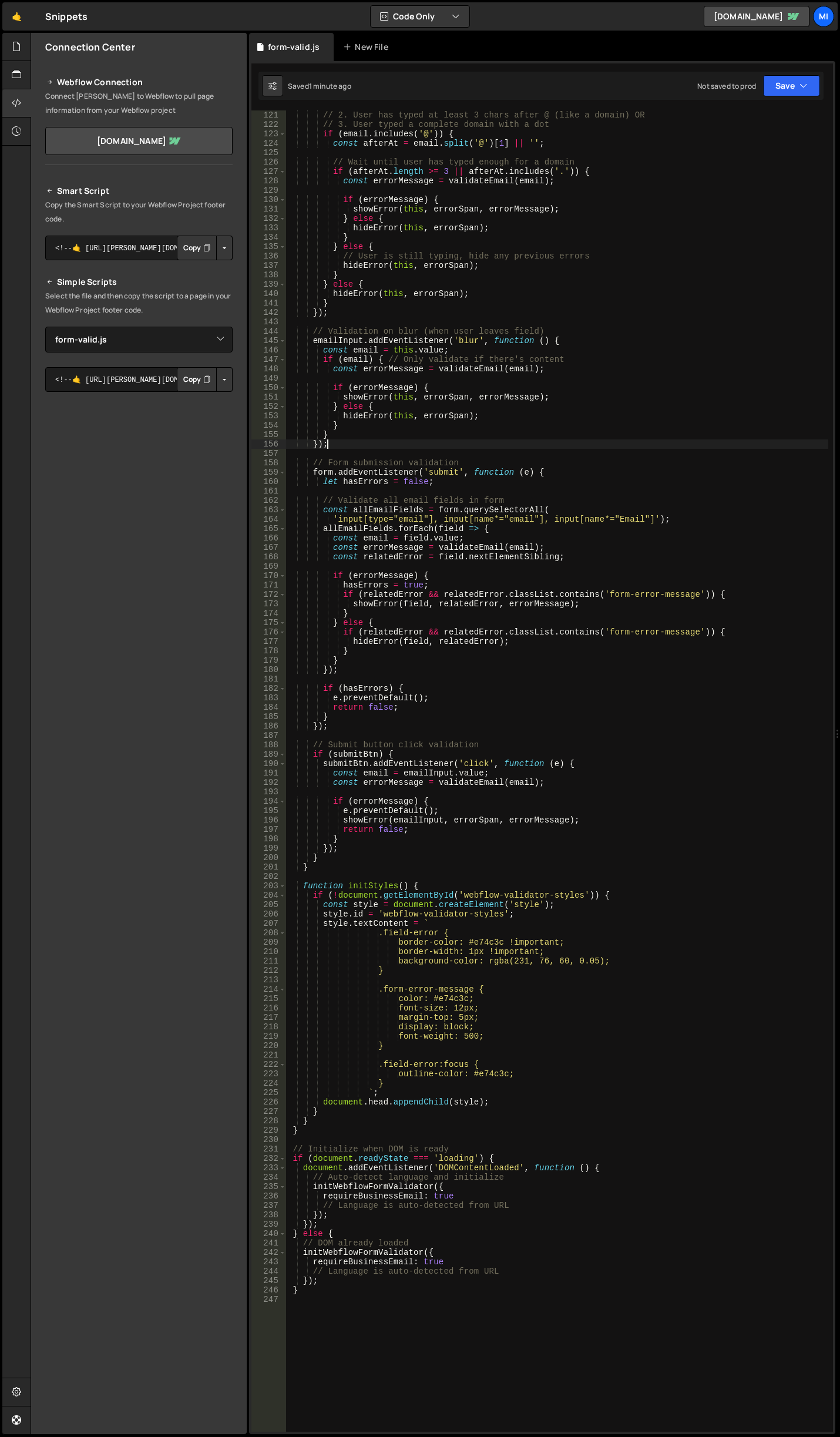
click at [535, 441] on div "// 2. User has typed at least 3 chars after @ (like a domain) OR // 3. User typ…" at bounding box center [557, 781] width 543 height 1340
type textarea "});"
type input "Email é obrigatório"
click at [572, 614] on div "// 2. User has typed at least 3 chars after @ (like a domain) OR // 3. User typ…" at bounding box center [557, 781] width 543 height 1340
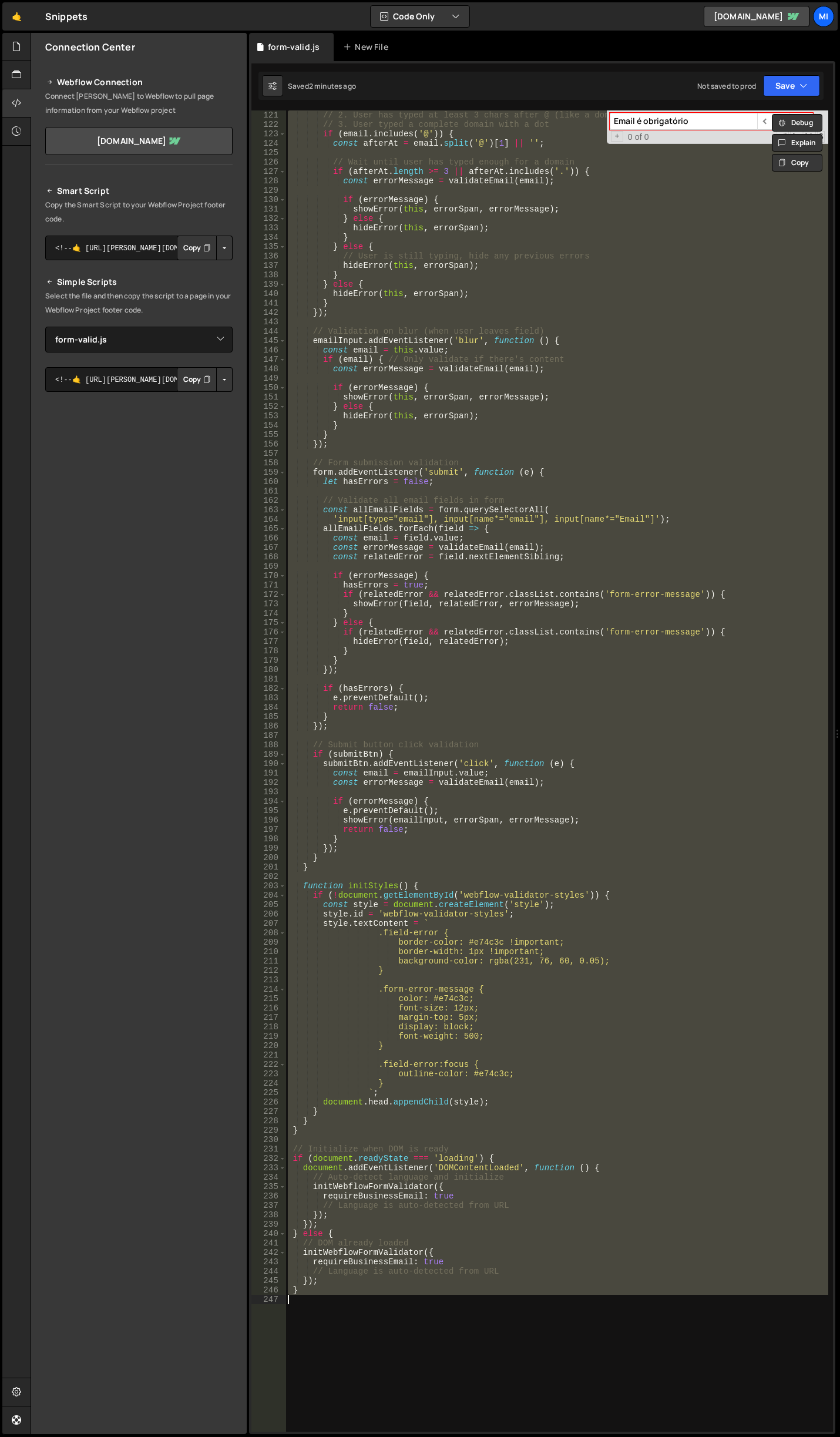
paste textarea "}"
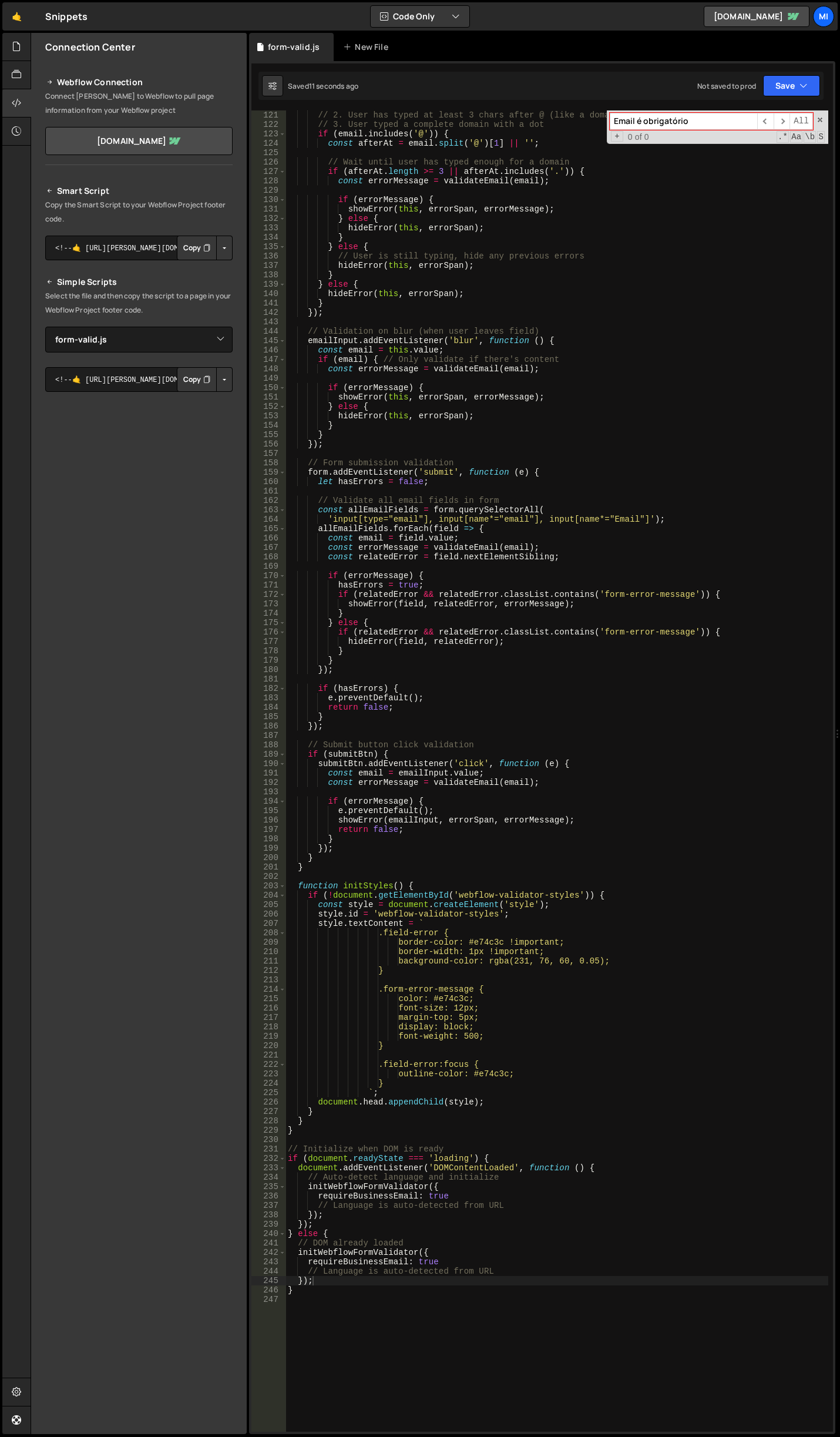
click at [458, 341] on div "// 2. User has typed at least 3 chars after @ (like a domain) OR // 3. User typ…" at bounding box center [557, 781] width 543 height 1340
type textarea "emailInput.addEventListener('blur', function () {"
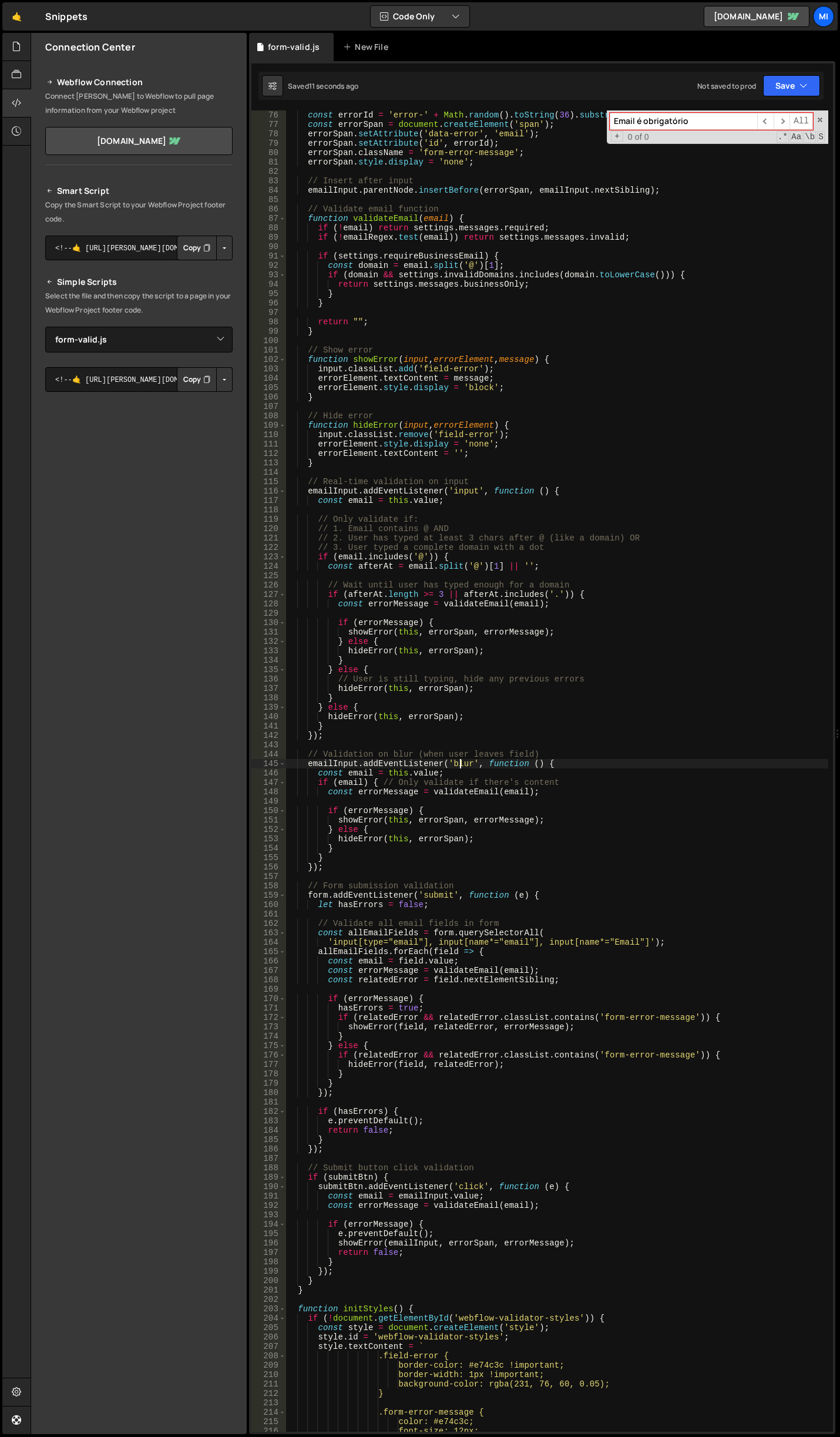
scroll to position [458, 0]
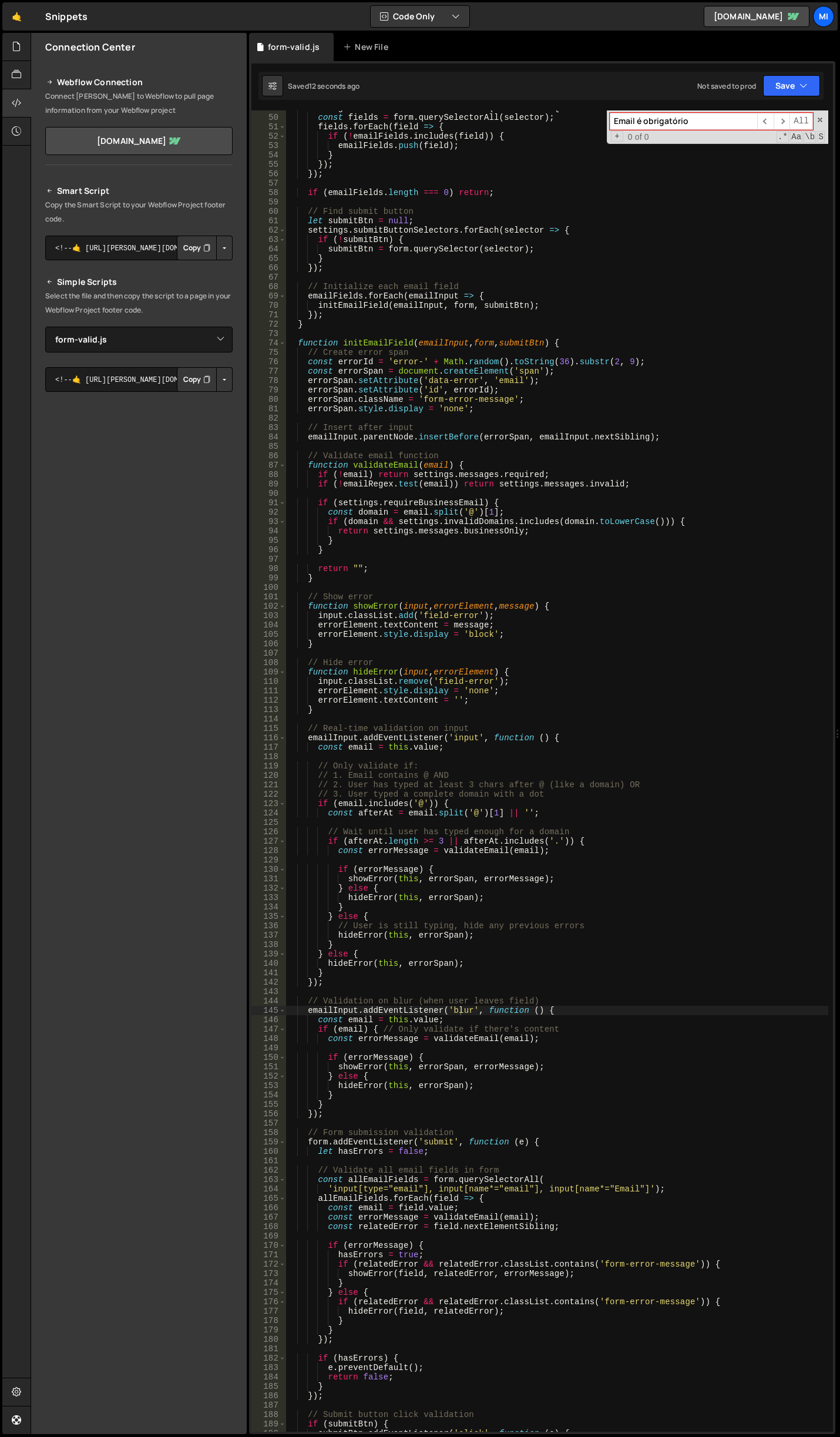
click at [669, 118] on input "Email é obrigatório" at bounding box center [683, 121] width 147 height 17
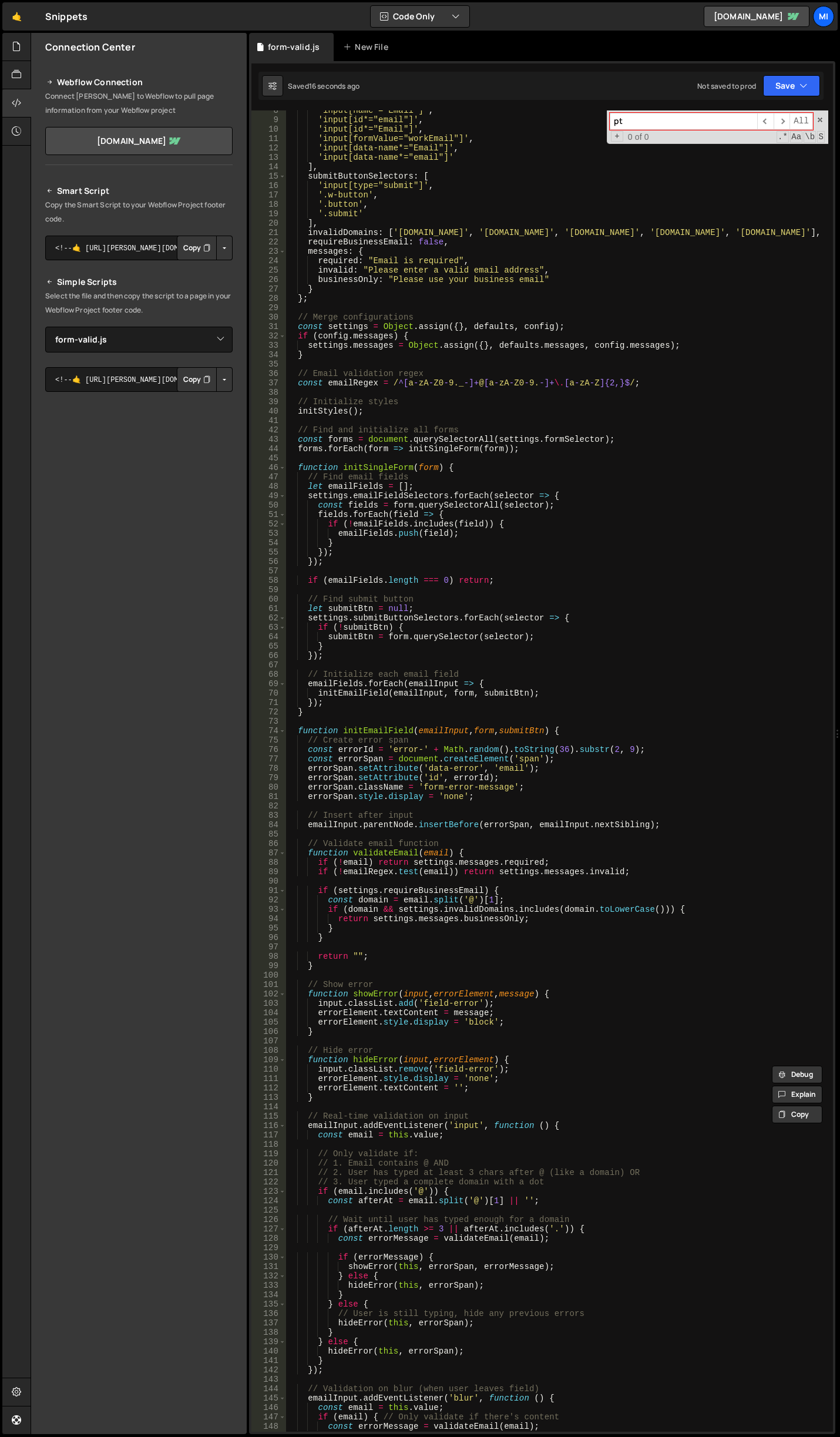
scroll to position [0, 0]
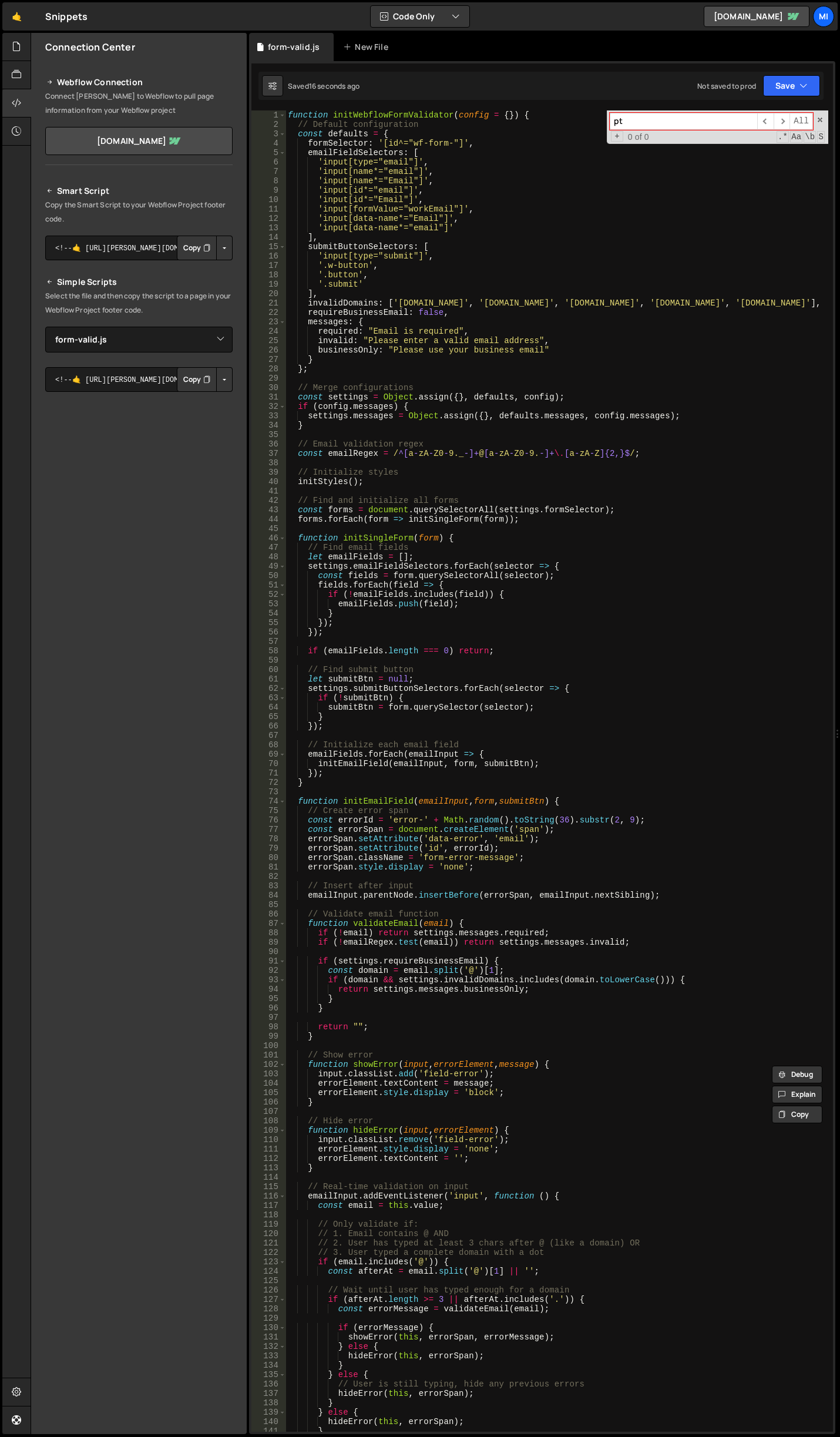
type input "pt"
click at [611, 389] on div "function initWebflowFormValidator ( config = { }) { // Default configuration co…" at bounding box center [557, 781] width 543 height 1340
click at [763, 428] on div "function initWebflowFormValidator ( config = { }) { // Default configuration co…" at bounding box center [557, 781] width 543 height 1340
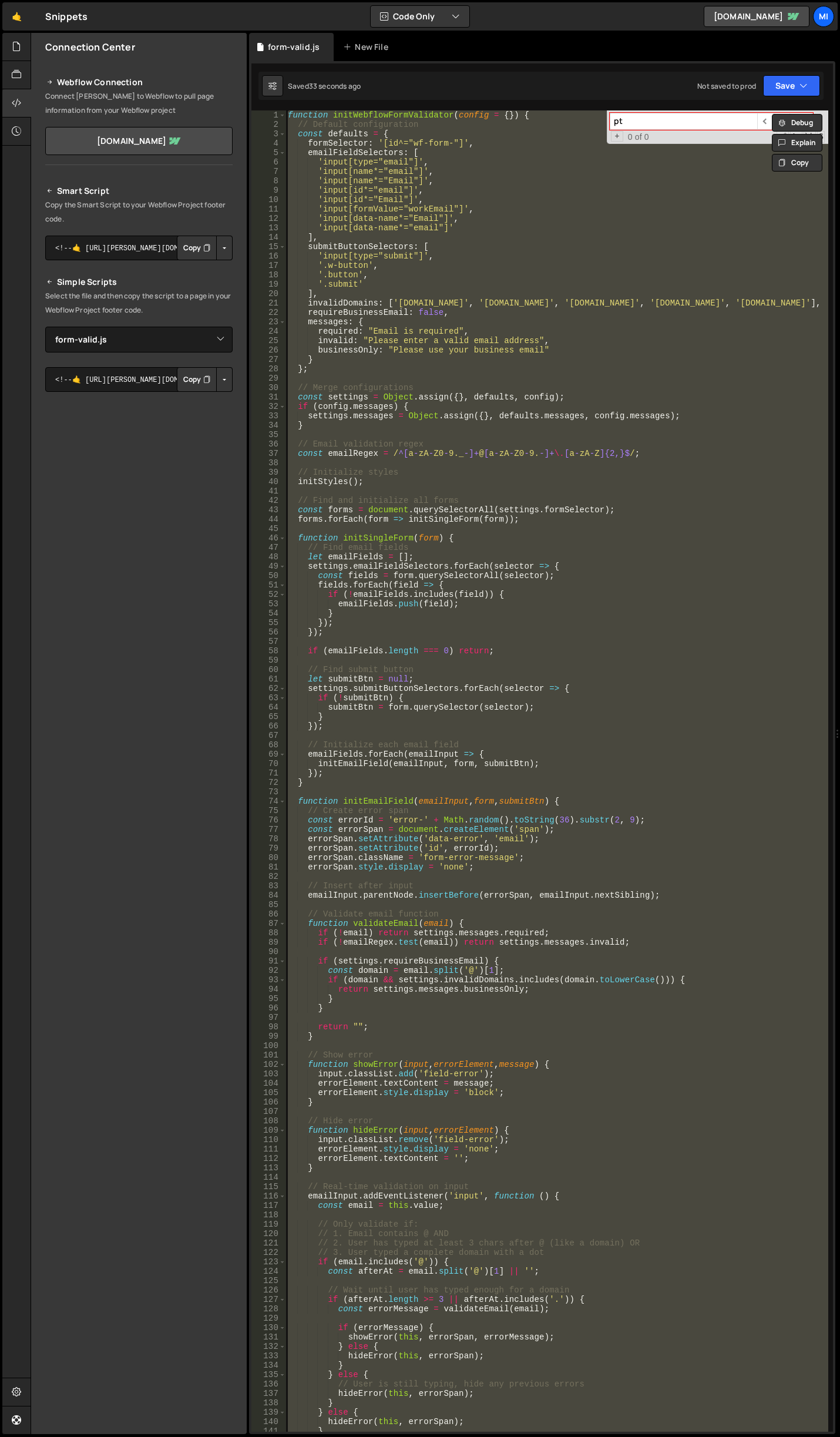
paste textarea "}"
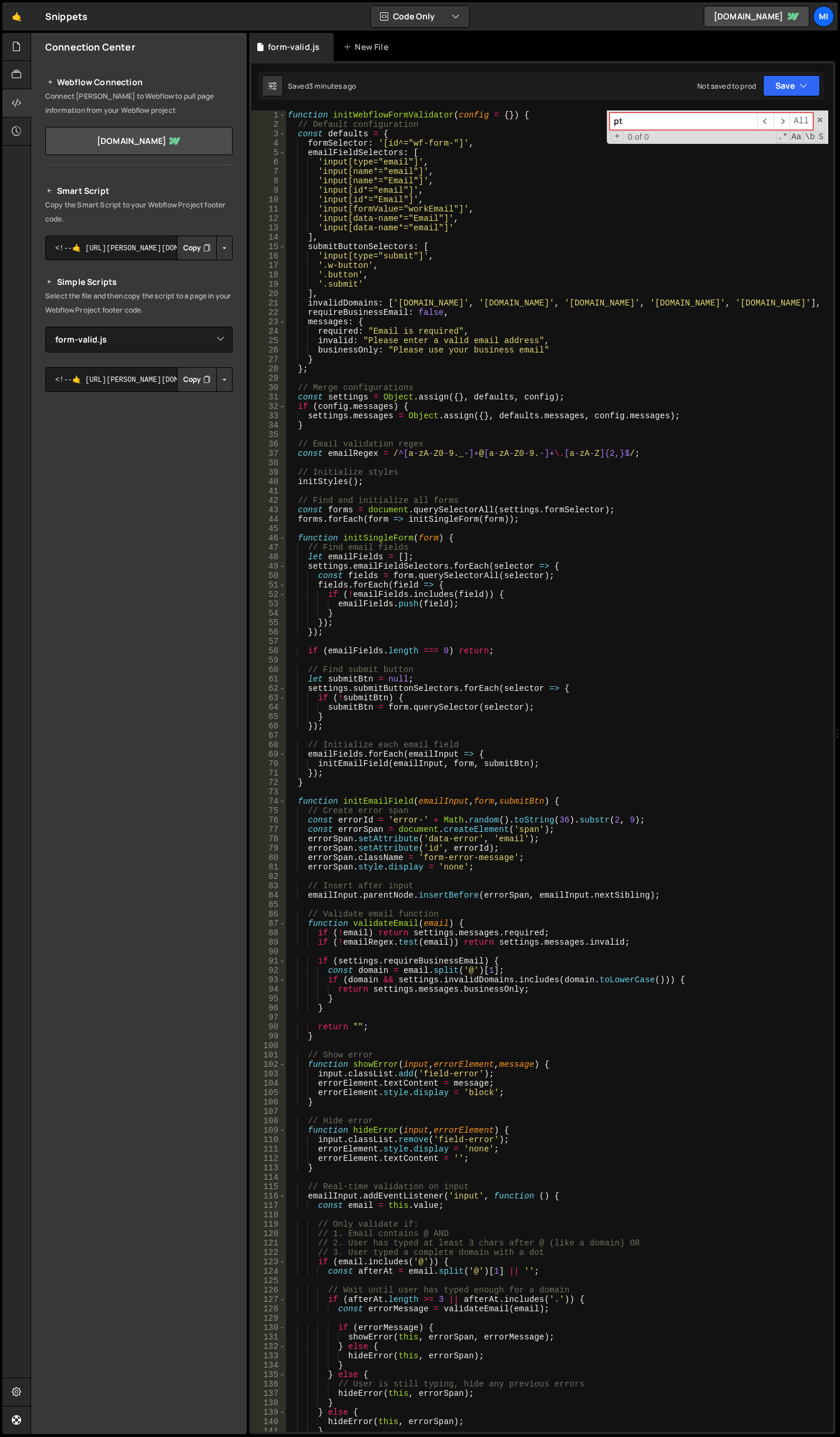
click at [640, 429] on div "function initWebflowFormValidator ( config = { }) { // Default configuration co…" at bounding box center [557, 781] width 543 height 1340
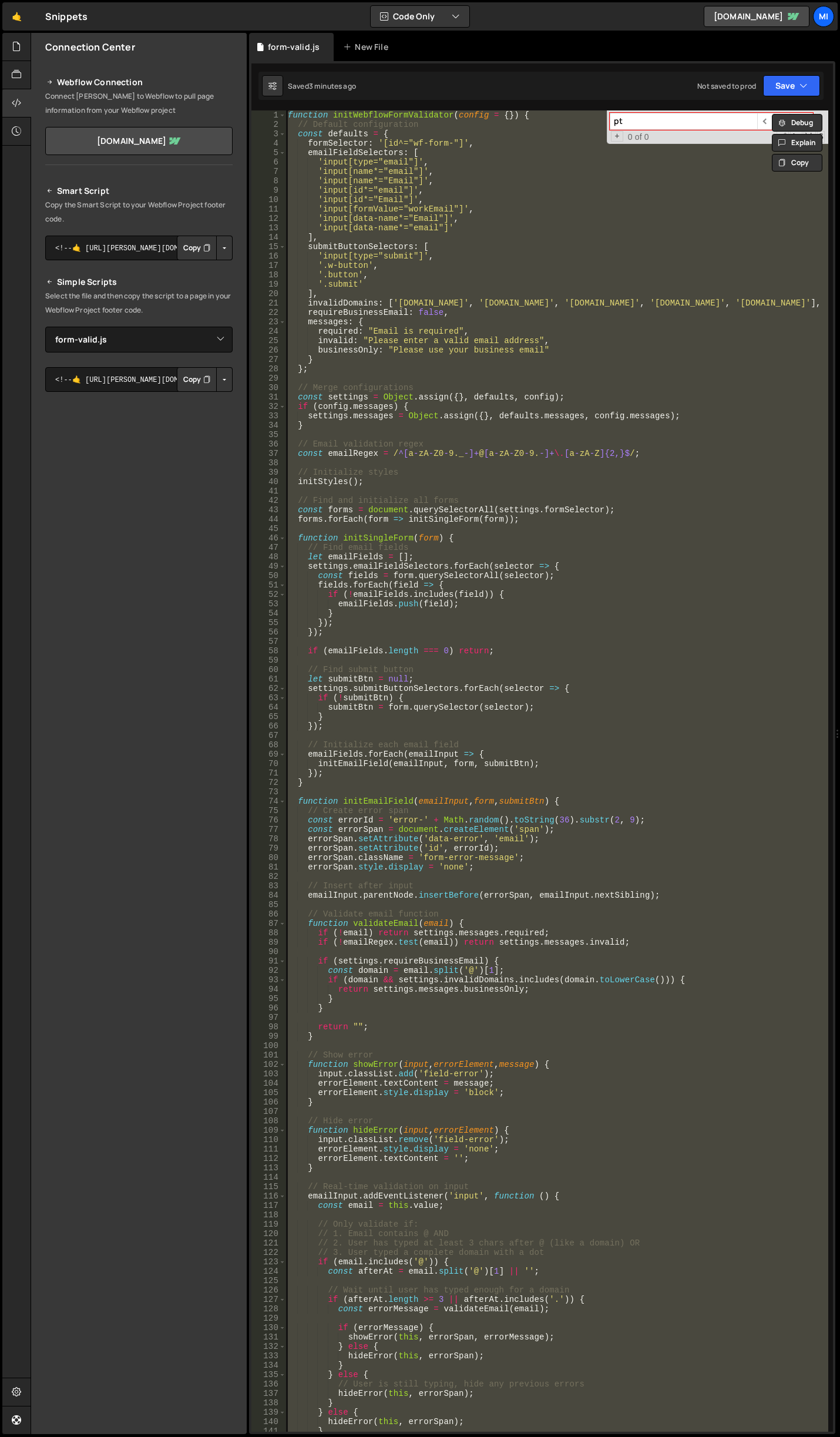
paste textarea "}"
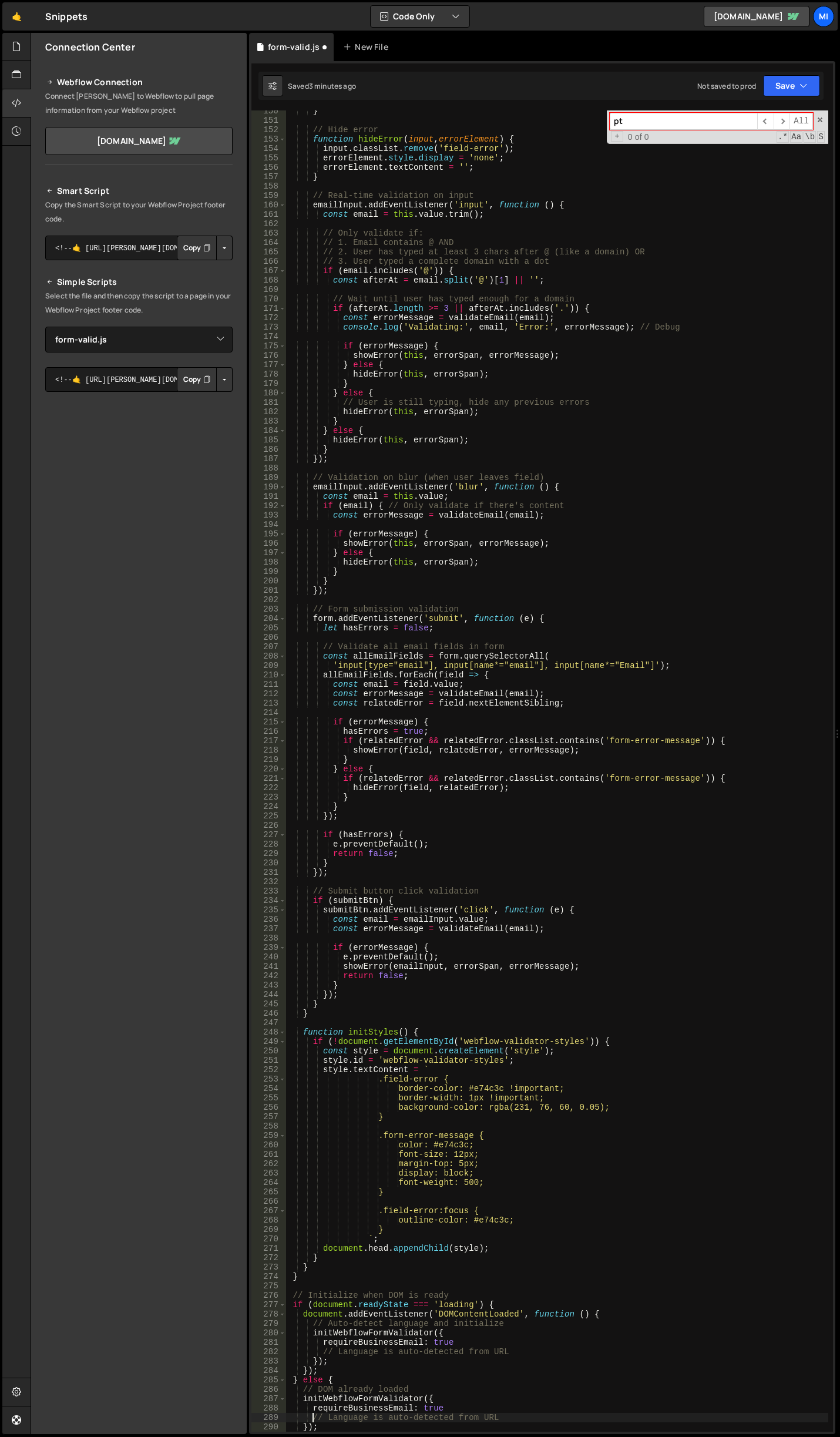
scroll to position [1424, 0]
click at [514, 553] on div "} // Hide error function hideError ( input , errorElement ) { input . classList…" at bounding box center [557, 776] width 543 height 1340
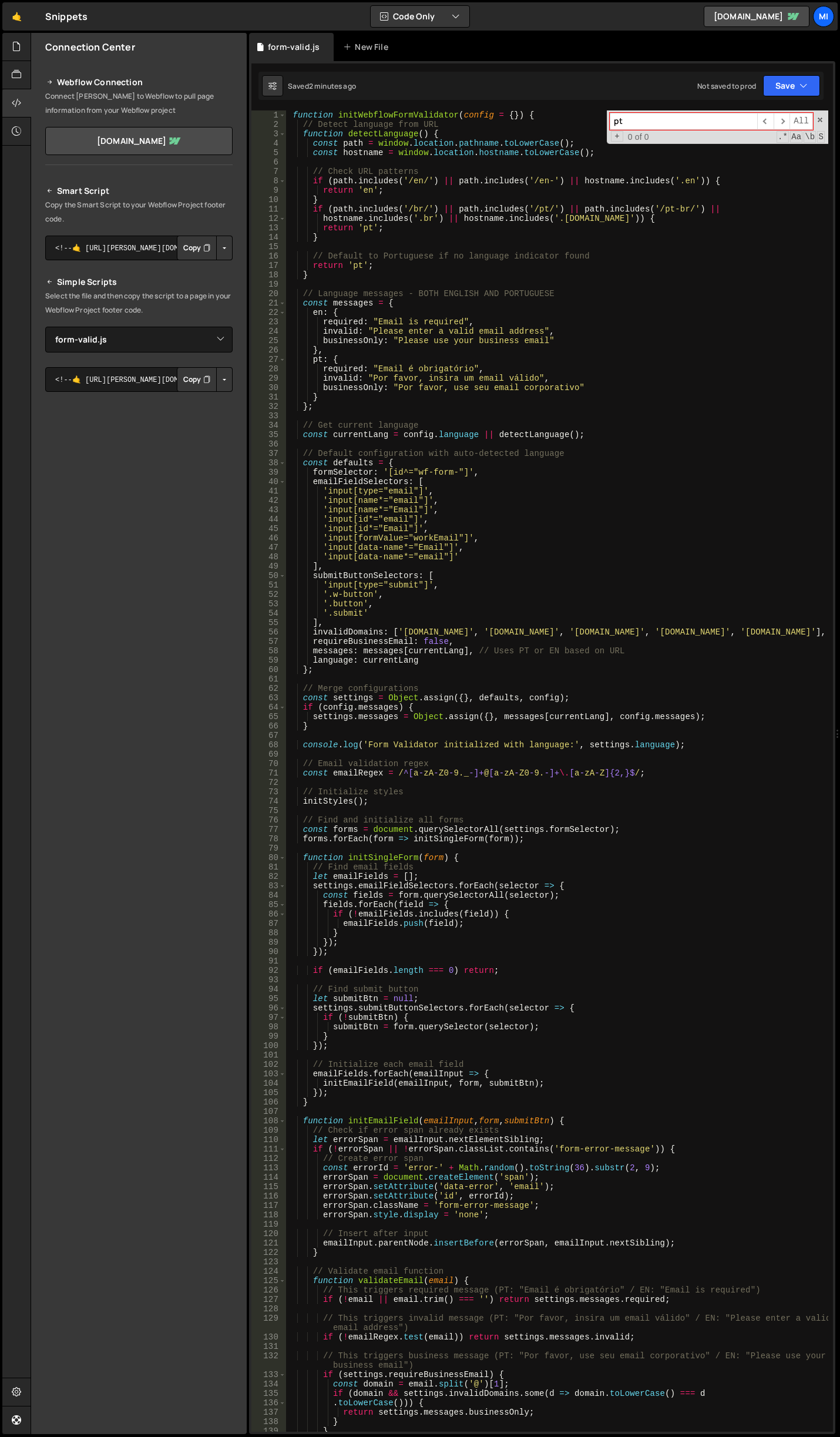
scroll to position [0, 0]
click at [815, 119] on div "pt ​ ​ All Replace All + 0 of 0 .* Aa \b S" at bounding box center [717, 127] width 221 height 33
click at [820, 119] on span at bounding box center [819, 119] width 8 height 8
drag, startPoint x: 309, startPoint y: 638, endPoint x: 749, endPoint y: 630, distance: 440.1
click at [749, 630] on div "function initWebflowFormValidator ( config = { }) { // Detect language from URL…" at bounding box center [557, 781] width 543 height 1340
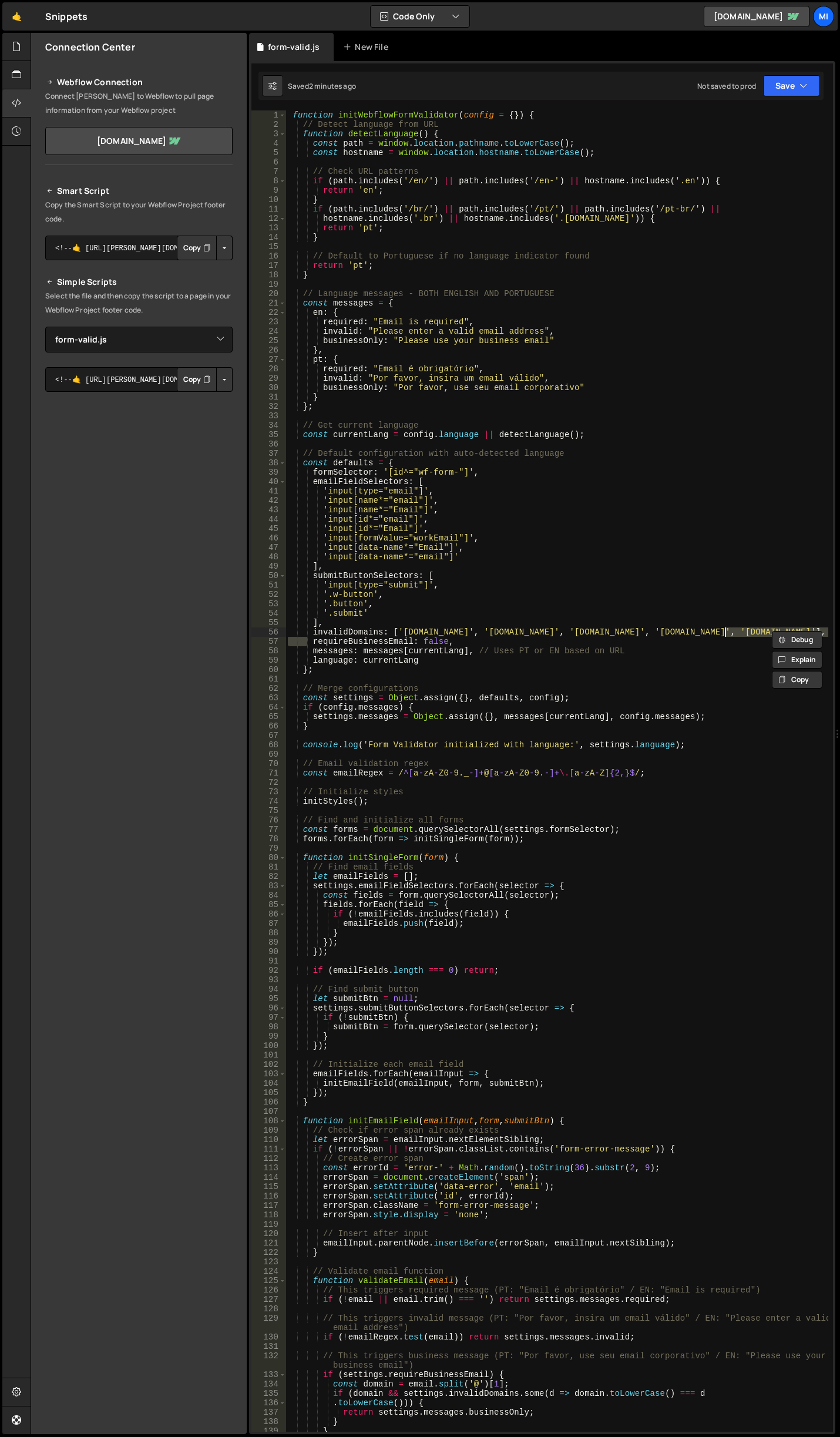
click at [749, 630] on div "function initWebflowFormValidator ( config = { }) { // Detect language from URL…" at bounding box center [557, 771] width 543 height 1321
drag, startPoint x: 742, startPoint y: 630, endPoint x: 295, endPoint y: 632, distance: 447.0
click at [295, 632] on div "function initWebflowFormValidator ( config = { }) { // Detect language from URL…" at bounding box center [557, 781] width 543 height 1340
drag, startPoint x: 709, startPoint y: 633, endPoint x: 737, endPoint y: 628, distance: 28.4
click at [710, 633] on div "function initWebflowFormValidator ( config = { }) { // Detect language from URL…" at bounding box center [557, 781] width 543 height 1340
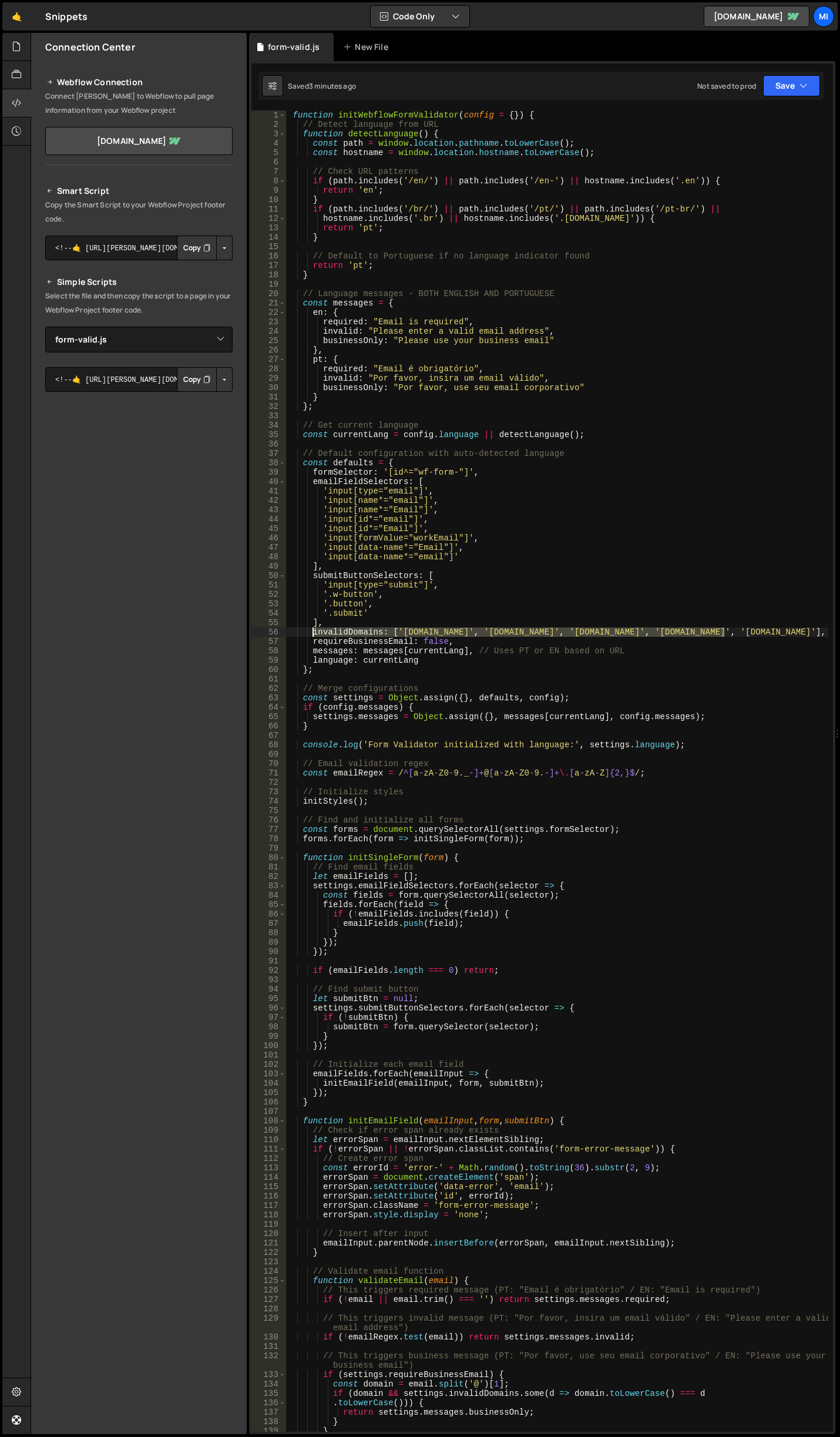
drag, startPoint x: 742, startPoint y: 628, endPoint x: 313, endPoint y: 632, distance: 429.0
click at [313, 632] on div "function initWebflowFormValidator ( config = { }) { // Detect language from URL…" at bounding box center [557, 781] width 543 height 1340
paste textarea
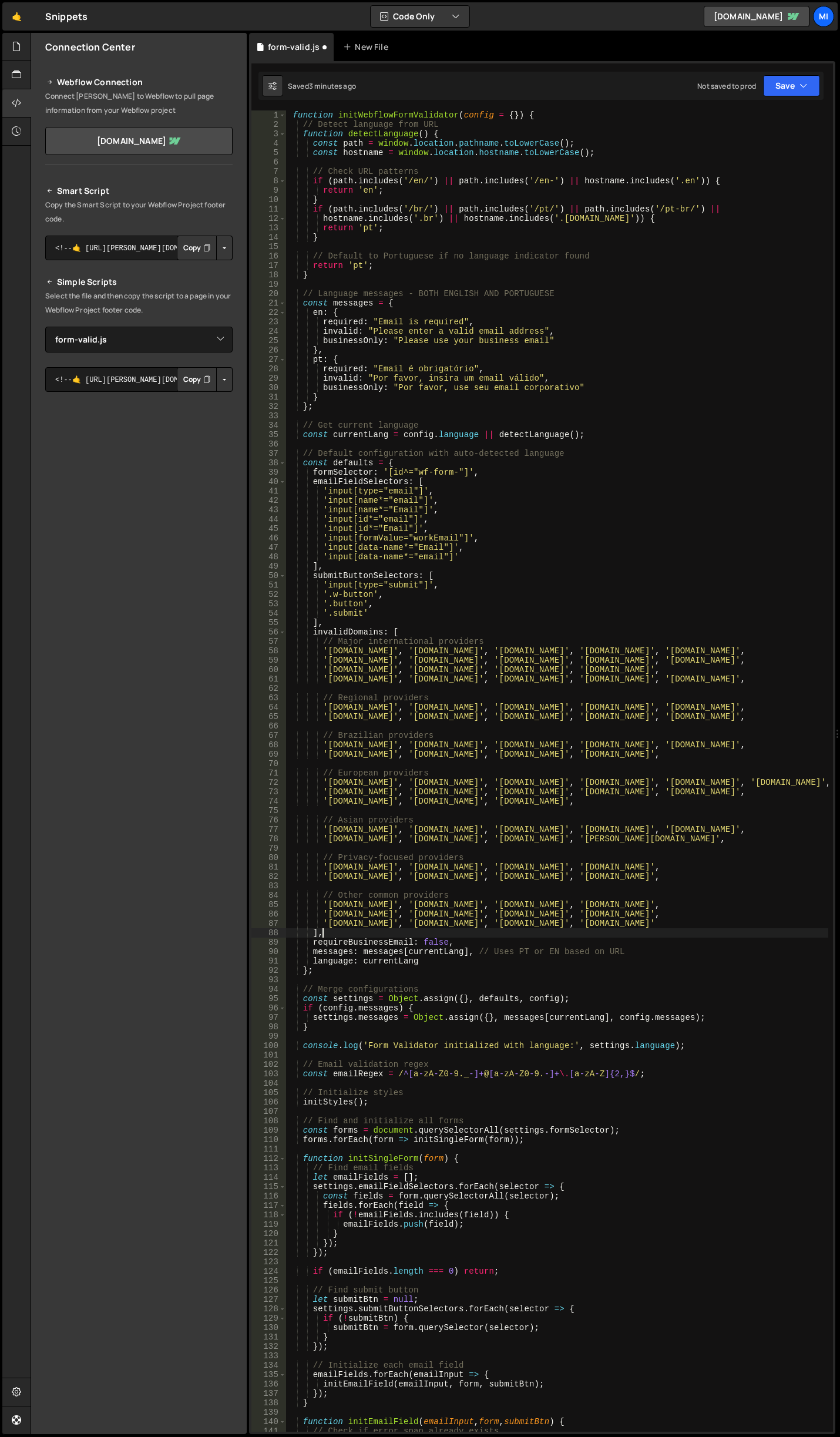
type textarea "],"
